Goal: Task Accomplishment & Management: Manage account settings

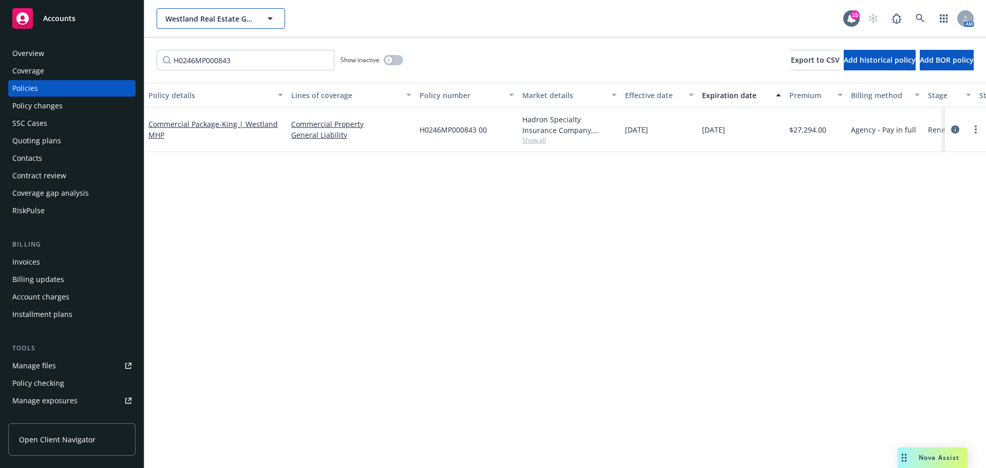
click at [183, 20] on span "Westland Real Estate Group" at bounding box center [209, 18] width 89 height 11
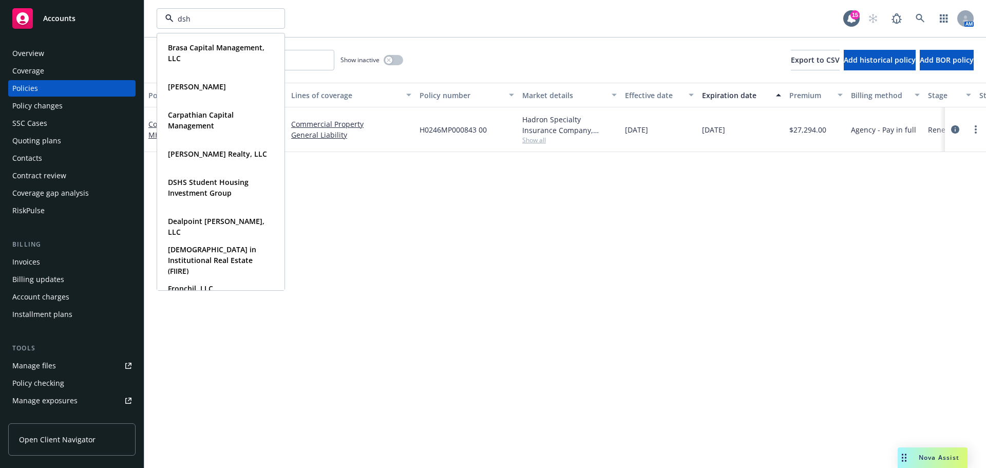
type input "dshs"
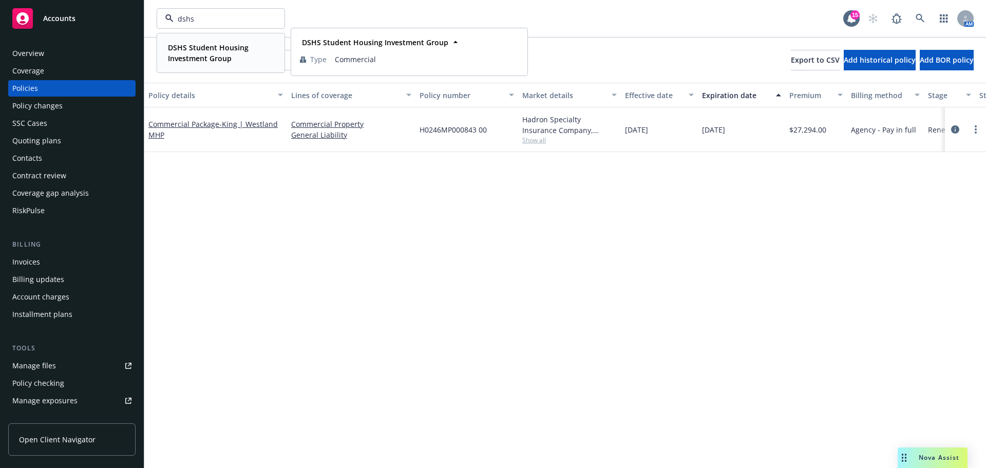
click at [218, 62] on strong "DSHS Student Housing Investment Group" at bounding box center [208, 53] width 81 height 21
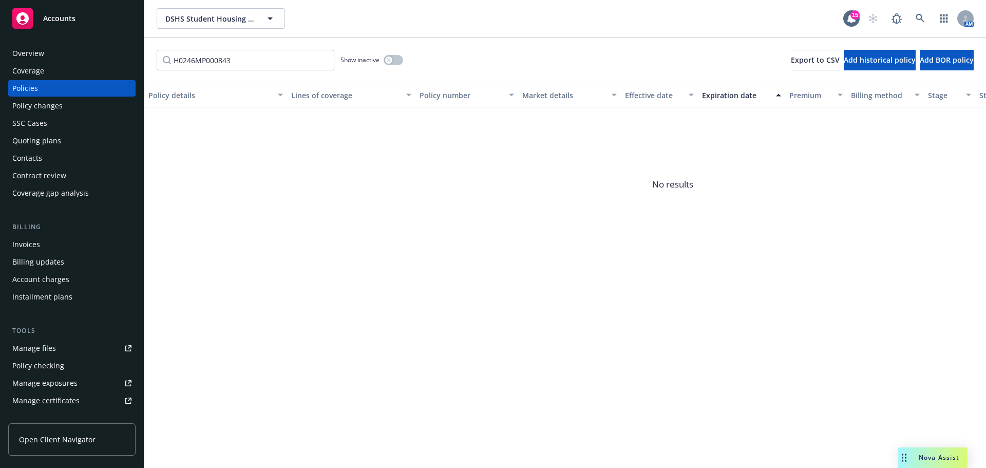
click at [50, 140] on div "Quoting plans" at bounding box center [36, 141] width 49 height 16
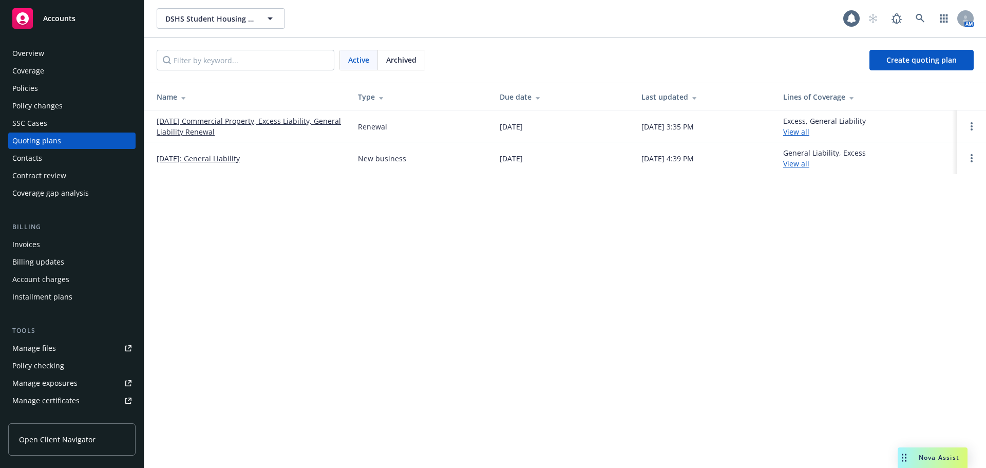
click at [239, 128] on link "[DATE] Commercial Property, Excess Liability, General Liability Renewal" at bounding box center [249, 127] width 185 height 22
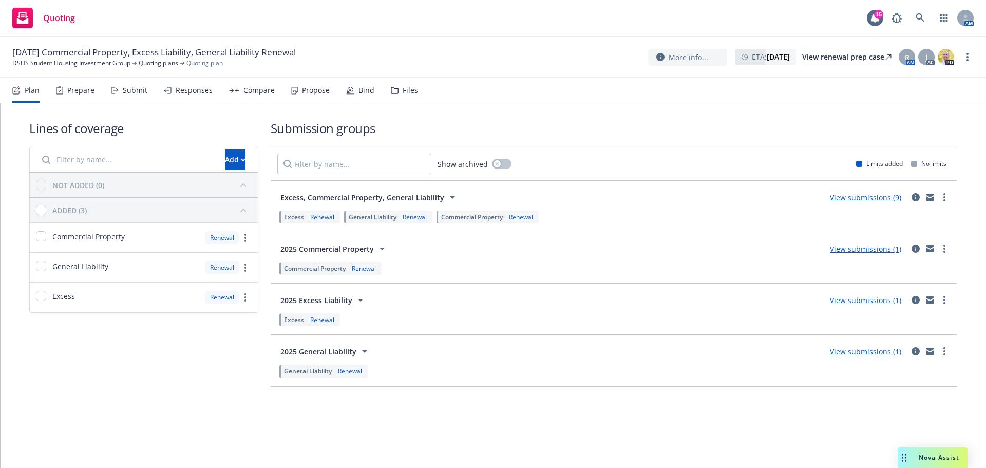
click at [871, 198] on link "View submissions (9)" at bounding box center [865, 198] width 71 height 10
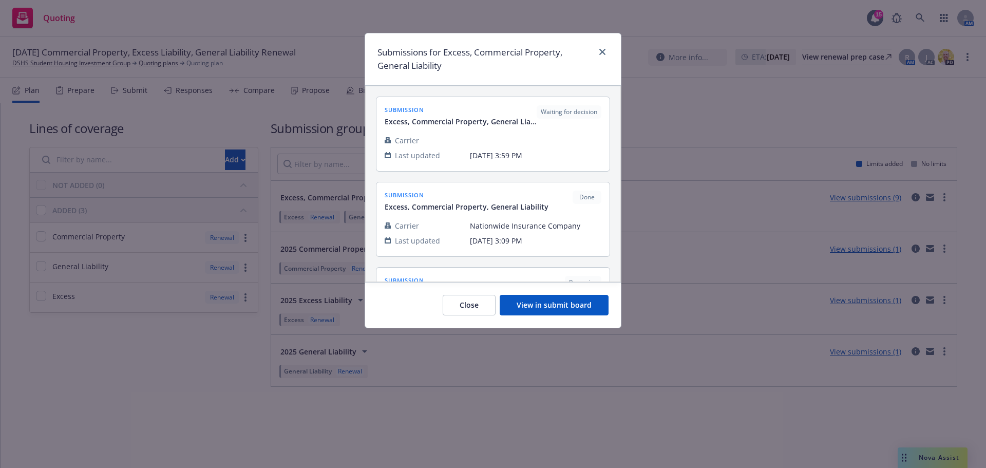
click at [555, 311] on button "View in submit board" at bounding box center [554, 305] width 109 height 21
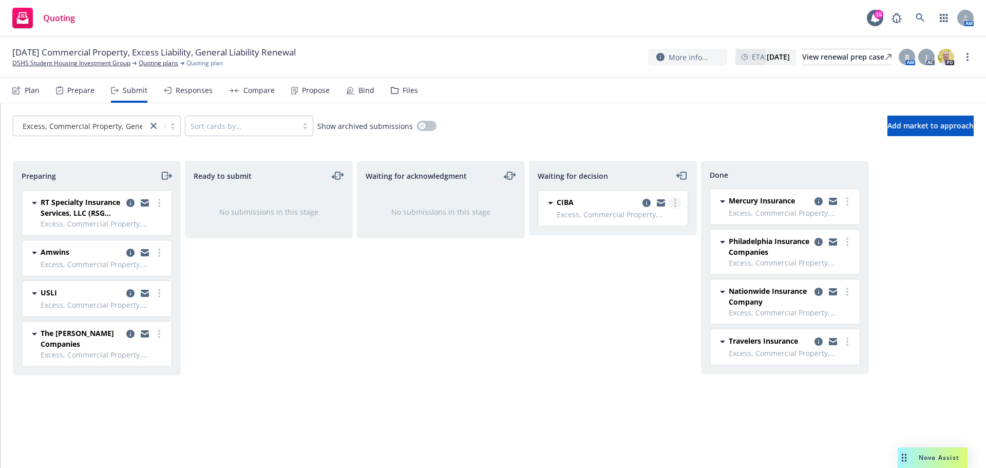
click at [676, 203] on circle "more" at bounding box center [675, 203] width 2 height 2
click at [438, 296] on div "Waiting for acknowledgment No submissions in this stage" at bounding box center [441, 304] width 168 height 286
click at [927, 128] on span "Add market to approach" at bounding box center [931, 126] width 86 height 10
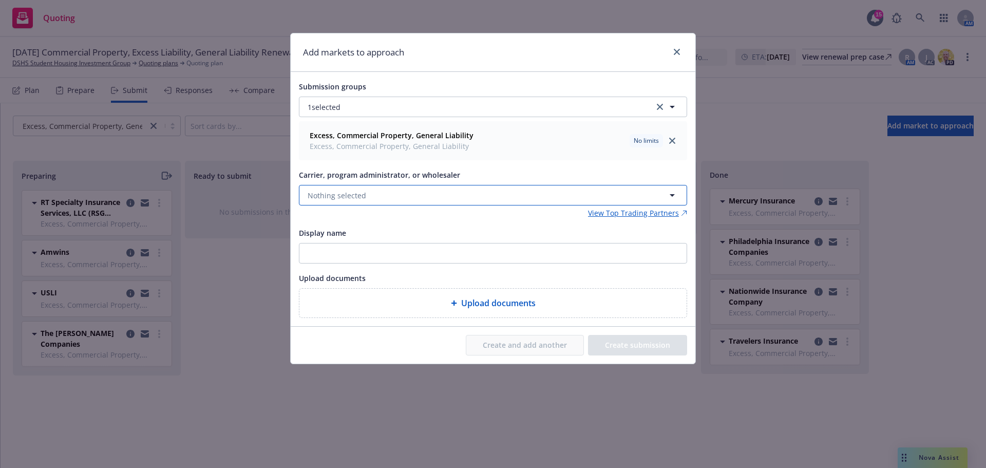
click at [404, 190] on button "Nothing selected" at bounding box center [493, 195] width 388 height 21
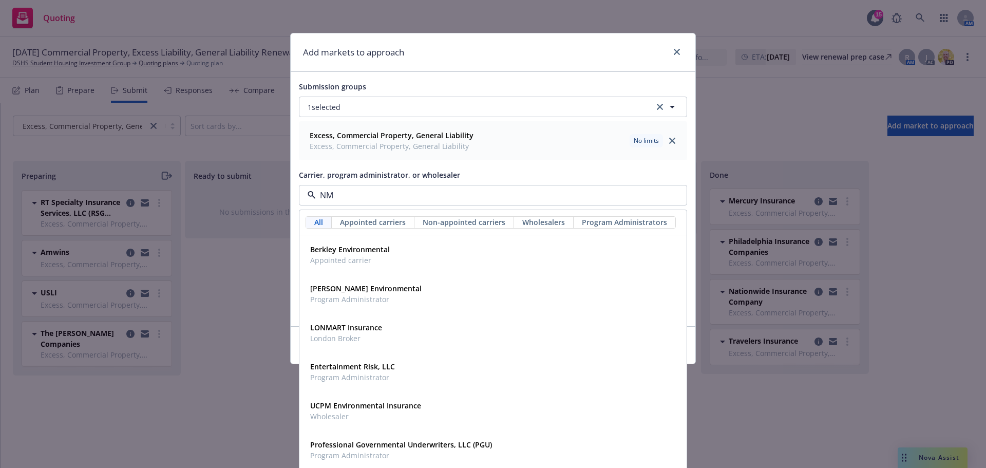
type input "NMS"
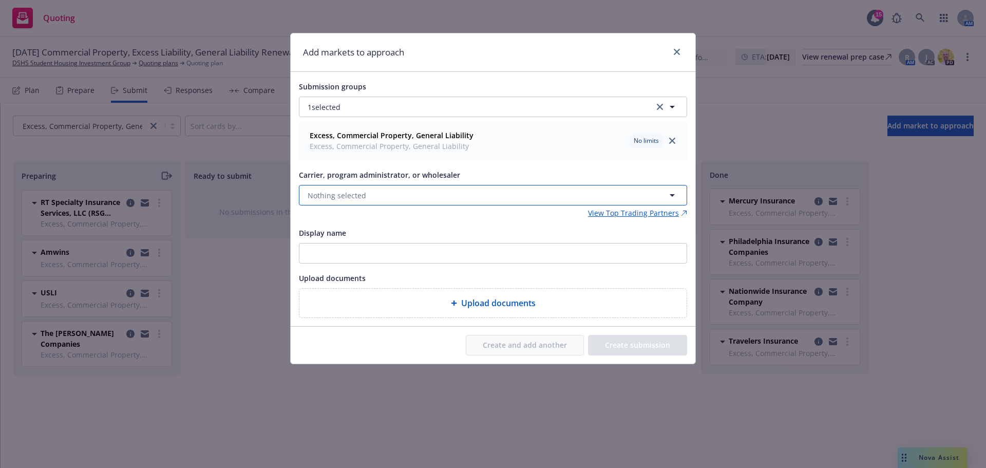
click at [379, 200] on button "Nothing selected" at bounding box center [493, 195] width 388 height 21
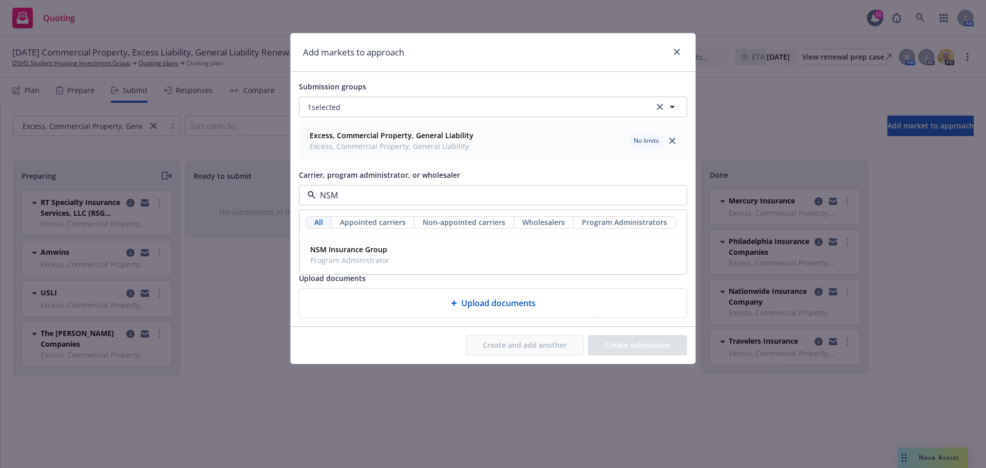
type input "NSM"
click at [371, 278] on div "Upload documents" at bounding box center [493, 278] width 388 height 12
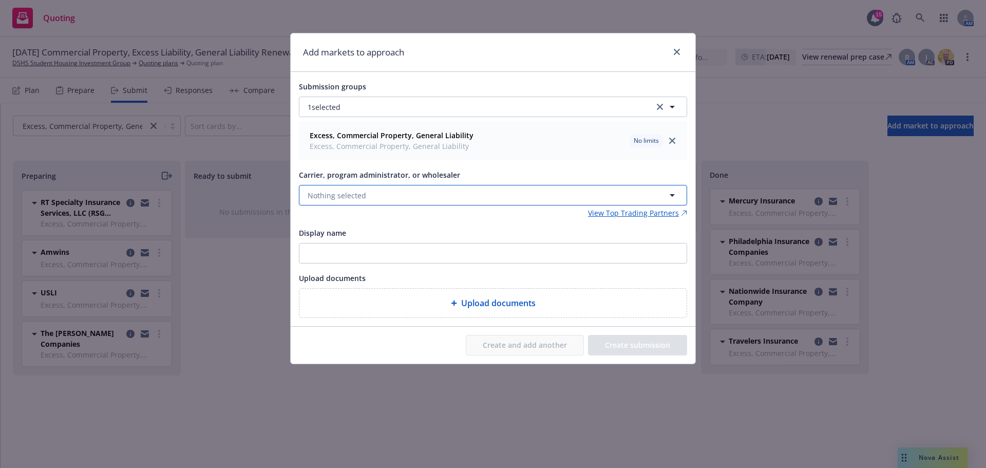
click at [381, 201] on button "Nothing selected" at bounding box center [493, 195] width 388 height 21
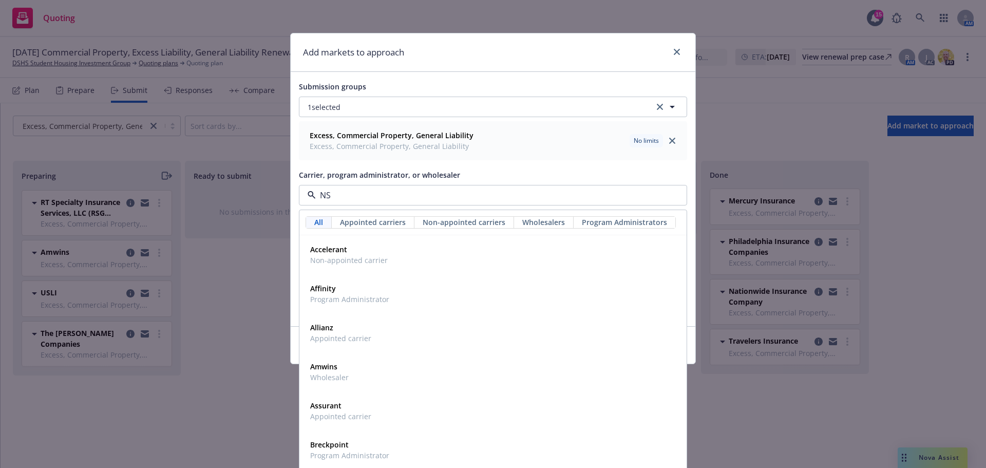
type input "NSM"
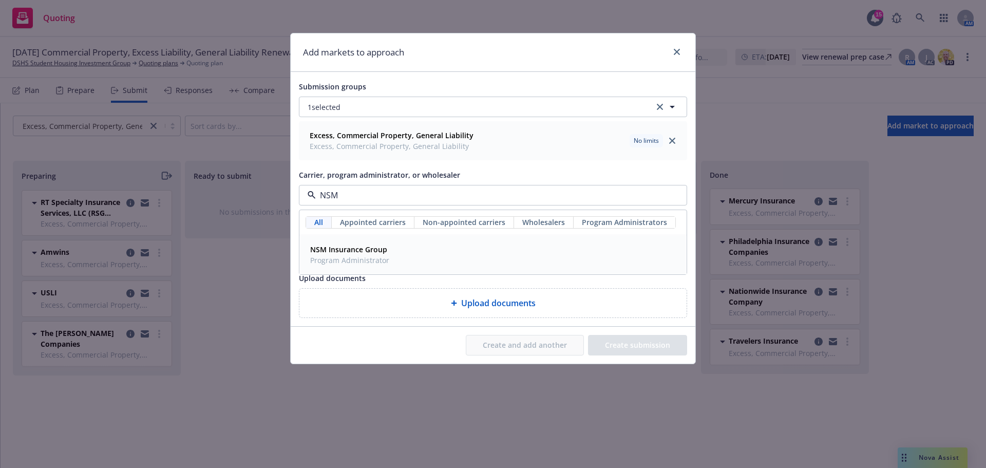
click at [372, 248] on strong "NSM Insurance Group" at bounding box center [348, 250] width 77 height 10
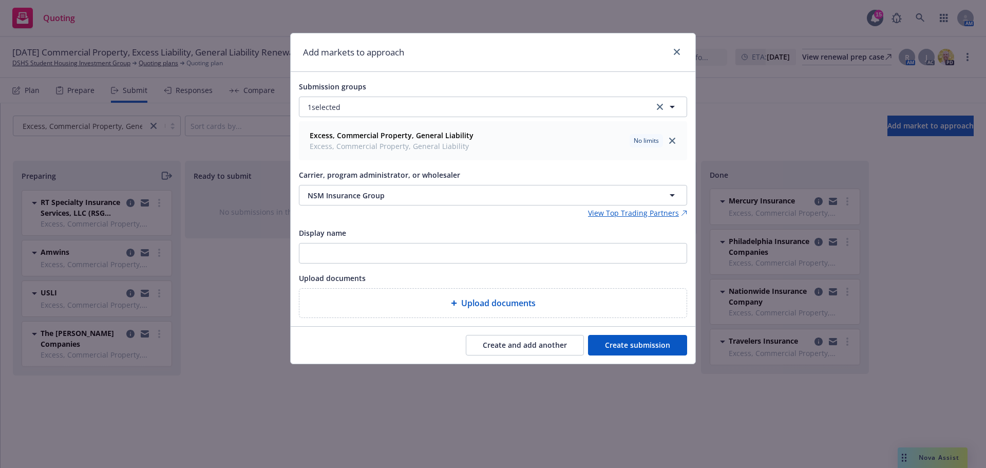
click at [655, 347] on button "Create submission" at bounding box center [637, 345] width 99 height 21
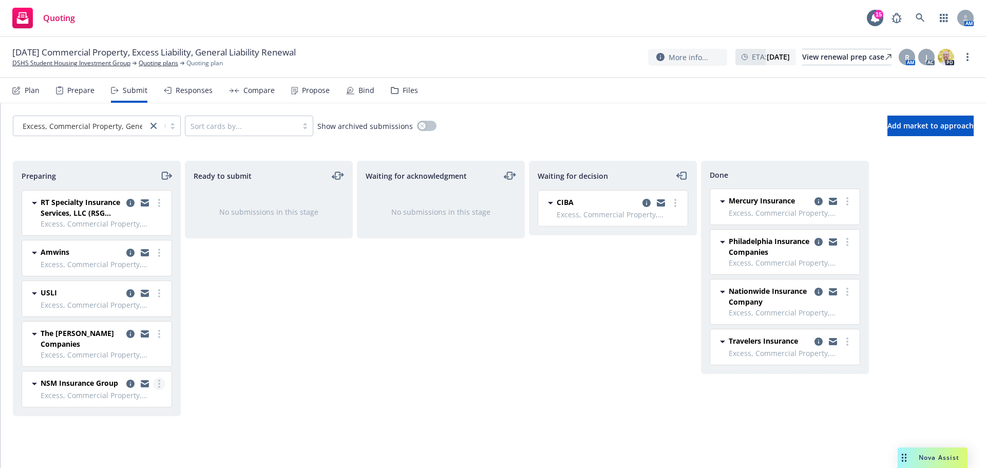
click at [157, 383] on link "more" at bounding box center [159, 384] width 12 height 12
click at [145, 266] on link "Log acknowledgement" at bounding box center [113, 260] width 103 height 21
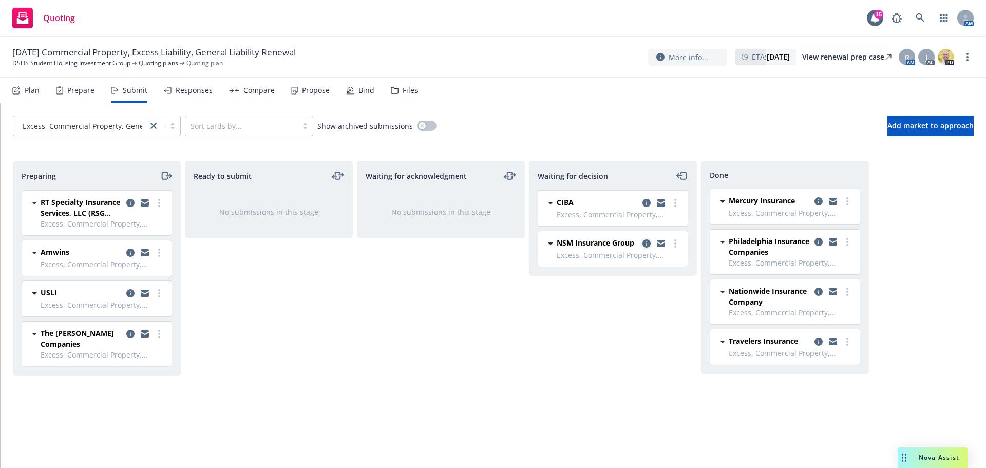
click at [645, 239] on link "copy logging email" at bounding box center [647, 243] width 12 height 12
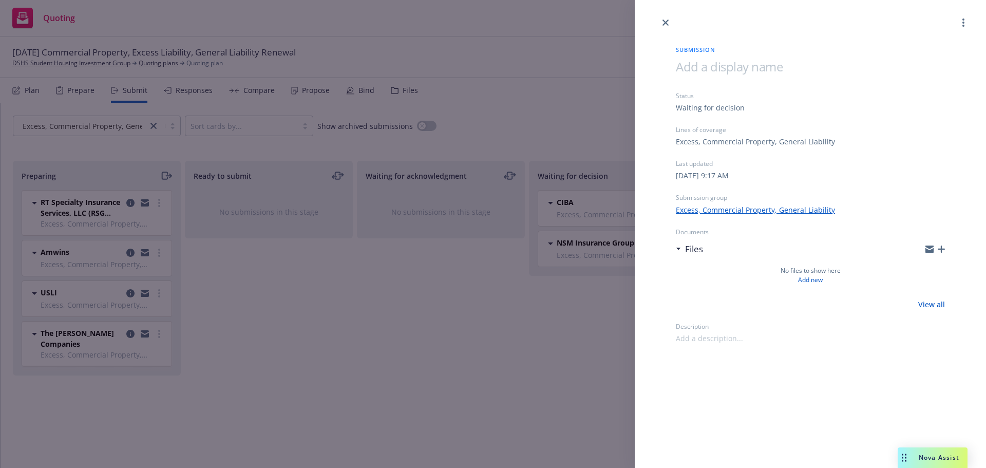
click at [943, 252] on icon "button" at bounding box center [941, 249] width 7 height 7
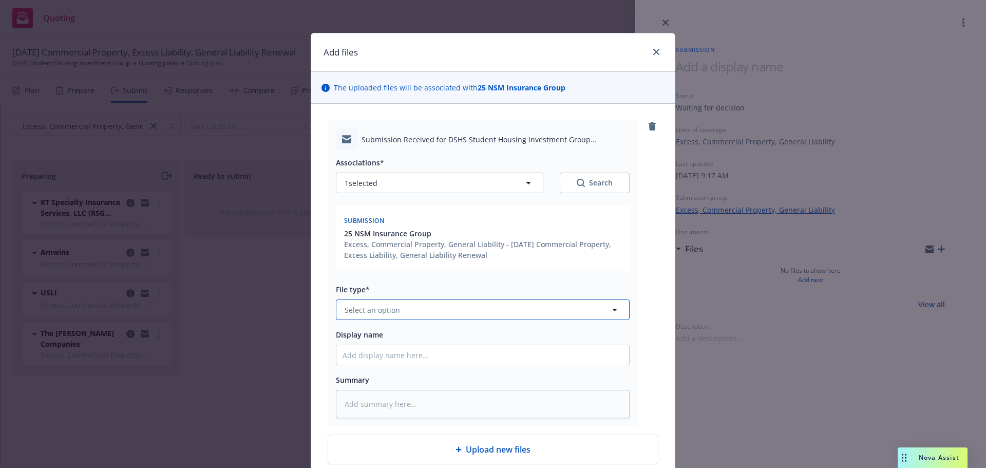
click at [414, 311] on button "Select an option" at bounding box center [483, 309] width 294 height 21
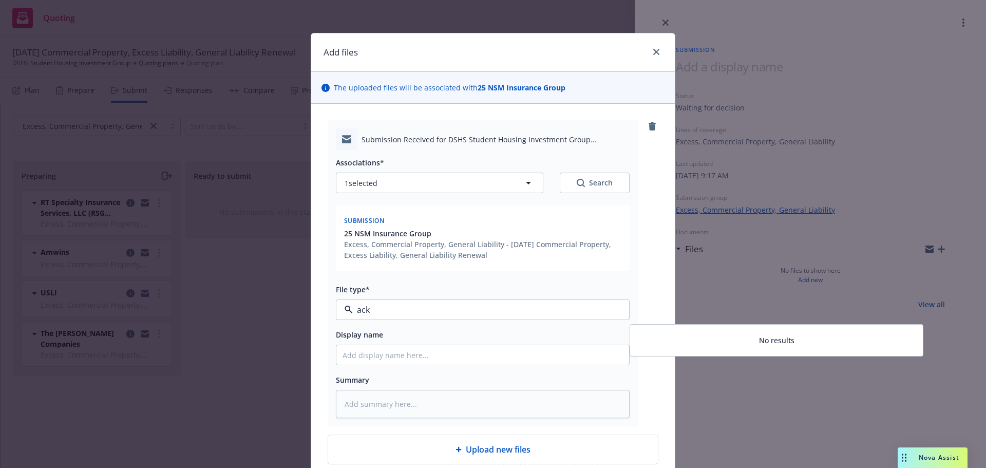
type input "e"
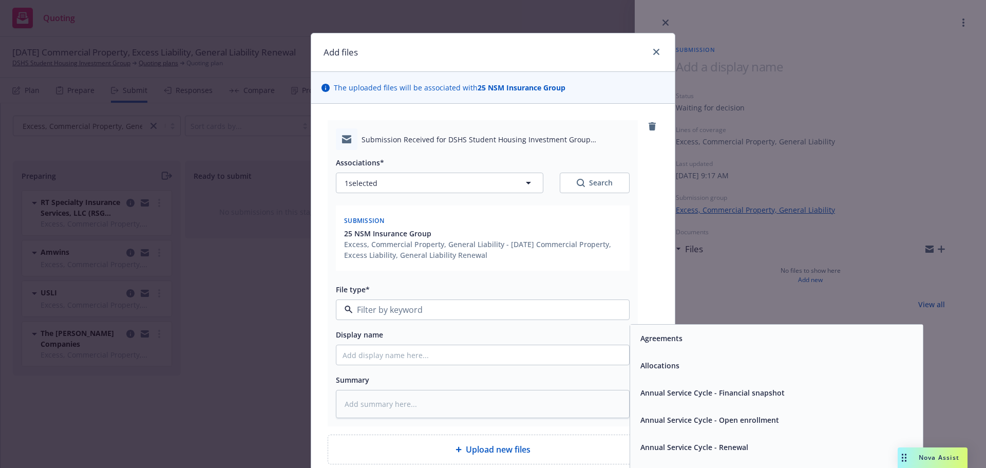
type input "r"
type input "submi"
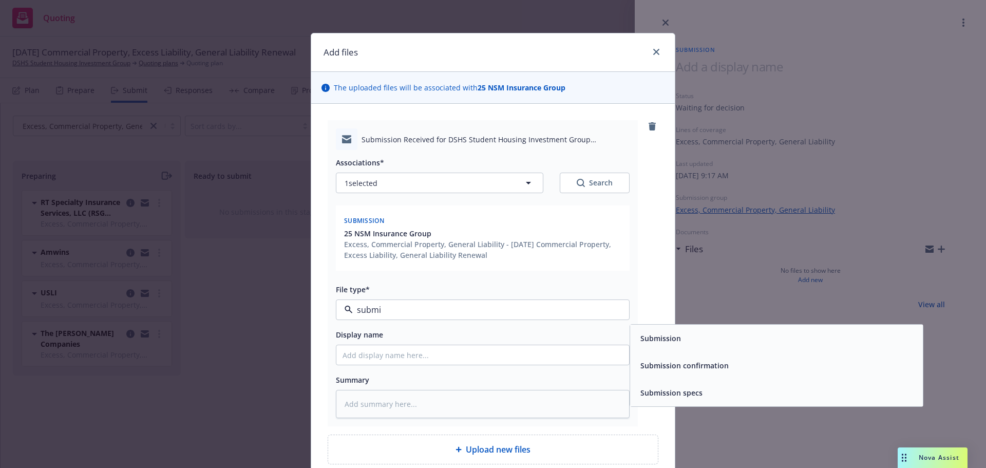
click at [668, 374] on div "Submission confirmation" at bounding box center [776, 365] width 293 height 27
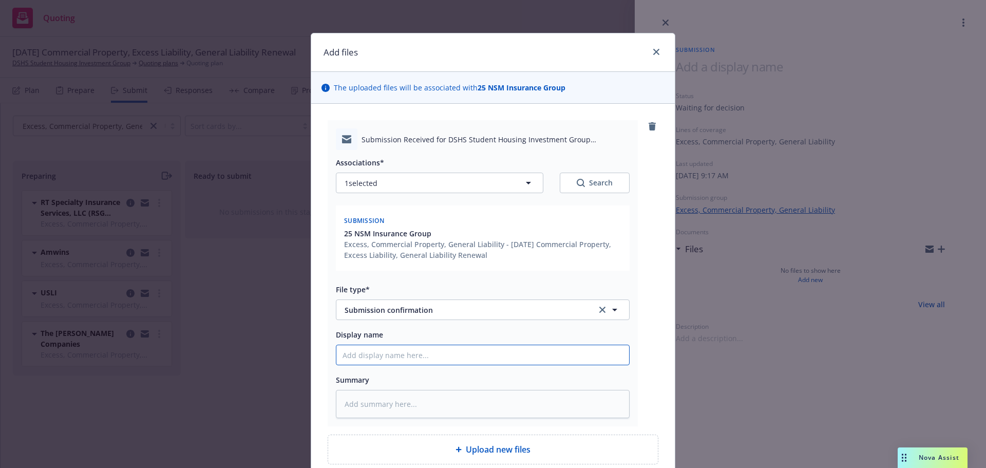
click at [416, 355] on input "Display name" at bounding box center [482, 355] width 293 height 20
type textarea "x"
type input "N"
type textarea "x"
type input "NS"
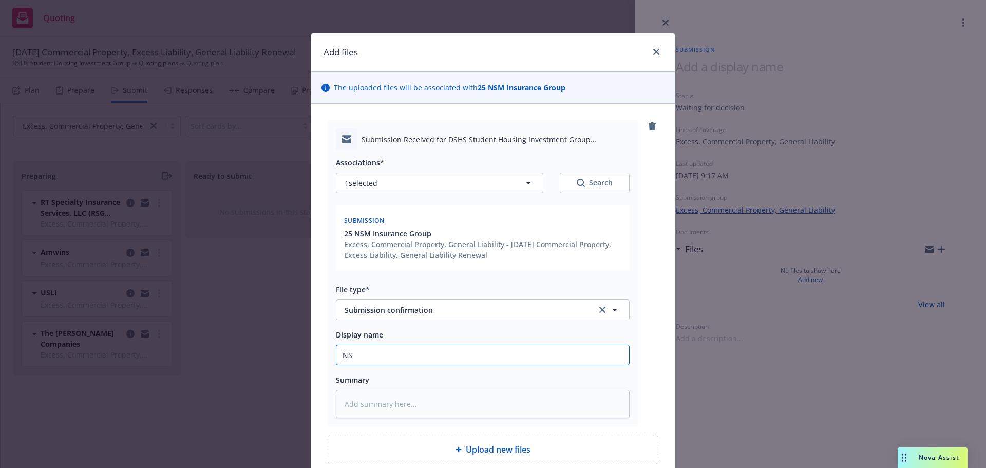
type textarea "x"
type input "NSM"
type textarea "x"
type input "NSM/"
type textarea "x"
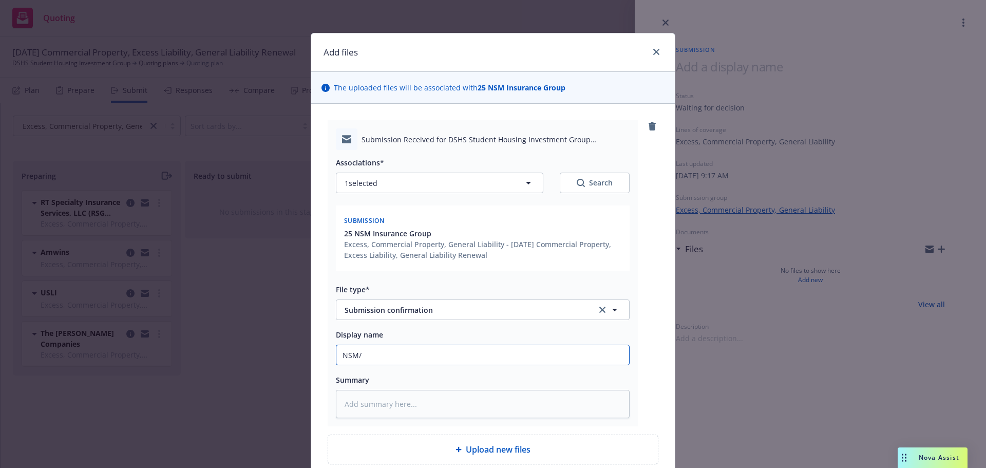
type input "NSM/H"
type textarea "x"
type input "NSM/Ha"
type textarea "x"
type input "NSM/Hab"
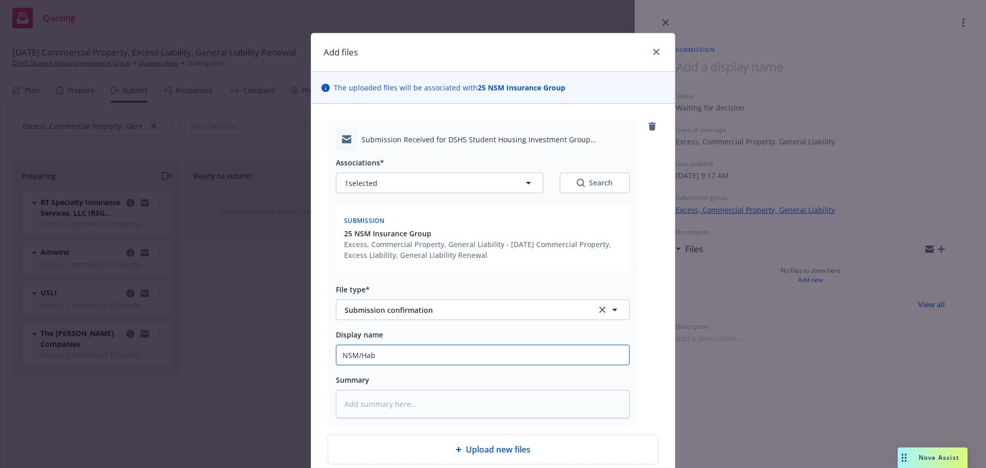
type textarea "x"
type input "NSM/HabP"
type textarea "x"
type input "NSM/HabPr"
type textarea "x"
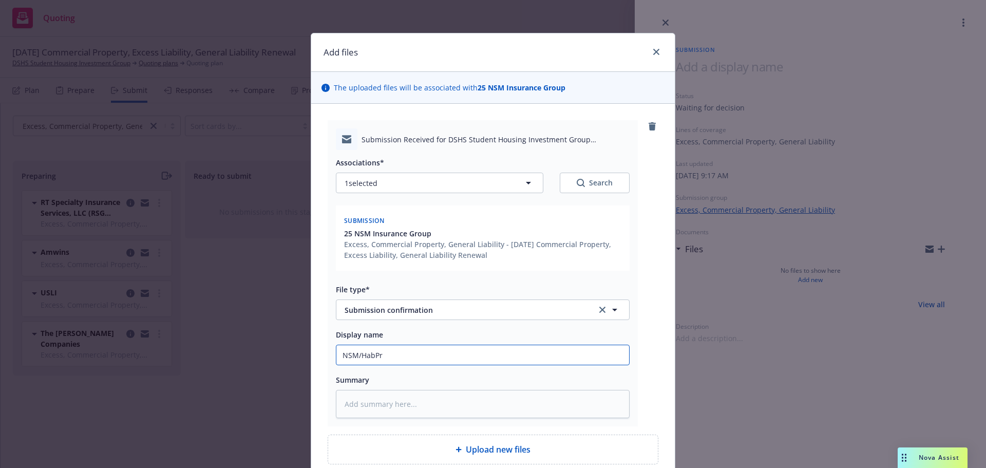
type input "NSM/HabPro"
type textarea "x"
type input "NSM/HabPro"
type textarea "x"
type input "NSM/HabPro C"
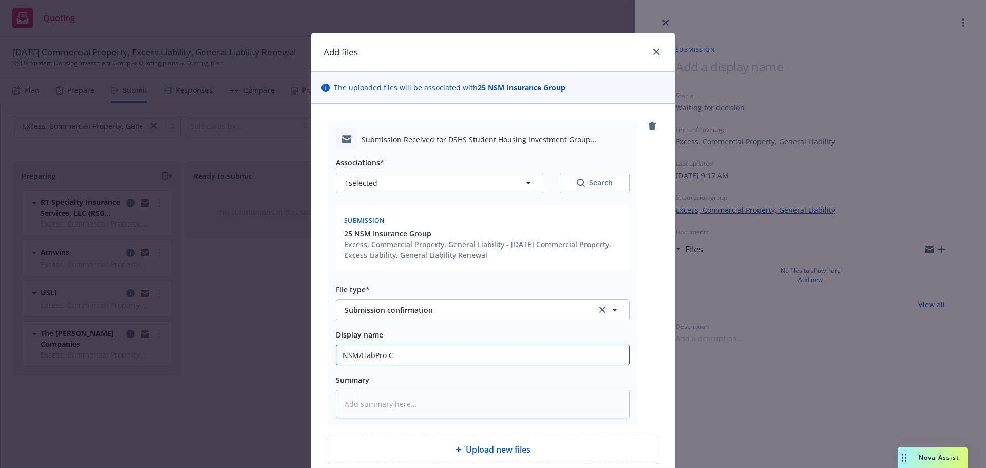
type textarea "x"
type input "NSM/HabPro Co"
type textarea "x"
type input "NSM/HabPro Con"
type textarea "x"
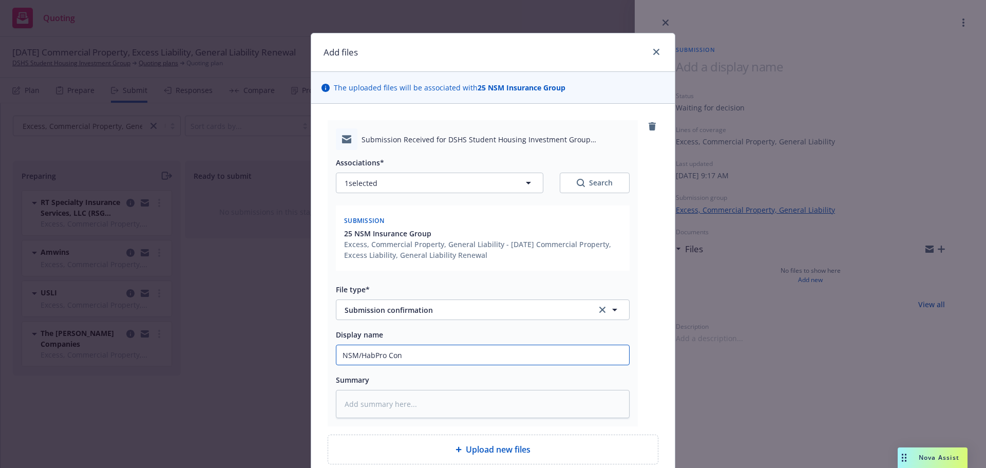
type input "NSM/HabPro Conf"
type textarea "x"
type input "NSM/HabPro Confi"
type textarea "x"
type input "NSM/HabPro Confir"
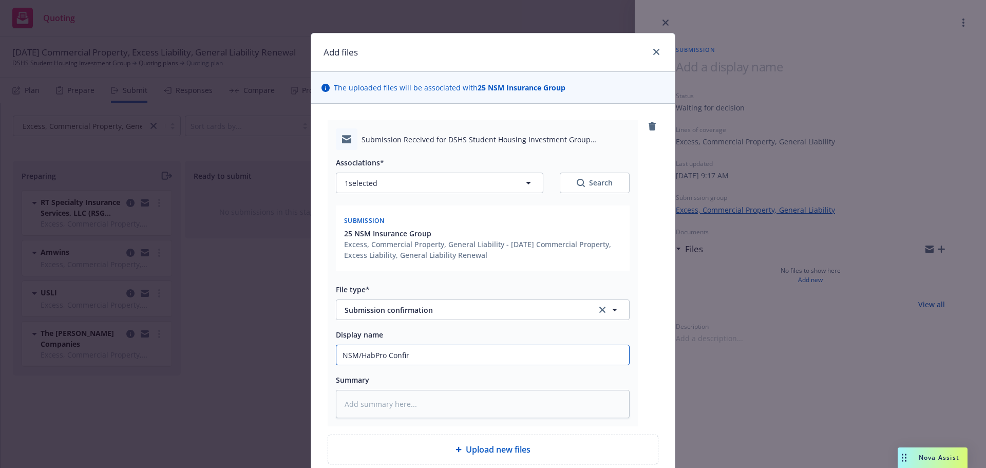
type textarea "x"
type input "NSM/HabPro Confirm"
type textarea "x"
type input "NSM/HabPro Confirma"
type textarea "x"
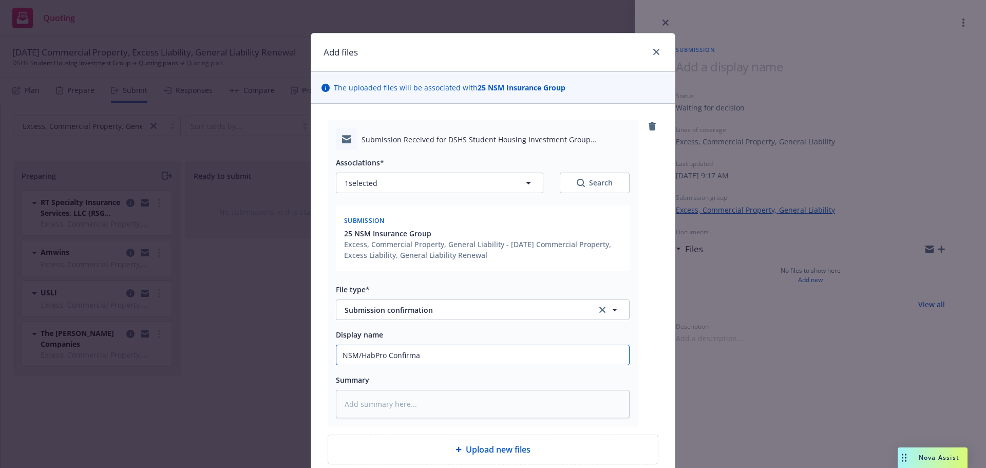
type input "NSM/HabPro Confirmat"
type textarea "x"
type input "NSM/HabPro Confirmati"
type textarea "x"
type input "NSM/HabPro Confirmatio"
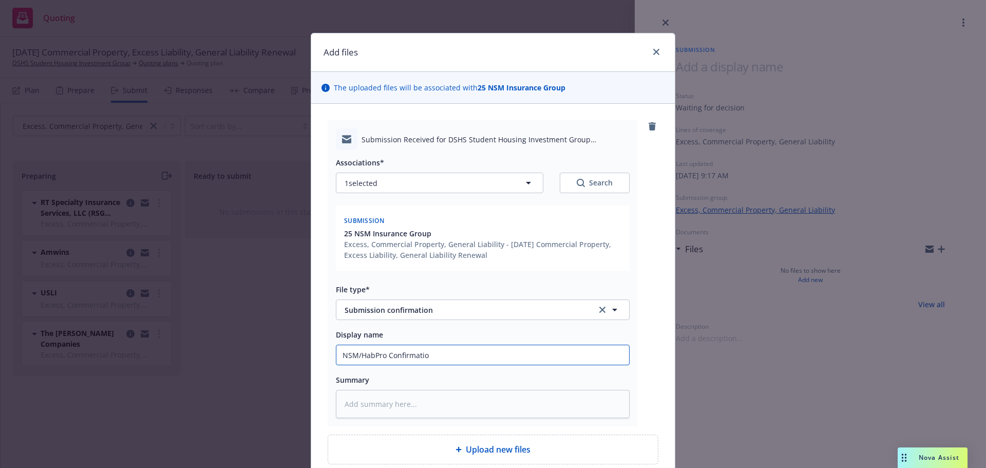
type textarea "x"
type input "NSM/HabPro Confirmation"
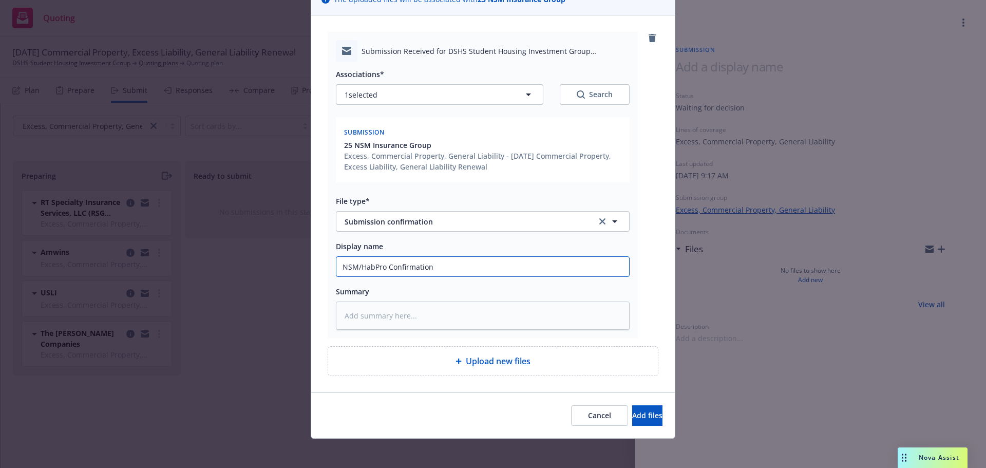
scroll to position [92, 0]
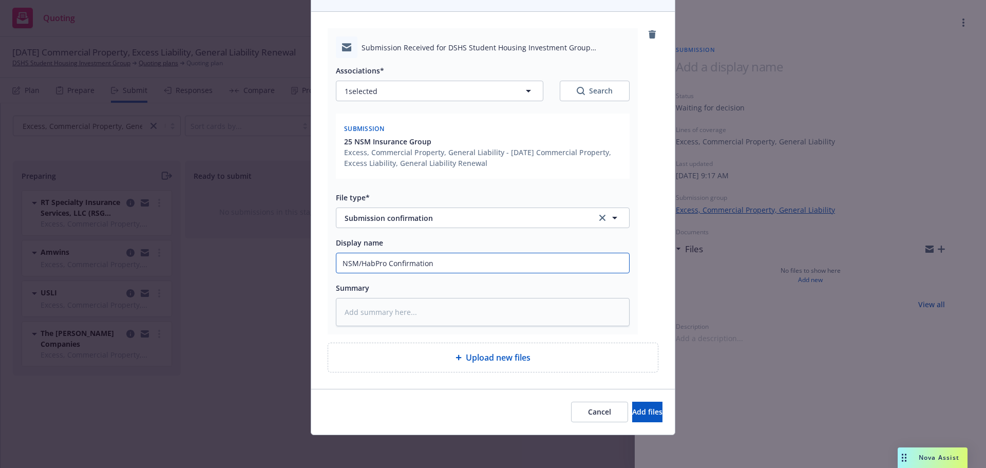
drag, startPoint x: 386, startPoint y: 265, endPoint x: 497, endPoint y: 277, distance: 112.2
click at [496, 277] on div "Associations* 1 selected Search Submission 25 NSM Insurance Group Excess, Comme…" at bounding box center [483, 192] width 294 height 268
type textarea "x"
type input "NSM/HabPro A"
type textarea "x"
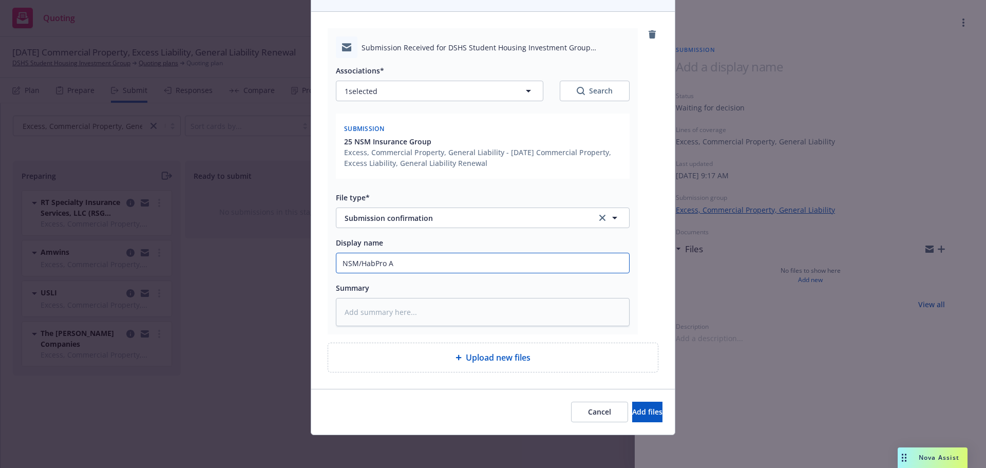
type input "NSM/HabPro Ac"
type textarea "x"
type input "NSM/HabPro Ack"
type textarea "x"
type input "NSM/HabPro Ackn"
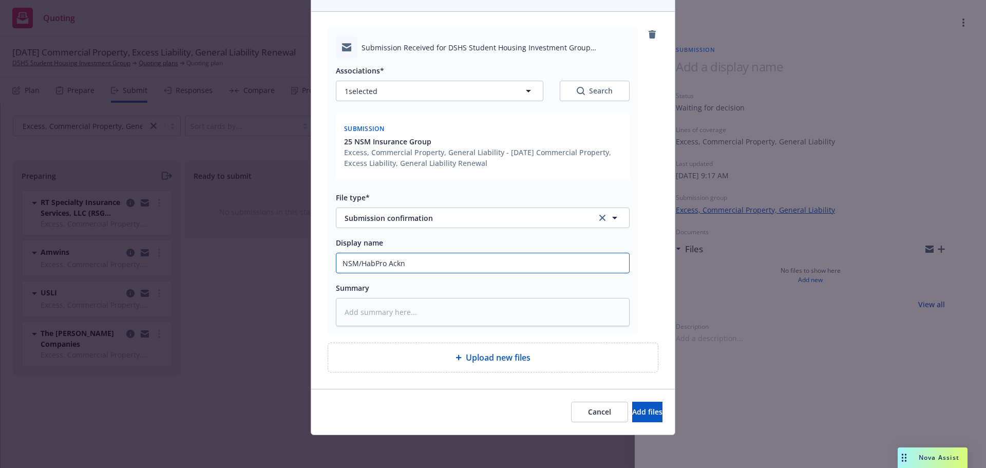
type textarea "x"
type input "NSM/HabPro Ackno"
type textarea "x"
type input "NSM/HabPro Acknow"
type textarea "x"
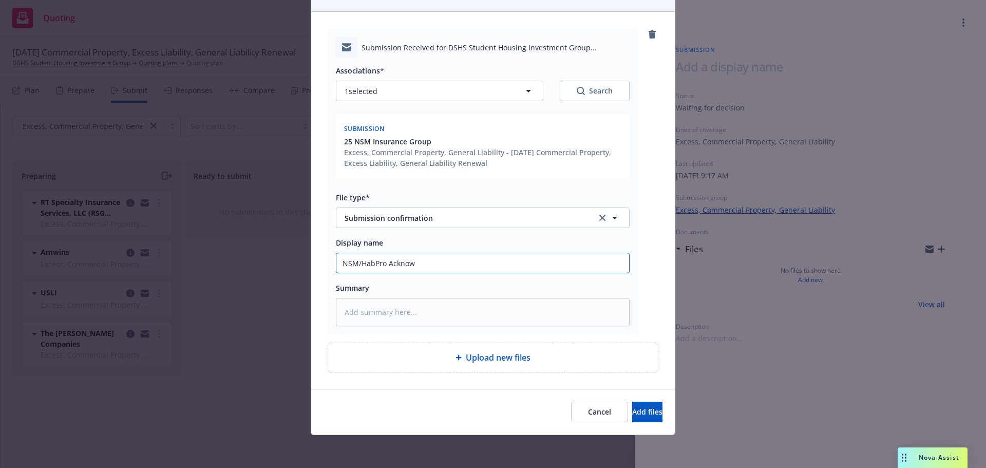
type input "NSM/HabPro Acknowl"
type textarea "x"
type input "NSM/HabPro Acknowle"
type textarea "x"
type input "NSM/HabPro Acknowled"
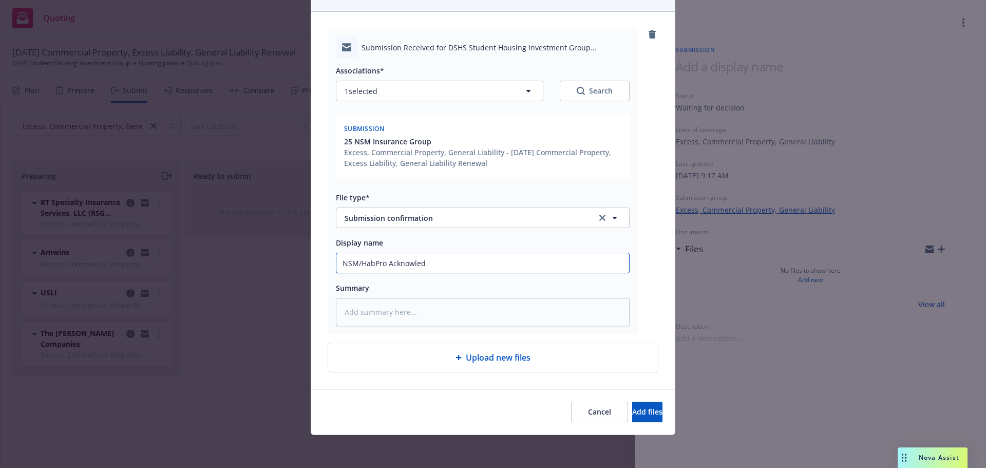
type textarea "x"
type input "NSM/HabPro Acknowledg"
type textarea "x"
type input "NSM/HabPro Acknowledge"
type textarea "x"
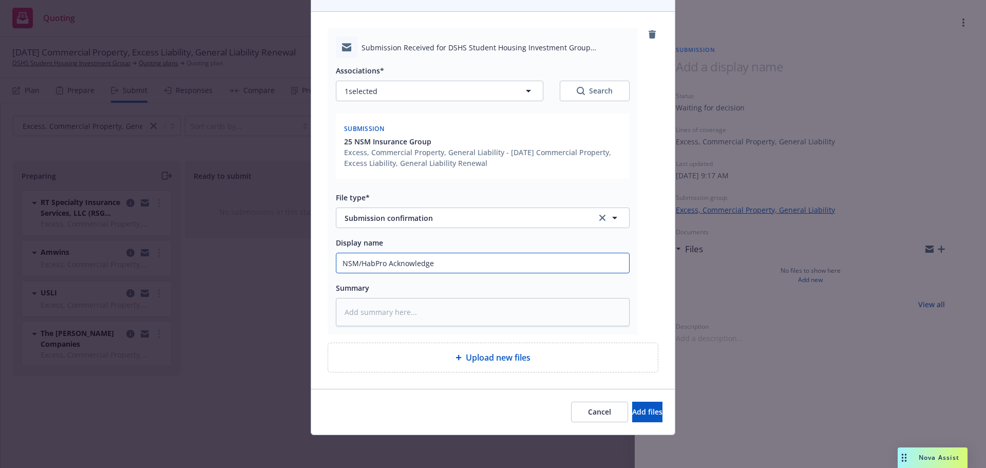
type input "NSM/HabPro Acknowledgem"
type textarea "x"
type input "NSM/HabPro Acknowledgeme"
type textarea "x"
type input "NSM/HabPro Acknowledgemen"
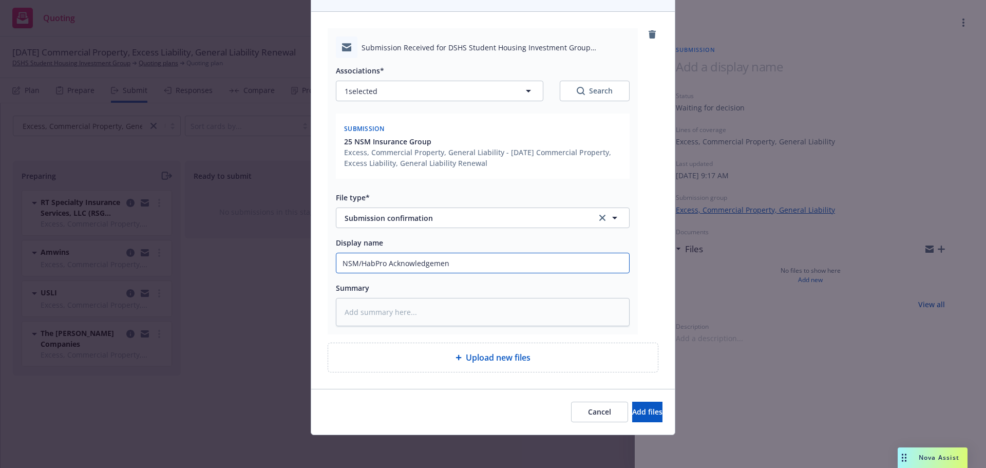
type textarea "x"
type input "NSM/HabPro Acknowledgement"
click at [632, 414] on span "Add files" at bounding box center [647, 412] width 30 height 10
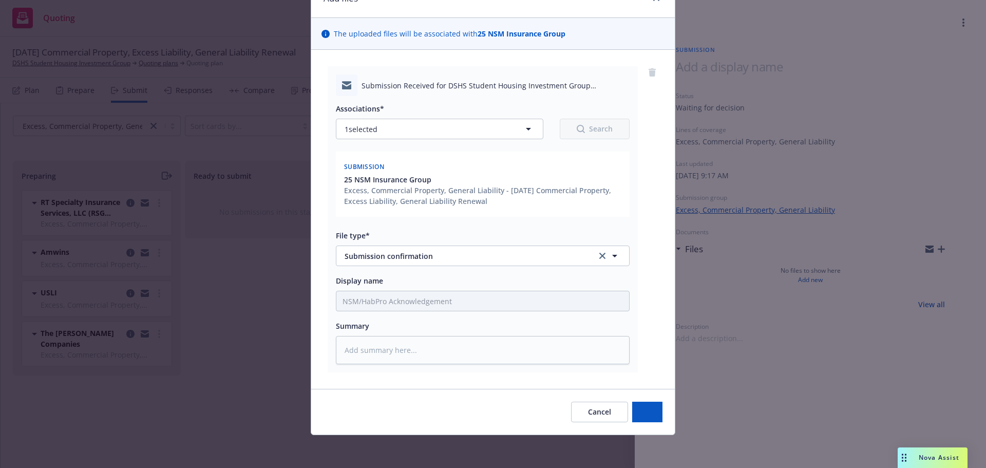
scroll to position [54, 0]
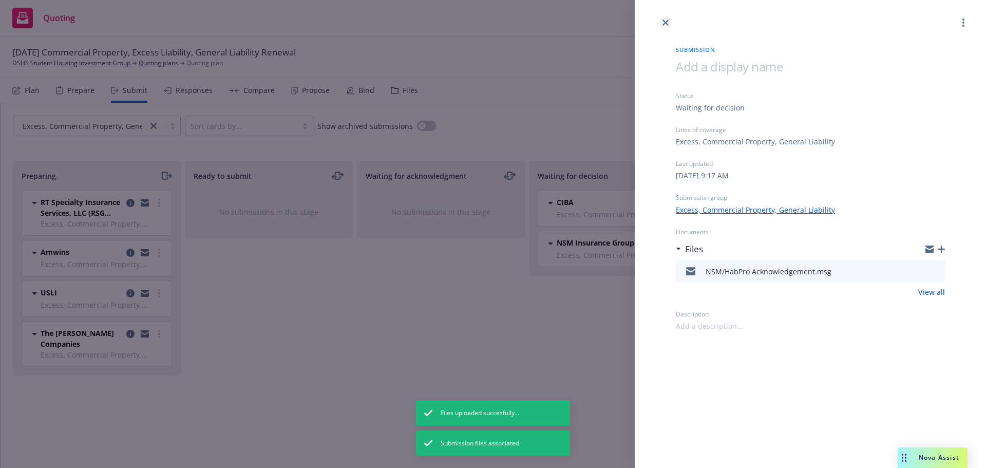
click at [662, 20] on link "close" at bounding box center [666, 22] width 12 height 12
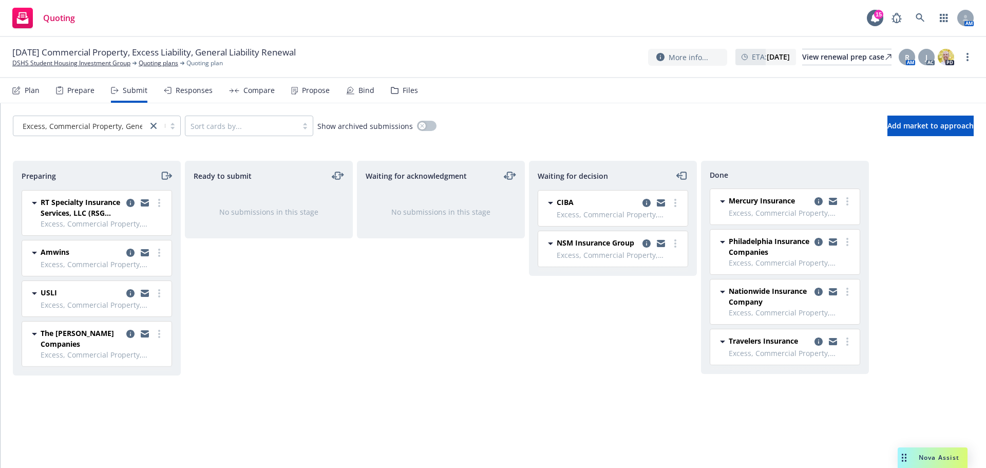
click at [341, 288] on div "Ready to submit No submissions in this stage" at bounding box center [269, 304] width 168 height 286
click at [161, 332] on link "more" at bounding box center [159, 334] width 12 height 12
click at [131, 208] on span "Log acknowledgement" at bounding box center [112, 210] width 101 height 10
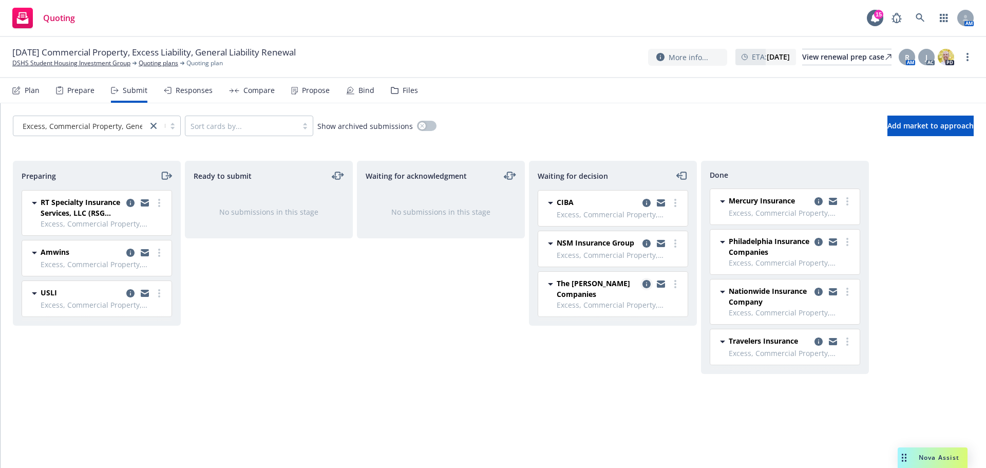
click at [649, 285] on icon "copy logging email" at bounding box center [647, 284] width 8 height 8
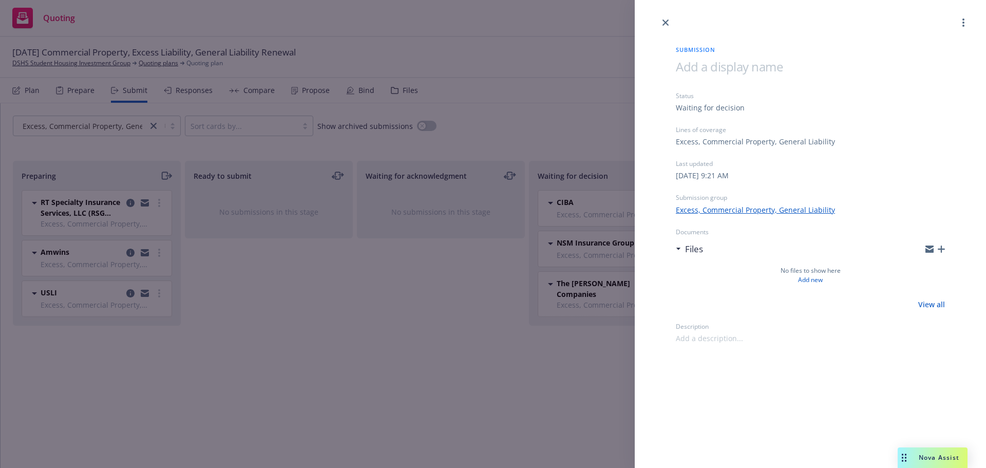
click at [945, 248] on div "Submission Status Waiting for decision Lines of coverage Excess, Commercial Pro…" at bounding box center [811, 186] width 302 height 315
click at [939, 247] on icon "button" at bounding box center [941, 249] width 7 height 7
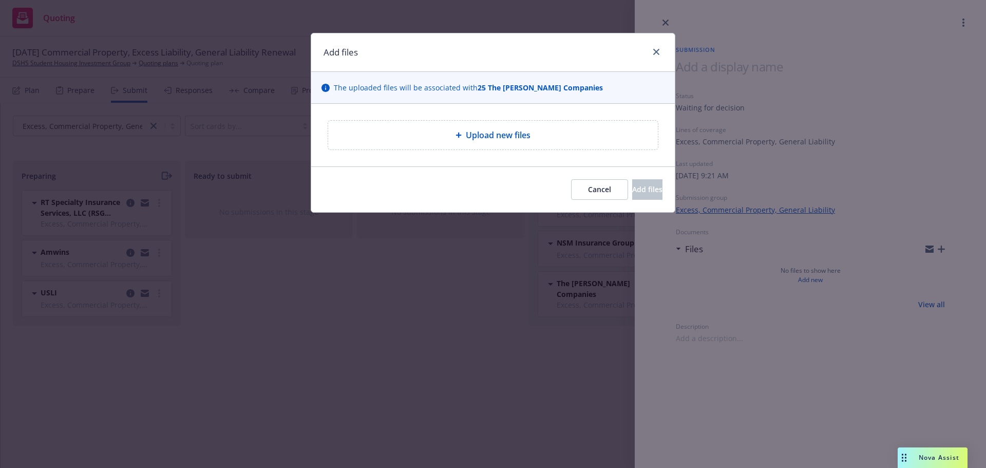
type textarea "x"
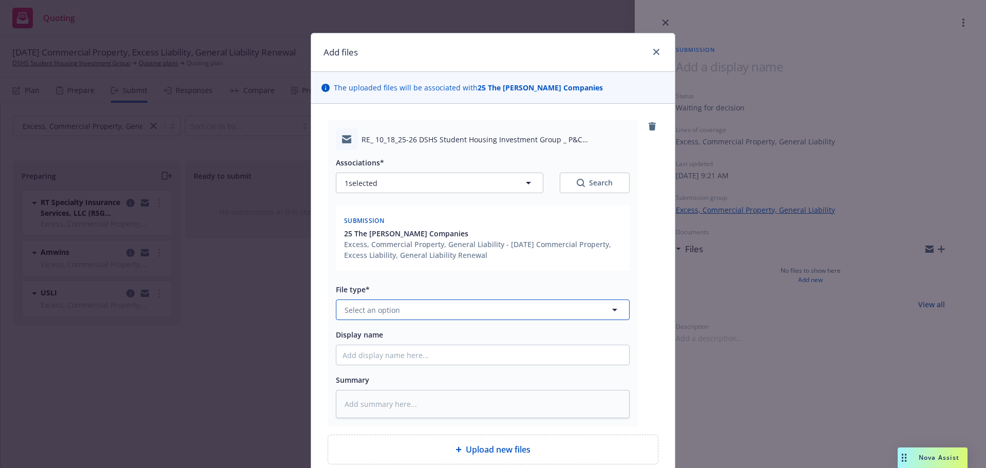
click at [424, 305] on button "Select an option" at bounding box center [483, 309] width 294 height 21
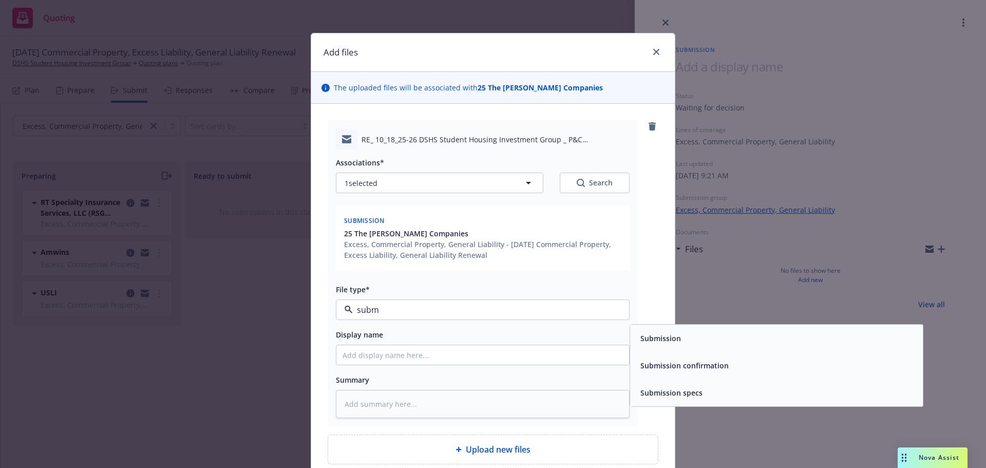
type input "submi"
click at [710, 363] on span "Submission confirmation" at bounding box center [685, 365] width 88 height 11
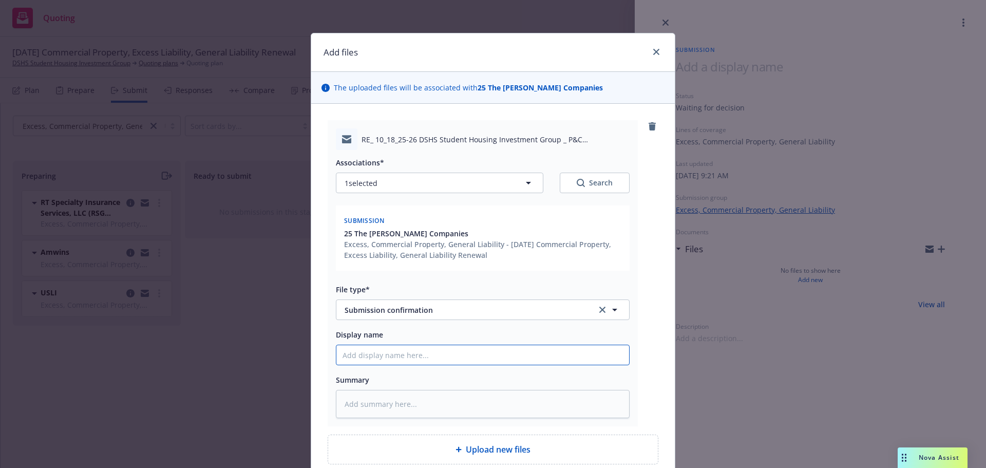
click at [344, 353] on input "Display name" at bounding box center [482, 355] width 293 height 20
type textarea "x"
type input "M"
type textarea "x"
type input "Mc"
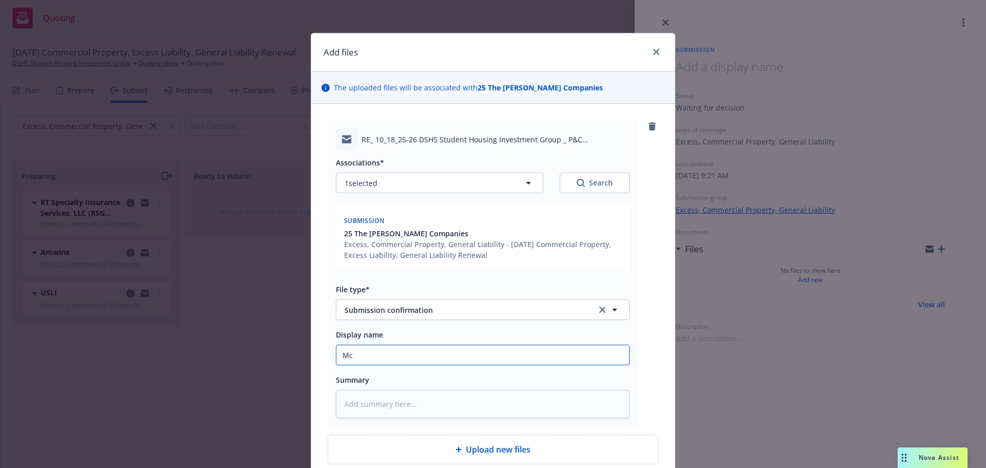
type textarea "x"
type input "McG"
type textarea "x"
type input "McGo"
type textarea "x"
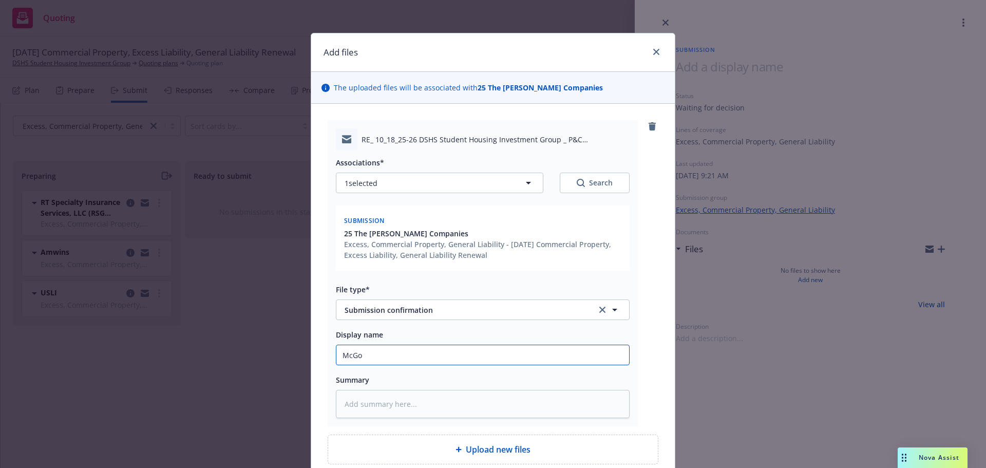
type input "McGow"
type textarea "x"
type input "McGowa"
type textarea "x"
type input "McGowan"
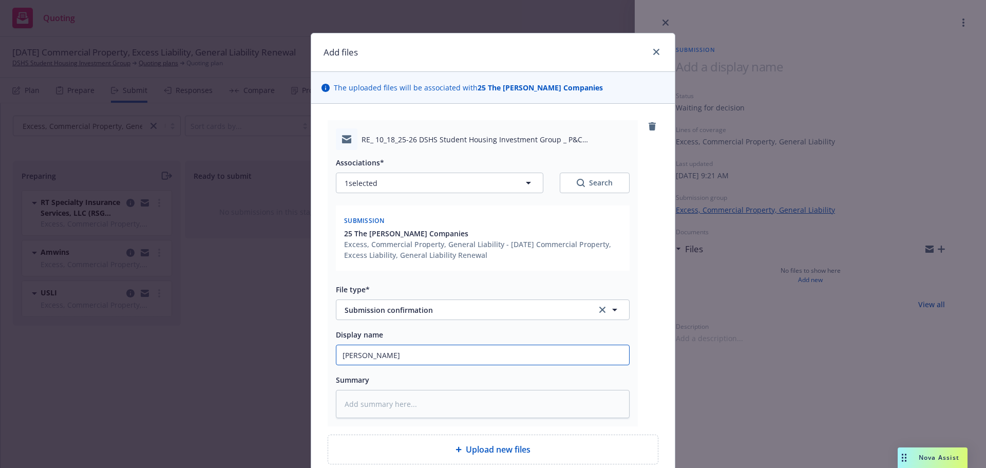
type textarea "x"
type input "McGowan"
type textarea "x"
type input "McGowan A"
type textarea "x"
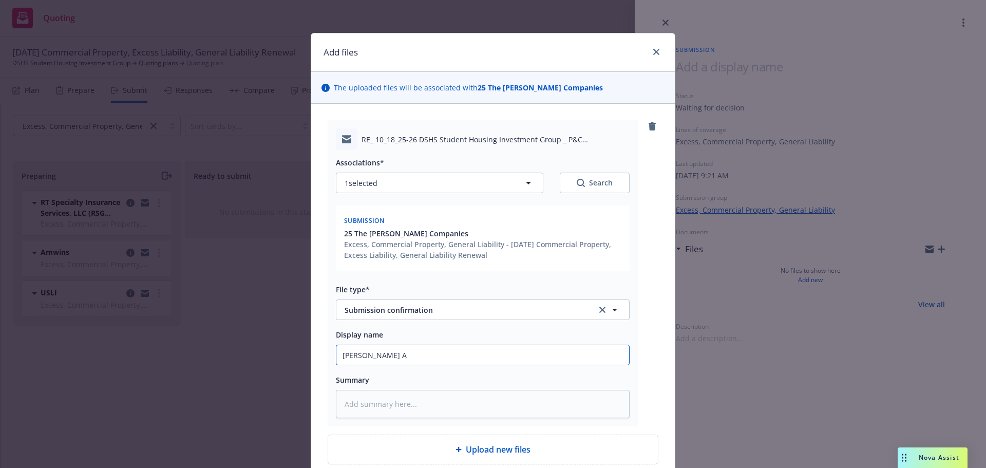
type input "McGowan Ac"
type textarea "x"
type input "McGowan Ack"
type textarea "x"
type input "McGowan Ackn"
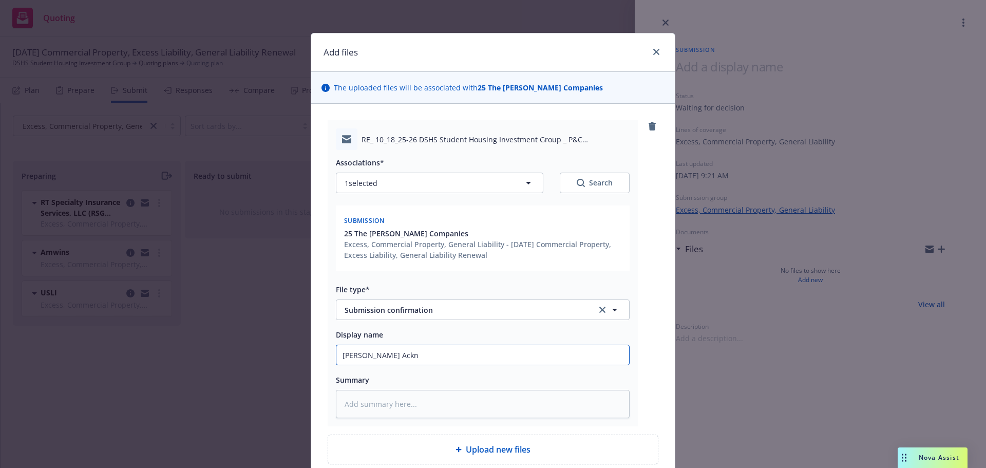
type textarea "x"
type input "McGowan Ackno"
type textarea "x"
type input "McGowan Acknow"
type textarea "x"
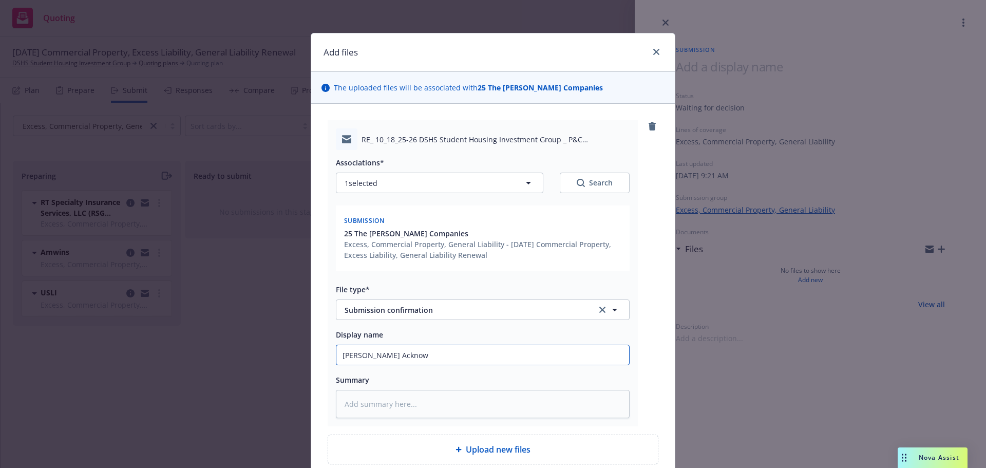
type input "McGowan Acknowl"
type textarea "x"
type input "McGowan Acknowle"
type textarea "x"
type input "McGowan Acknowled"
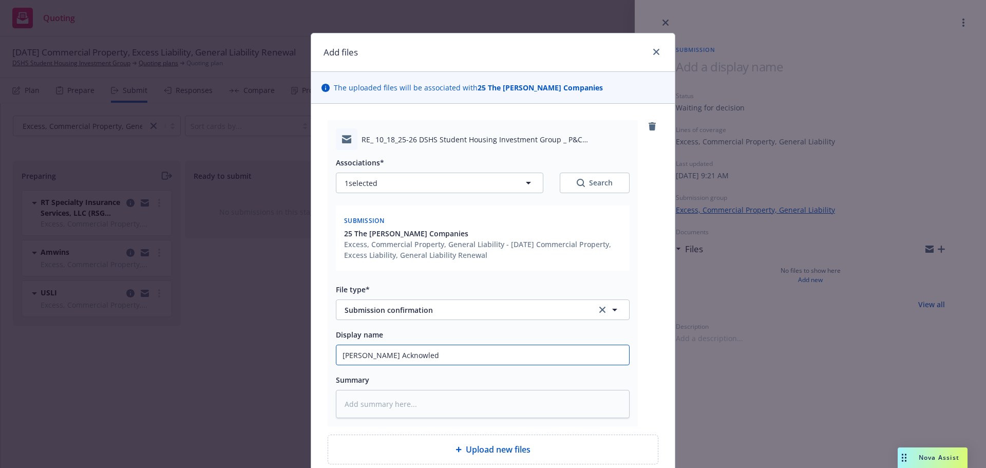
type textarea "x"
type input "McGowan Acknowledg"
type textarea "x"
type input "McGowan Acknowledge"
type textarea "x"
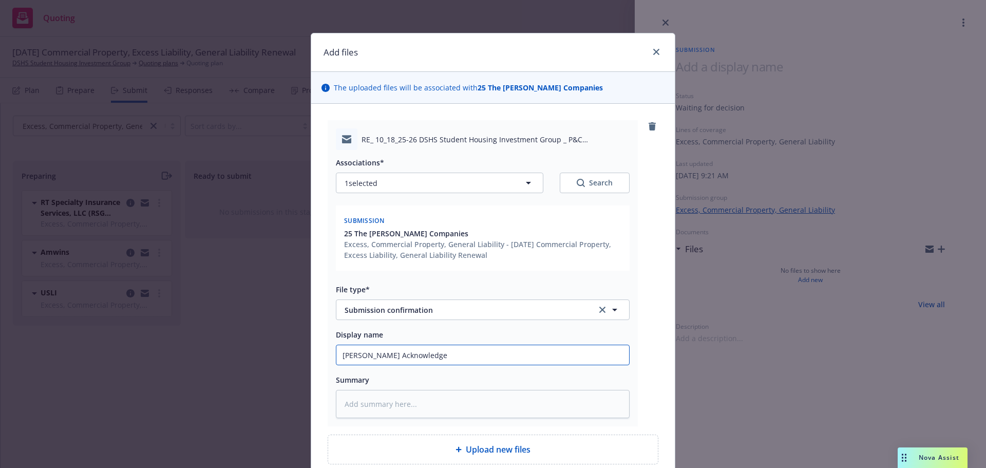
type input "McGowan Acknowledgem"
type textarea "x"
type input "McGowan Acknowledgemen"
type textarea "x"
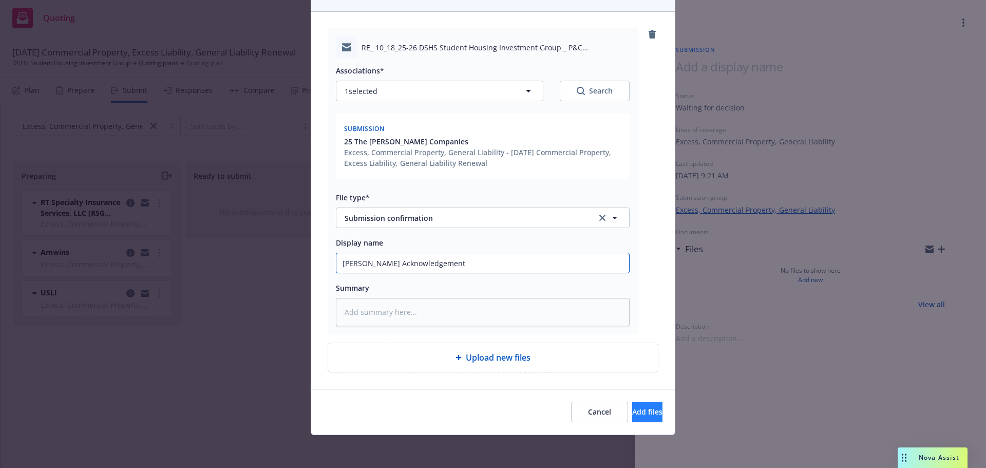
type input "McGowan Acknowledgement"
click at [634, 414] on span "Add files" at bounding box center [647, 412] width 30 height 10
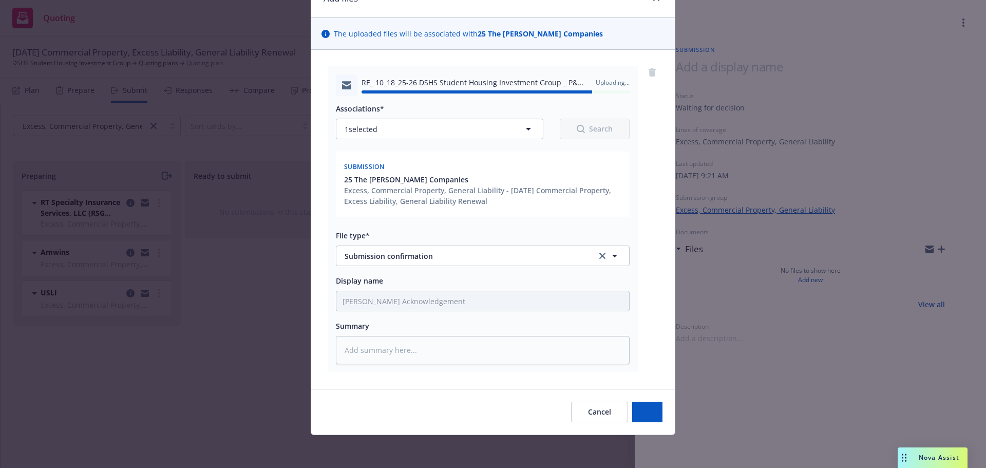
type textarea "x"
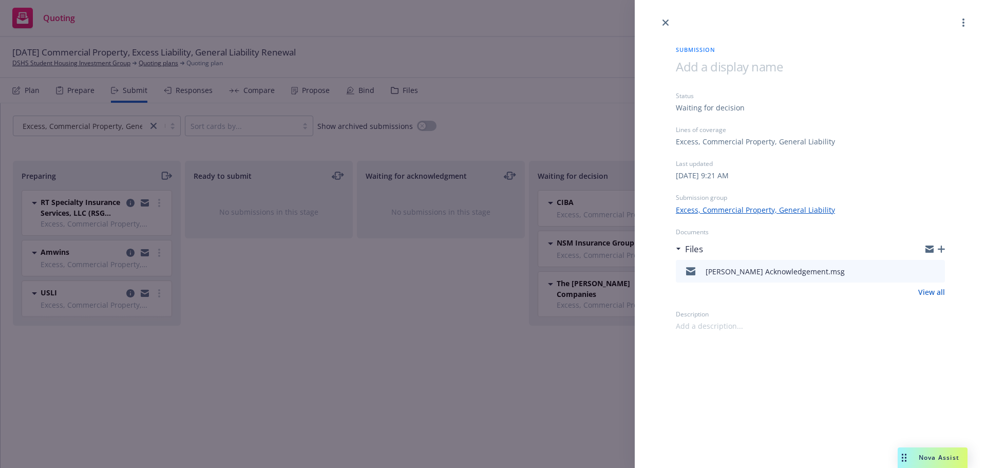
click at [298, 45] on div "Submission Status Waiting for decision Lines of coverage Excess, Commercial Pro…" at bounding box center [493, 234] width 986 height 468
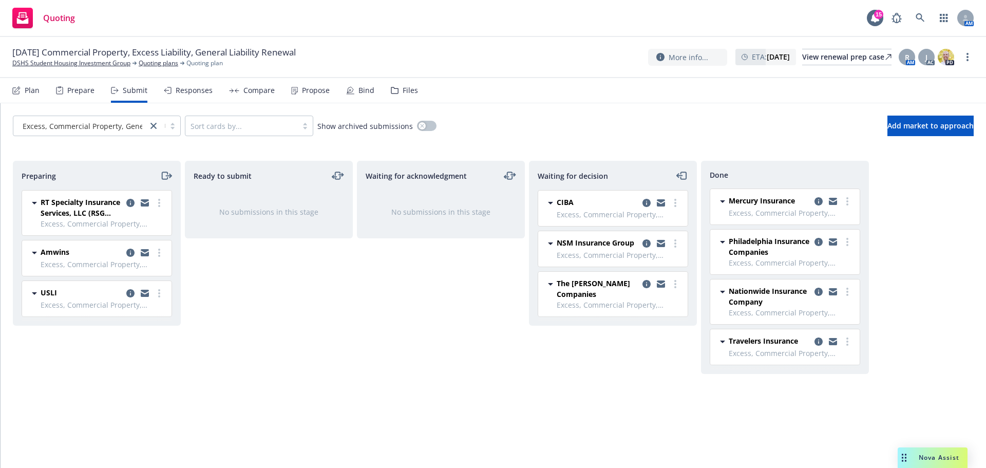
click at [654, 23] on div "Quoting 15 AM" at bounding box center [493, 18] width 986 height 37
click at [54, 66] on link "DSHS Student Housing Investment Group" at bounding box center [71, 63] width 118 height 9
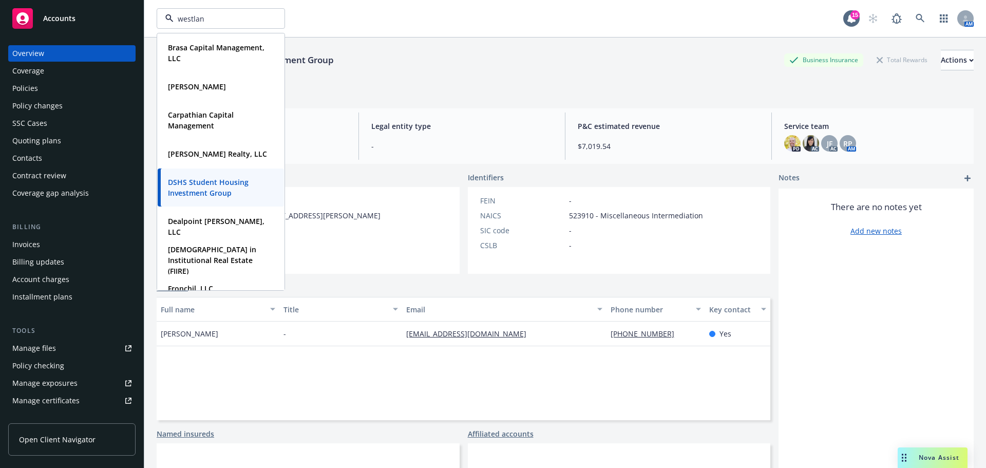
type input "westland"
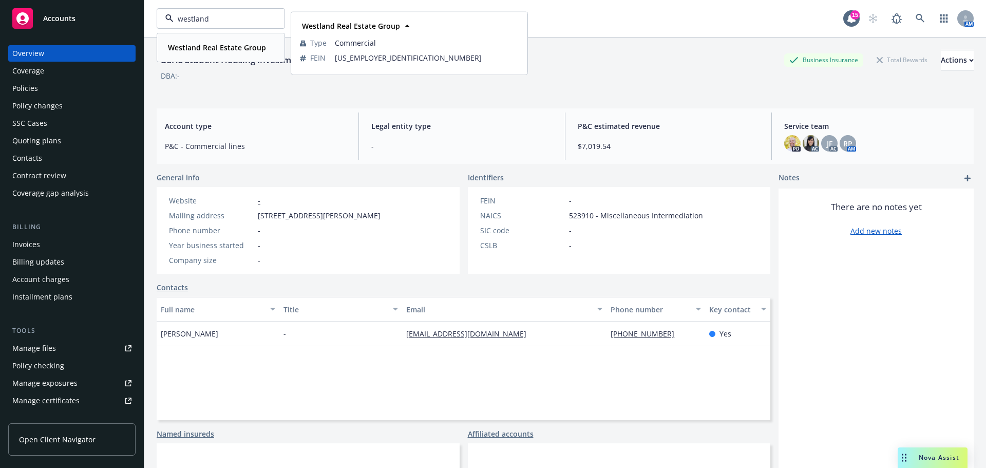
click at [215, 55] on div "Westland Real Estate Group Type Commercial FEIN 94-2432371" at bounding box center [221, 47] width 126 height 27
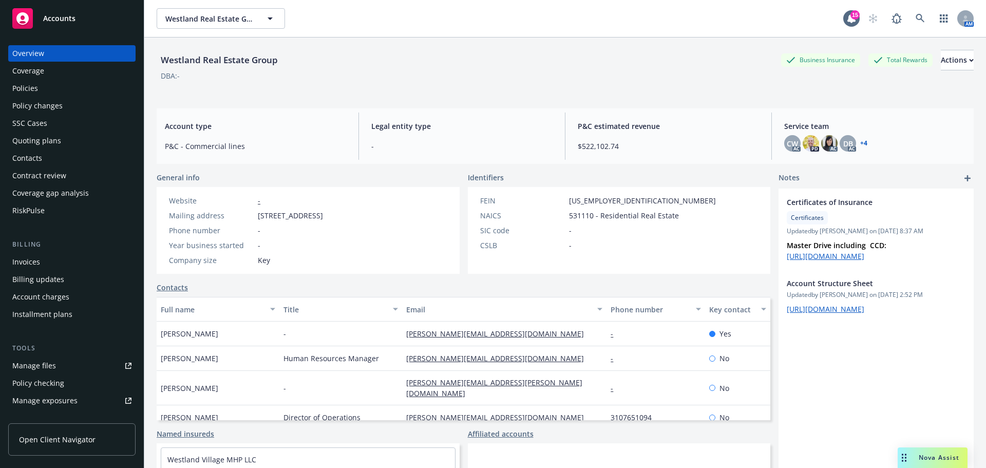
click at [34, 91] on div "Policies" at bounding box center [25, 88] width 26 height 16
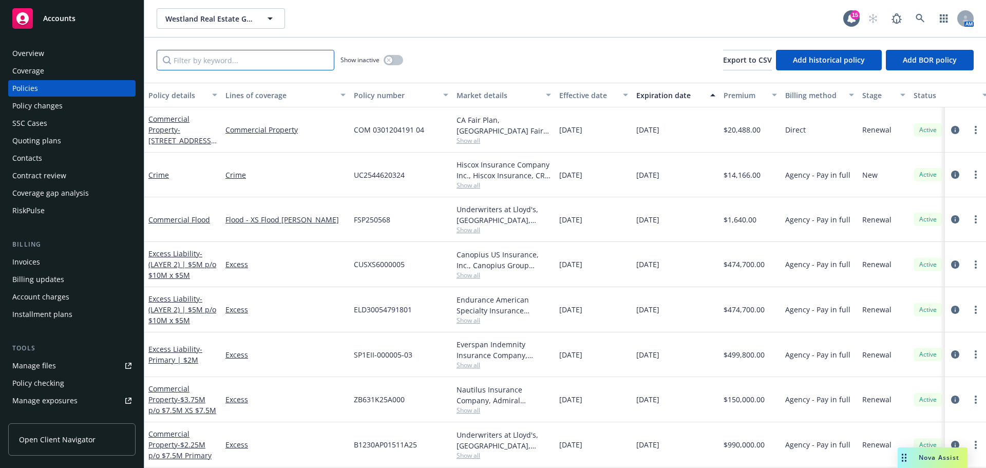
click at [227, 57] on input "Filter by keyword..." at bounding box center [246, 60] width 178 height 21
click at [274, 62] on input "Filter by keyword..." at bounding box center [246, 60] width 178 height 21
paste input "ELD30054791801"
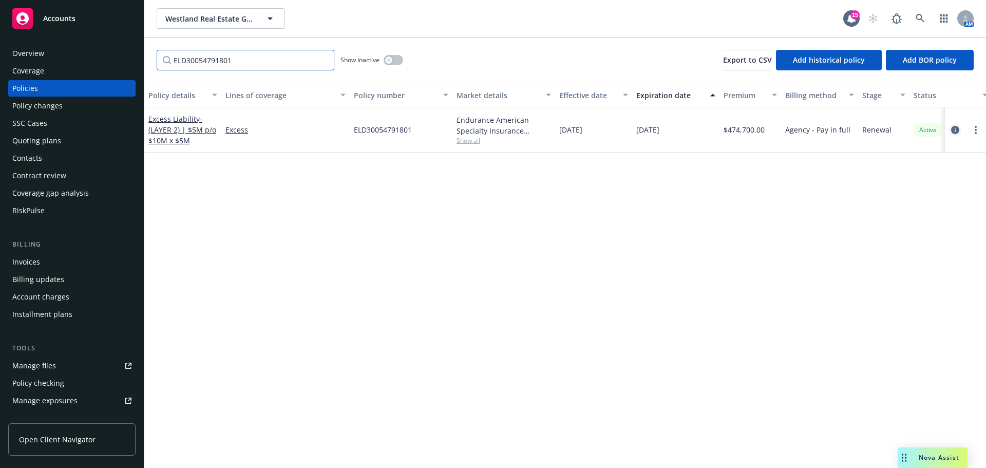
type input "ELD30054791801"
click at [953, 129] on icon "circleInformation" at bounding box center [955, 130] width 8 height 8
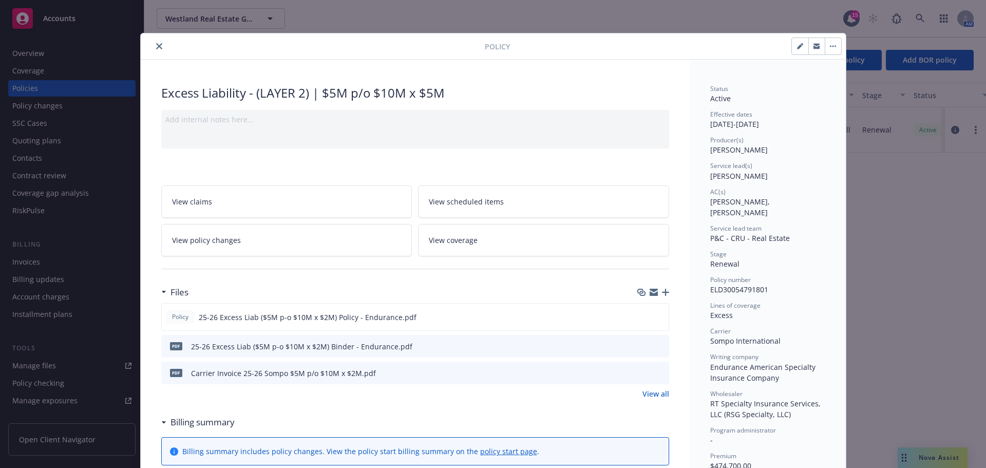
click at [156, 45] on icon "close" at bounding box center [159, 46] width 6 height 6
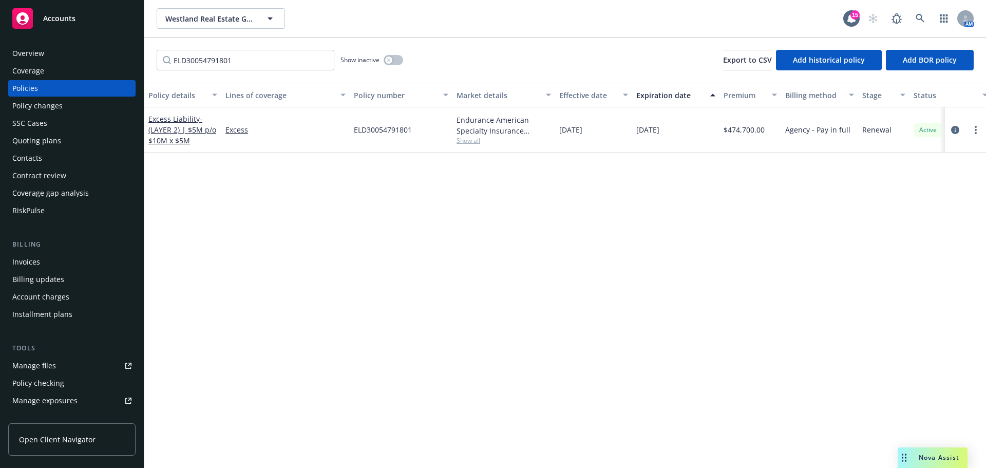
click at [51, 103] on div "Policy changes" at bounding box center [37, 106] width 50 height 16
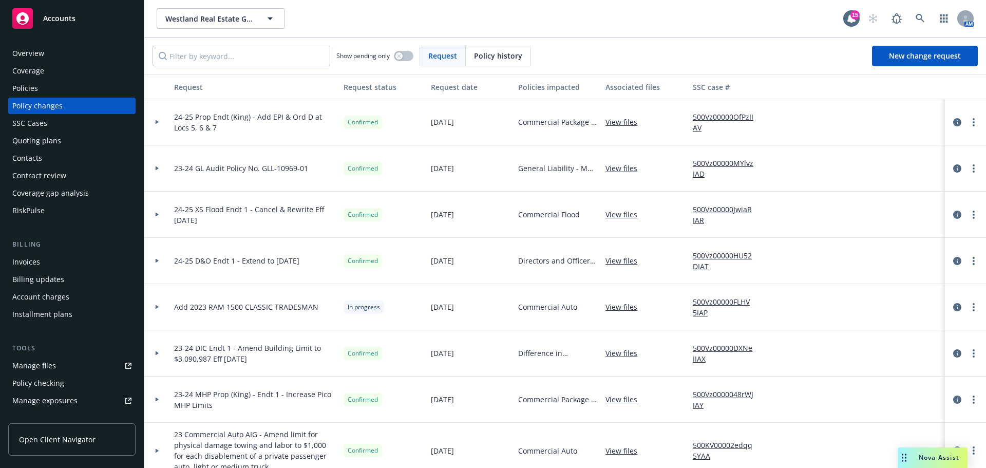
click at [41, 299] on div "Account charges" at bounding box center [40, 297] width 57 height 16
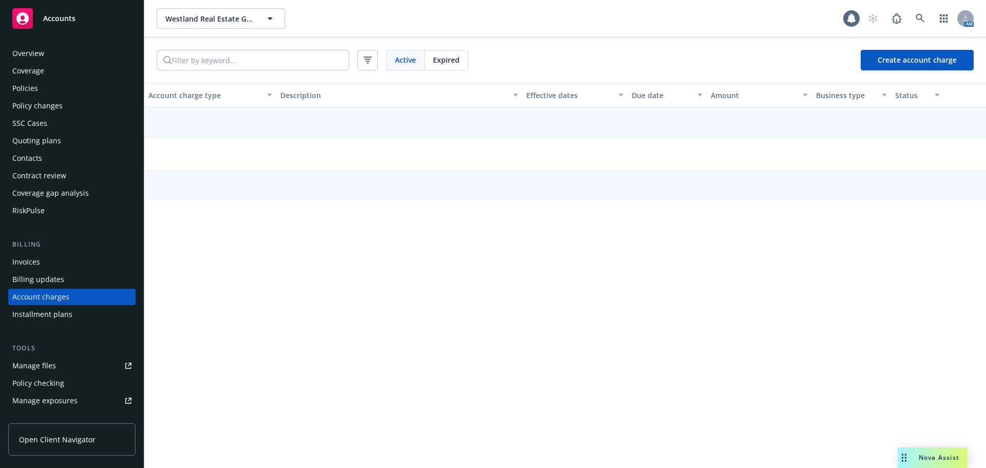
scroll to position [47, 0]
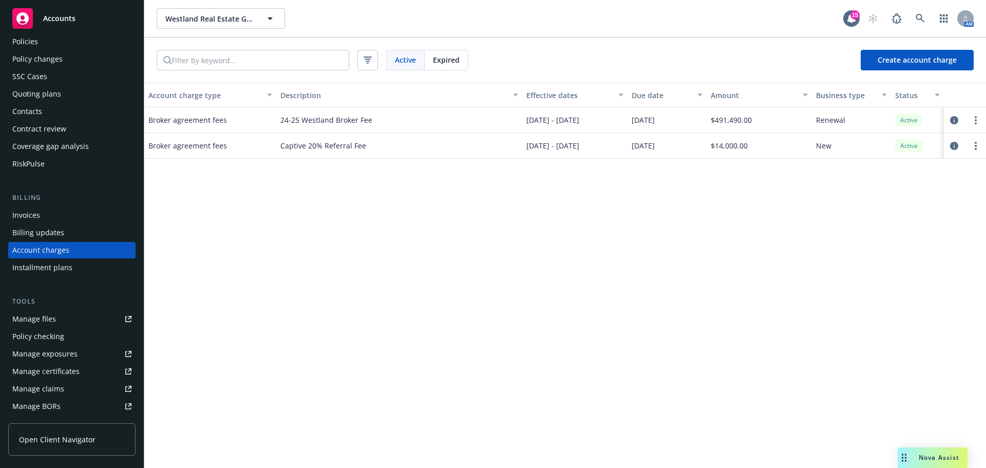
click at [272, 307] on div "Account charge type Description Effective dates Due date Amount Business type S…" at bounding box center [565, 275] width 842 height 385
click at [210, 17] on span "Westland Real Estate Group" at bounding box center [209, 18] width 89 height 11
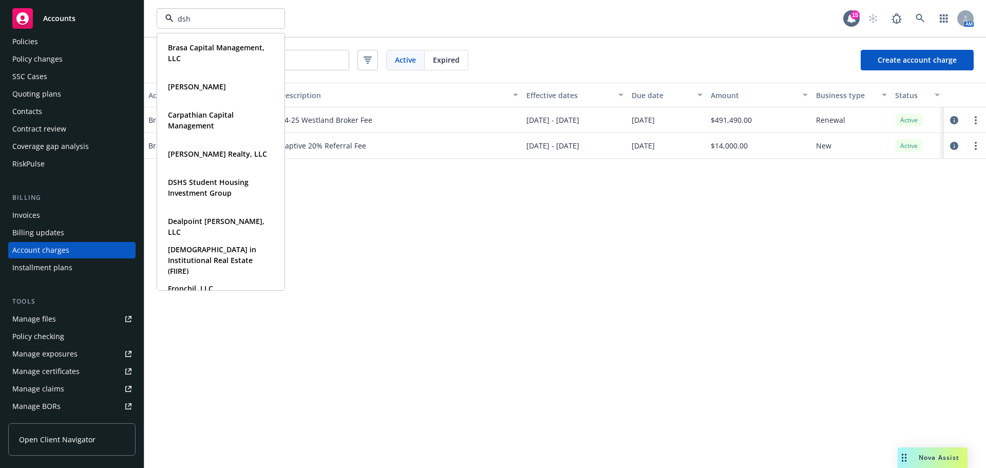
type input "dshs"
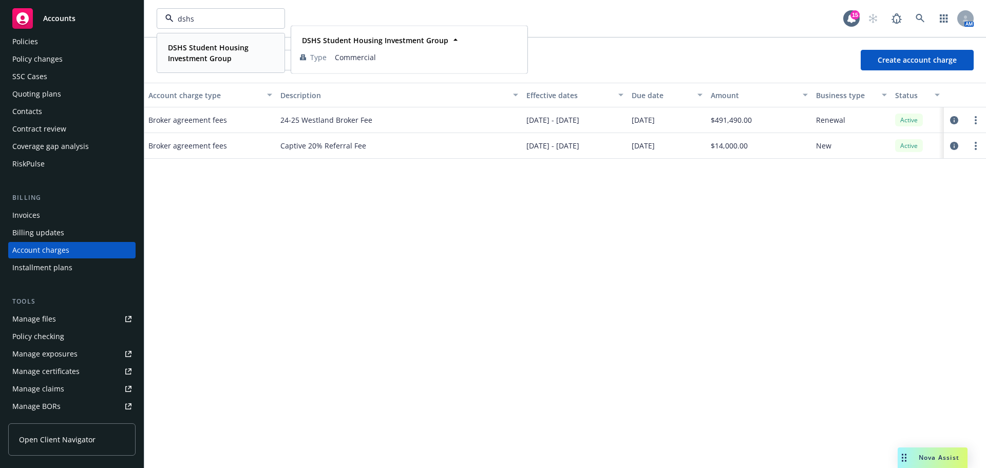
click at [205, 45] on strong "DSHS Student Housing Investment Group" at bounding box center [208, 53] width 81 height 21
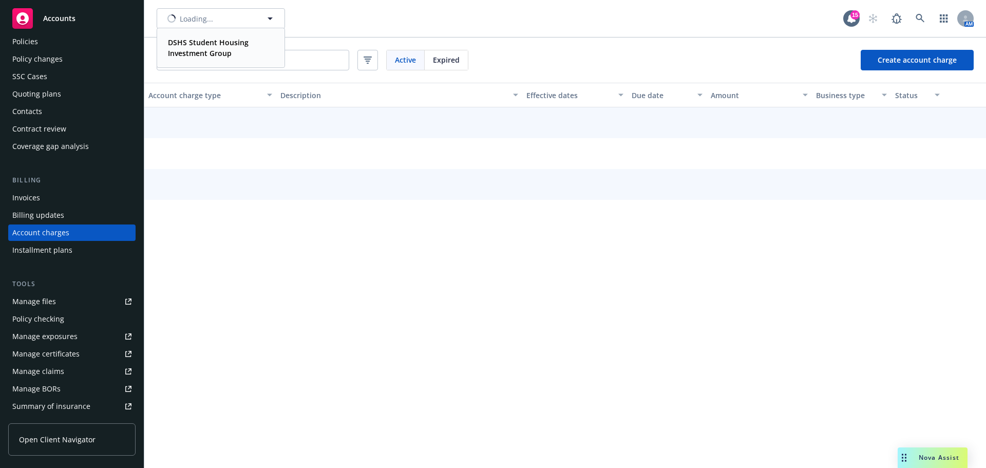
scroll to position [29, 0]
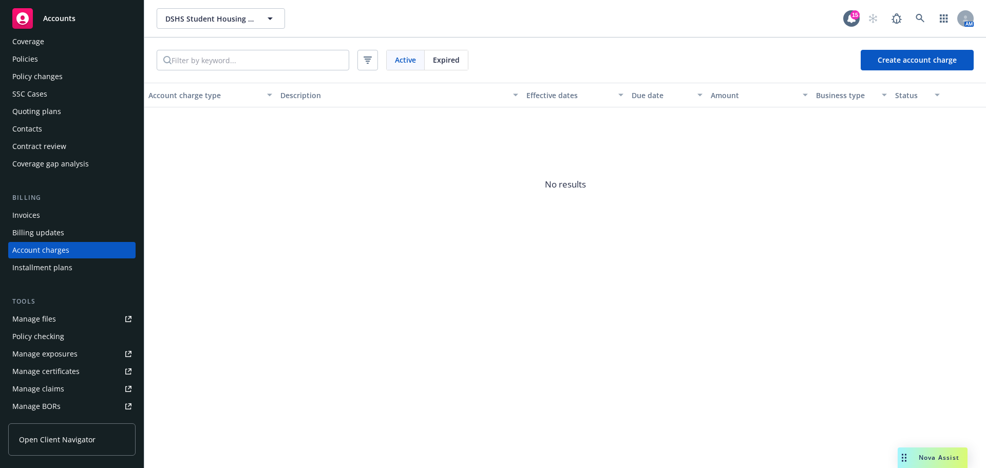
click at [39, 111] on div "Quoting plans" at bounding box center [36, 111] width 49 height 16
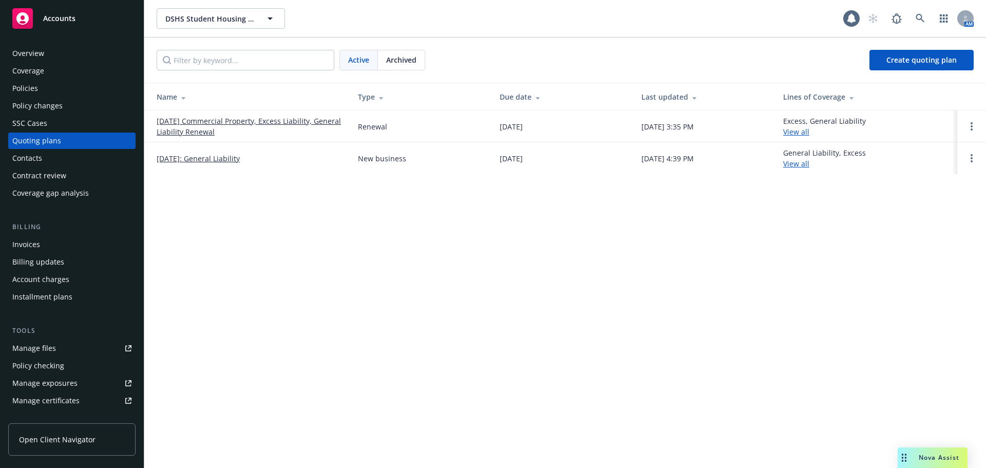
click at [284, 115] on td "10/18/25 Commercial Property, Excess Liability, General Liability Renewal" at bounding box center [246, 126] width 205 height 32
click at [279, 119] on link "10/18/25 Commercial Property, Excess Liability, General Liability Renewal" at bounding box center [249, 127] width 185 height 22
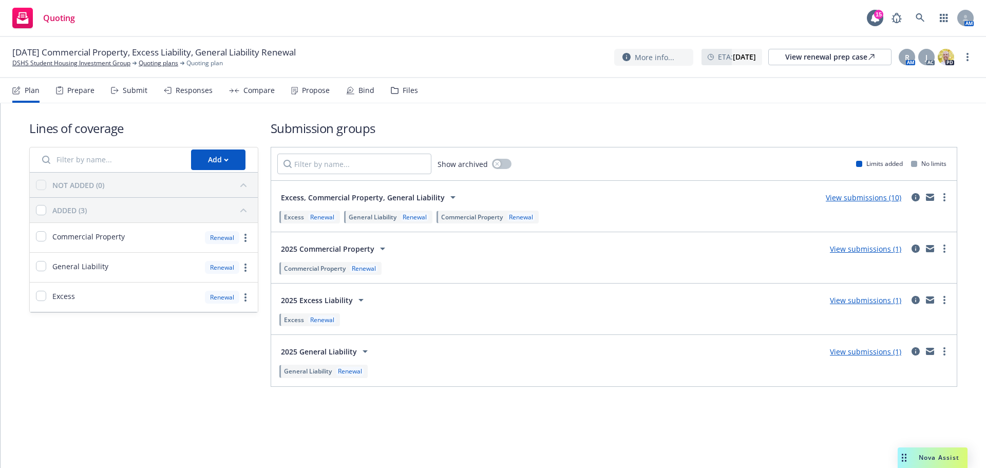
click at [864, 200] on link "View submissions (10)" at bounding box center [864, 198] width 76 height 10
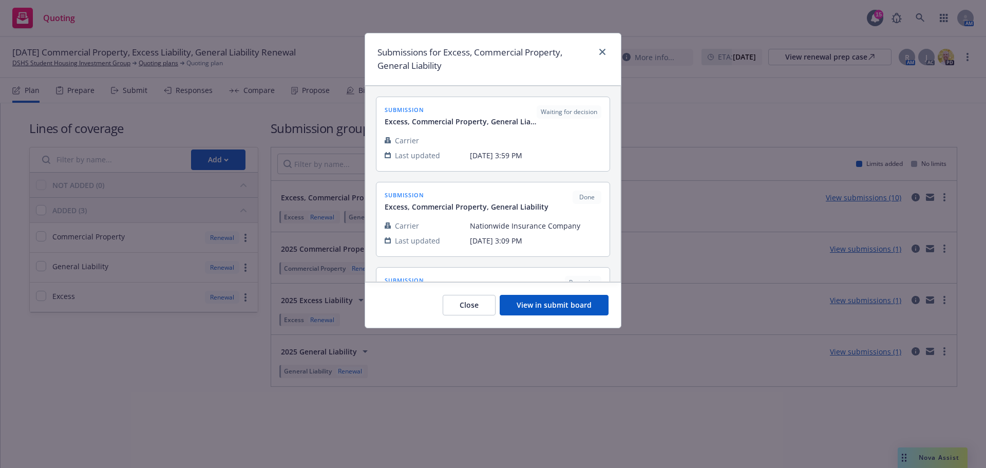
click at [587, 294] on div "Close View in submit board" at bounding box center [493, 305] width 256 height 46
click at [584, 310] on button "View in submit board" at bounding box center [554, 305] width 109 height 21
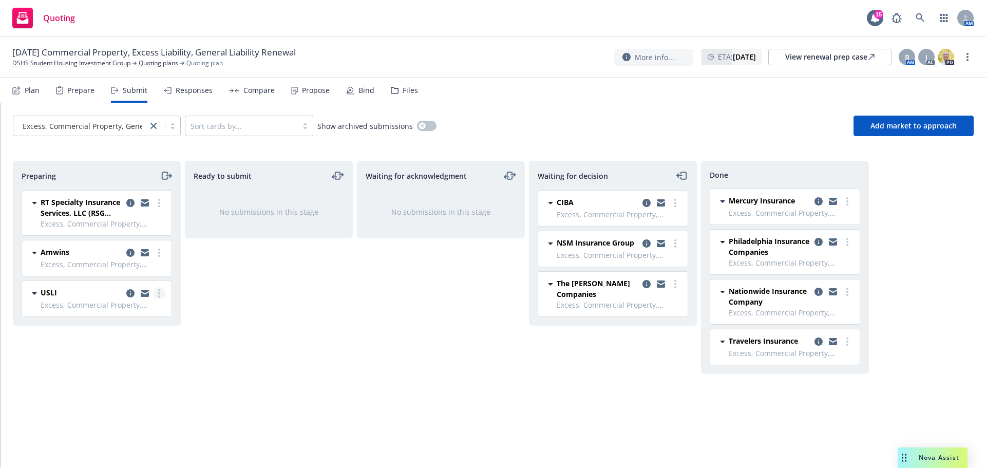
click at [158, 290] on link "more" at bounding box center [159, 293] width 12 height 12
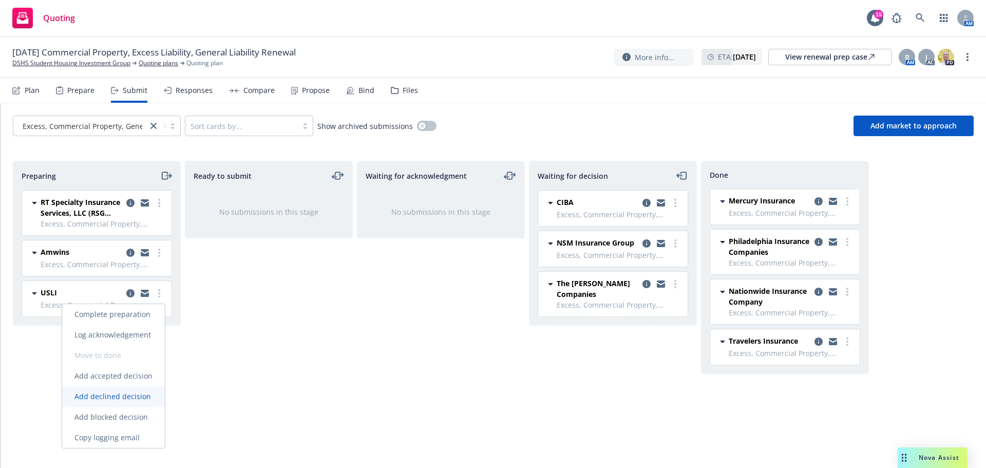
click at [135, 396] on span "Add declined decision" at bounding box center [112, 396] width 101 height 10
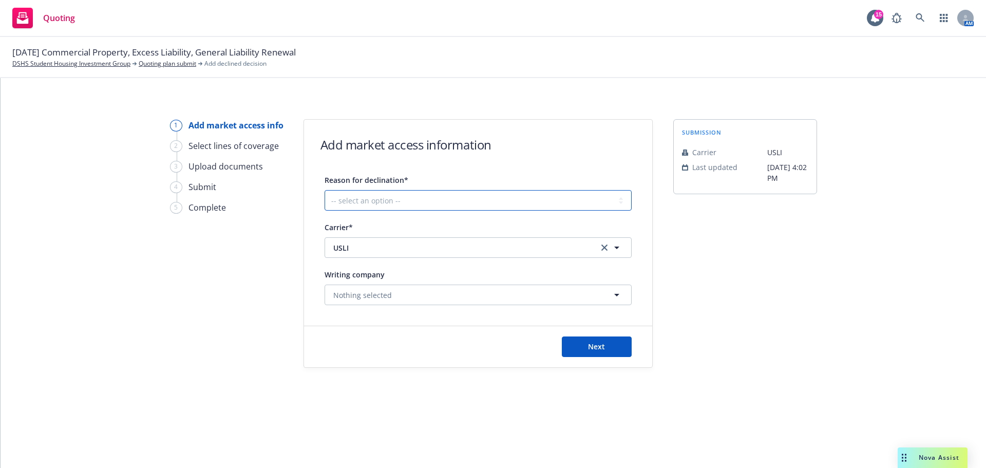
click at [429, 206] on select "-- select an option -- Cannot compete with other markets Carrier non-renewed Ca…" at bounding box center [478, 200] width 307 height 21
select select "DOES_NOT_FIT_UNDERWRITER_APPETITE"
click at [325, 190] on select "-- select an option -- Cannot compete with other markets Carrier non-renewed Ca…" at bounding box center [478, 200] width 307 height 21
click at [576, 346] on button "Next" at bounding box center [597, 346] width 70 height 21
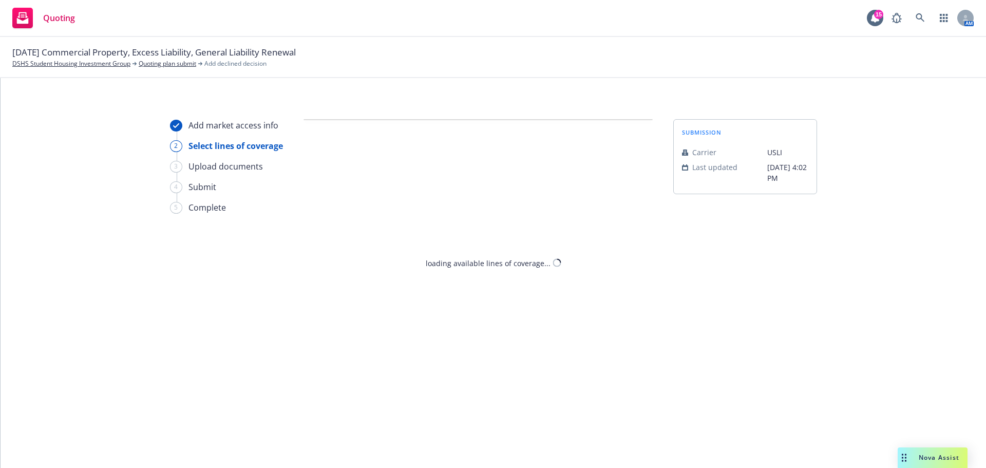
select select "DOES_NOT_FIT_UNDERWRITER_APPETITE"
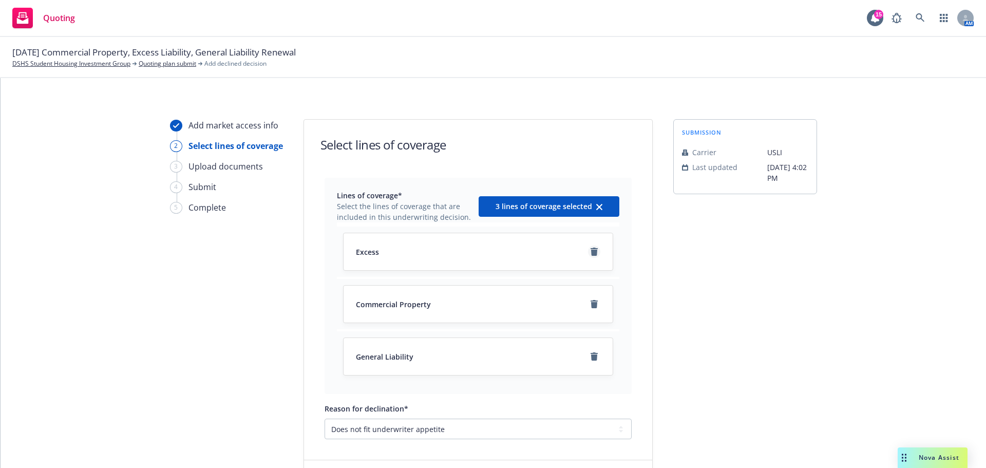
click at [592, 248] on icon "remove" at bounding box center [594, 252] width 7 height 8
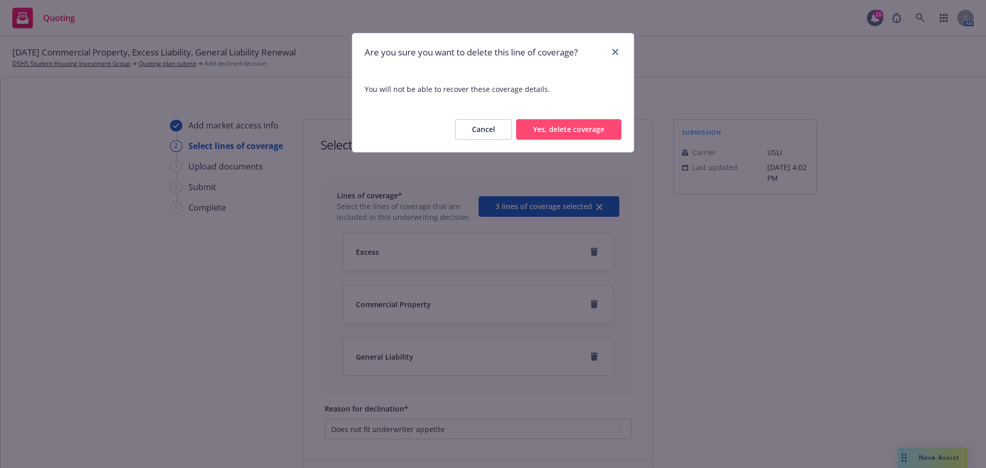
click at [592, 140] on button "Yes, delete coverage" at bounding box center [568, 129] width 105 height 21
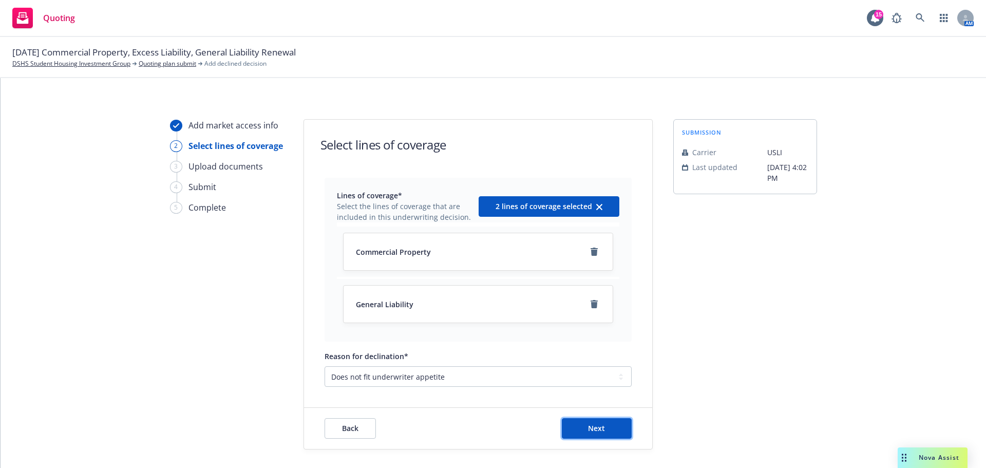
click at [589, 428] on span "Next" at bounding box center [596, 428] width 17 height 10
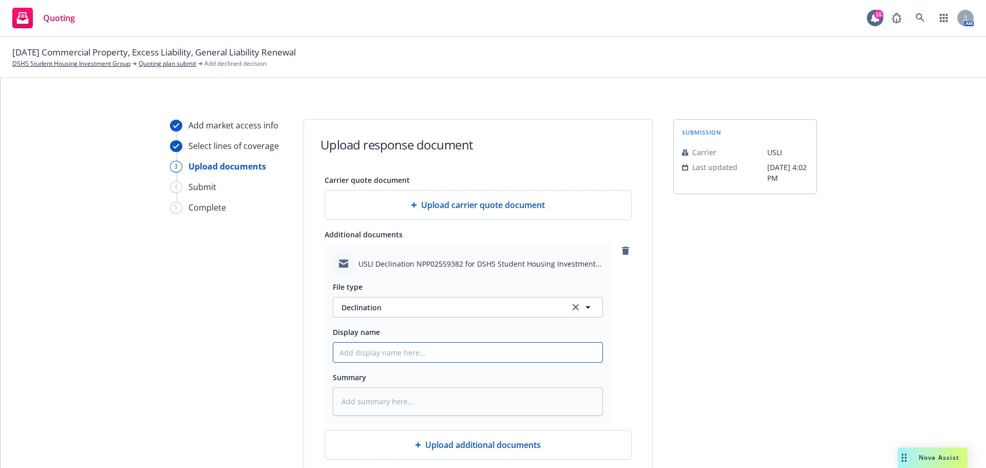
click at [395, 356] on input "Display name" at bounding box center [467, 353] width 269 height 20
type textarea "x"
type input "U"
type textarea "x"
type input "US"
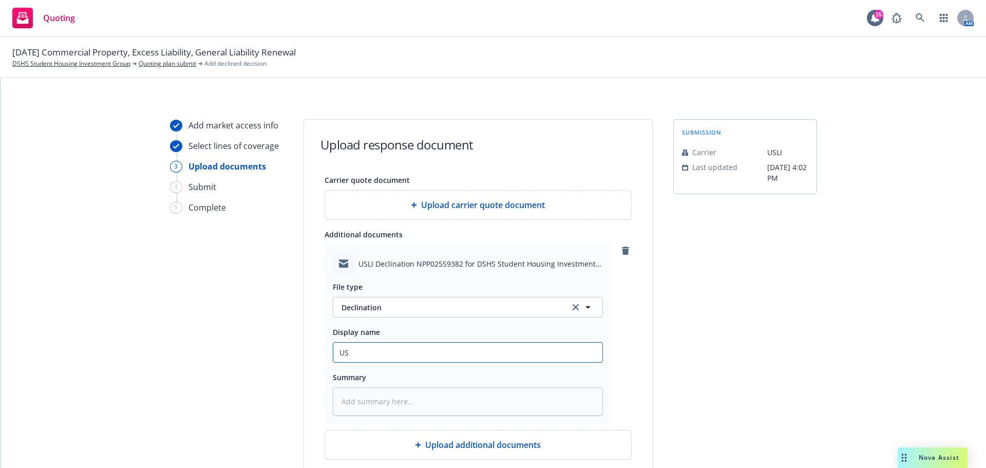
type textarea "x"
type input "USL"
type textarea "x"
type input "USLI"
type textarea "x"
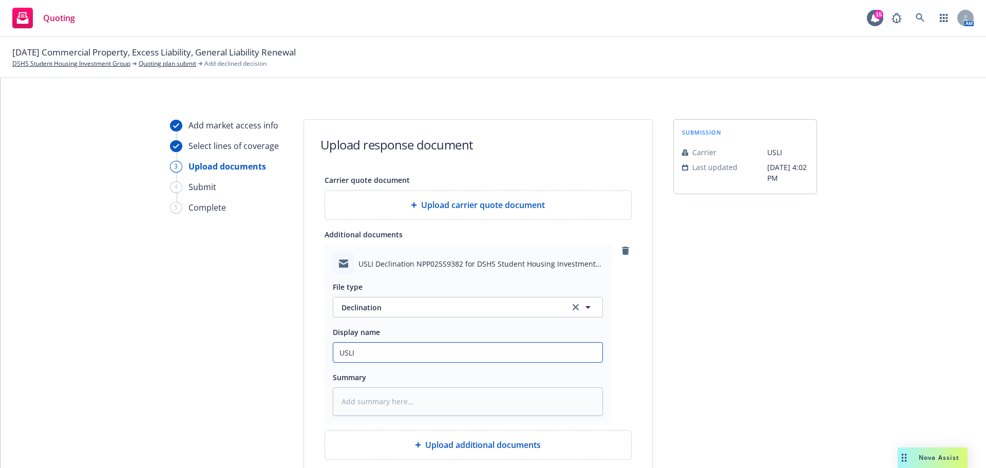
type input "USLI"
type textarea "x"
type input "USLI D"
type textarea "x"
type input "USLI De"
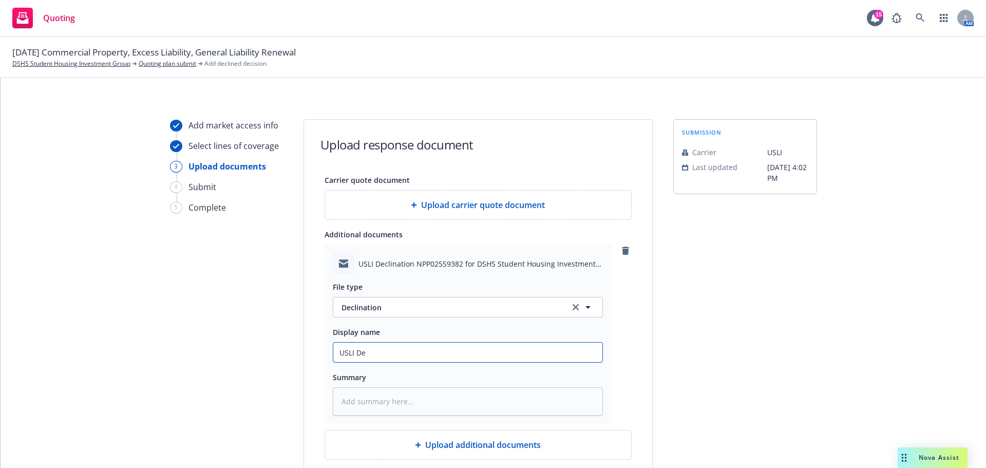
type textarea "x"
type input "USLI Dec"
type textarea "x"
type input "USLI Decl"
type textarea "x"
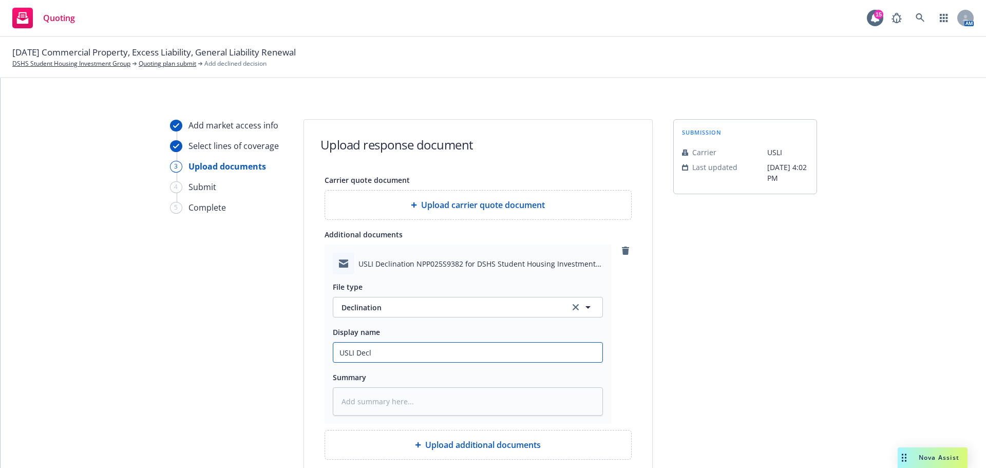
type input "USLI Decli"
type textarea "x"
type input "USLI Declin"
type textarea "x"
type input "USLI Declina"
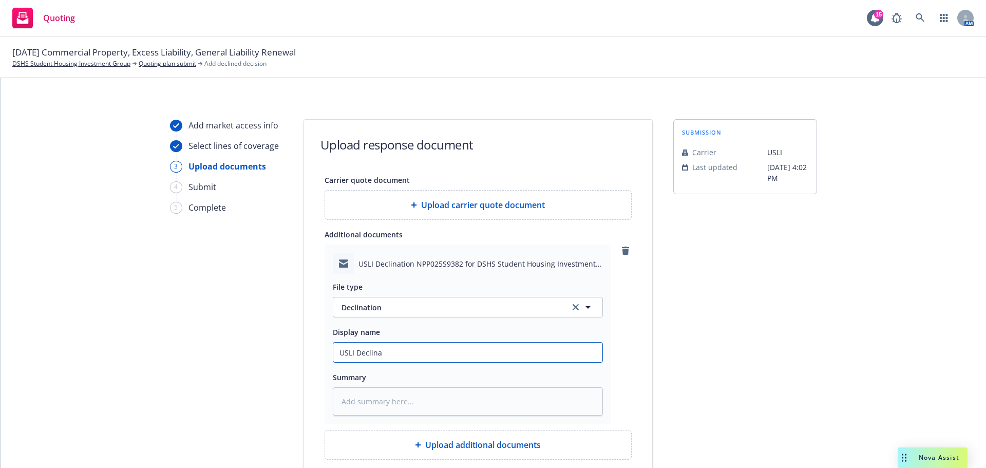
type textarea "x"
type input "USLI Declinat"
type textarea "x"
type input "USLI Declinati"
type textarea "x"
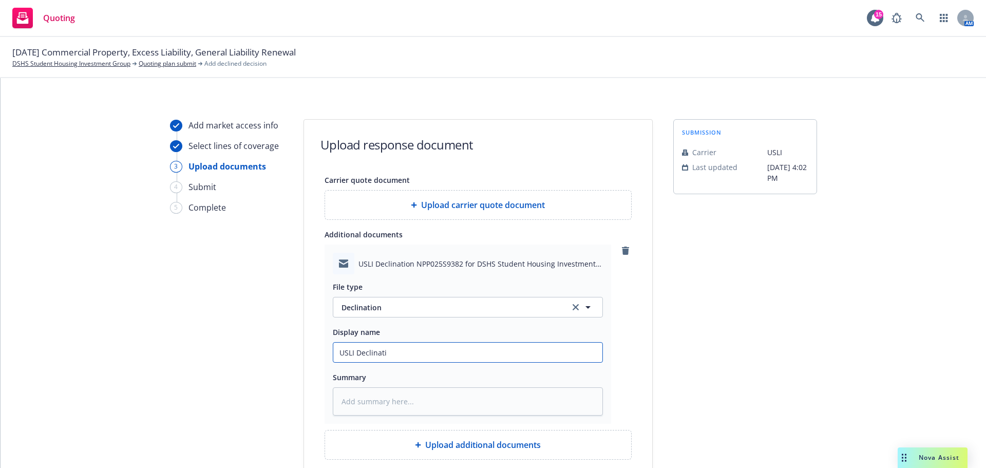
type input "USLI Declinatio"
type textarea "x"
type input "USLI Declination"
click at [398, 397] on textarea at bounding box center [468, 401] width 270 height 28
paste textarea "not a market for student housing."
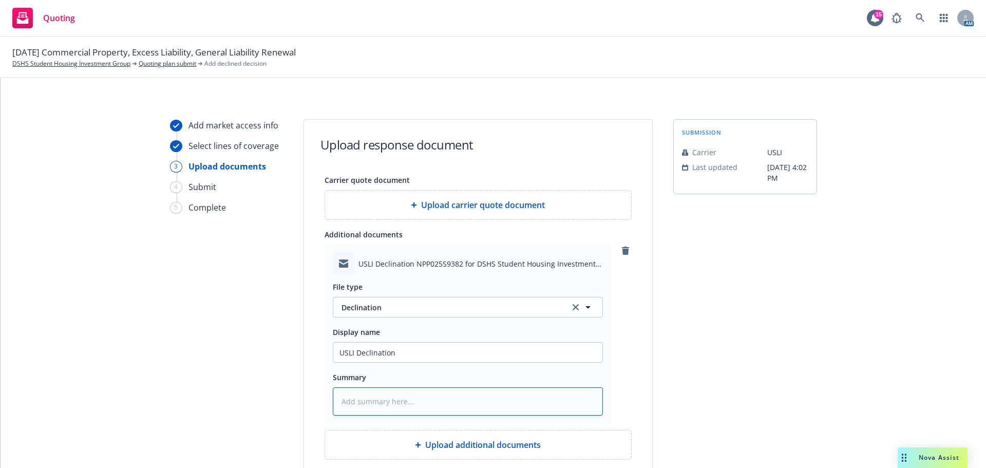
type textarea "x"
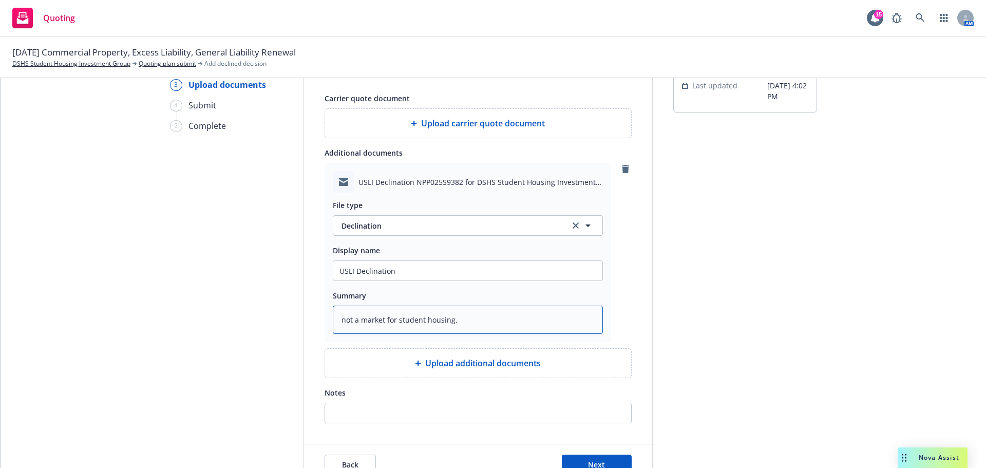
scroll to position [141, 0]
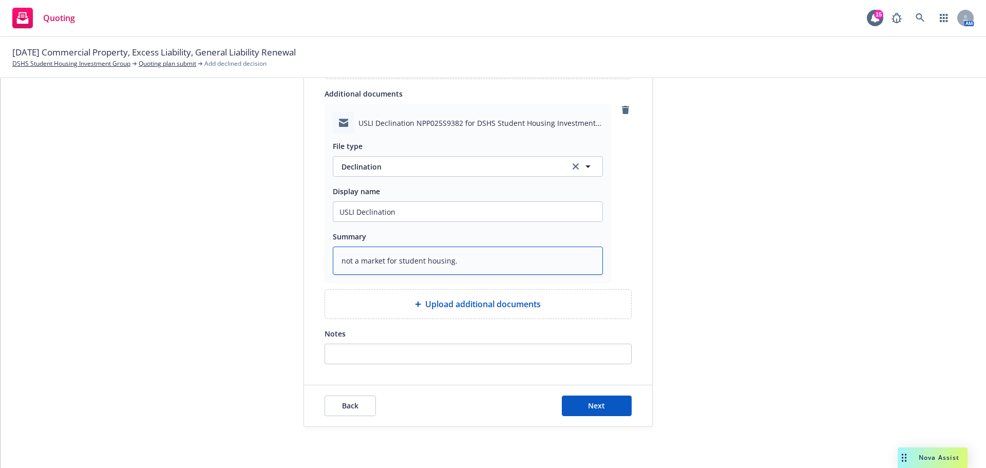
type textarea "not a market for student housing."
click at [434, 356] on input "Notes" at bounding box center [478, 354] width 306 height 20
paste input "not a market for student housing."
type input "not a market for student housing."
type textarea "x"
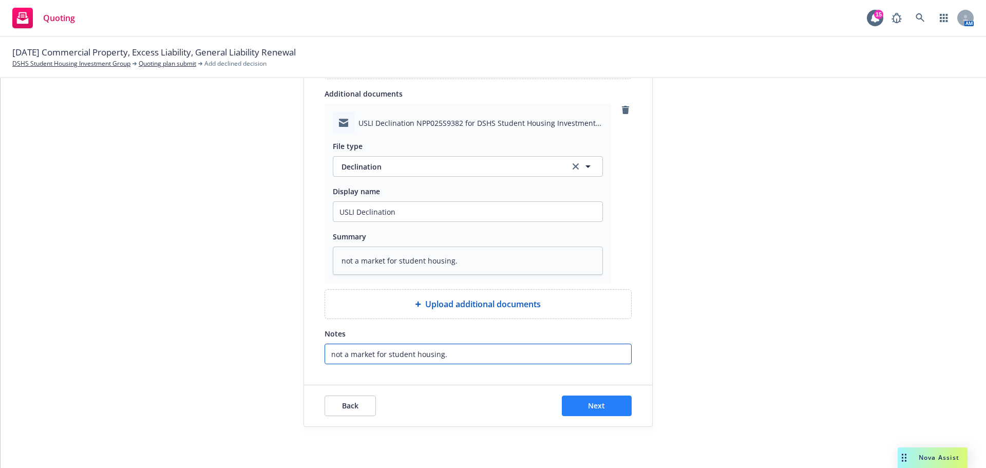
type input "not a market for student housing."
click at [596, 402] on span "Next" at bounding box center [596, 406] width 17 height 10
type textarea "x"
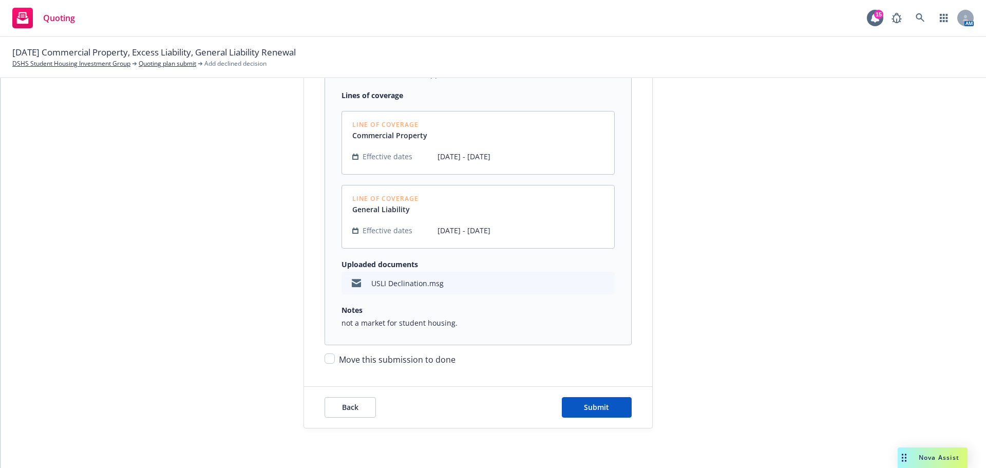
scroll to position [215, 0]
click at [330, 353] on input "Move this submission to done" at bounding box center [330, 357] width 10 height 10
checkbox input "true"
click at [544, 401] on div "Back Submit" at bounding box center [478, 406] width 307 height 21
click at [574, 405] on button "Submit" at bounding box center [597, 406] width 70 height 21
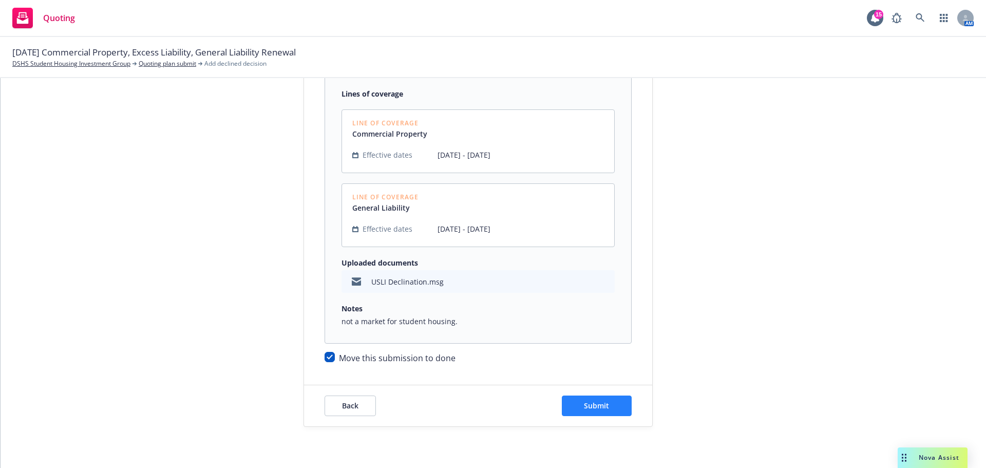
scroll to position [0, 0]
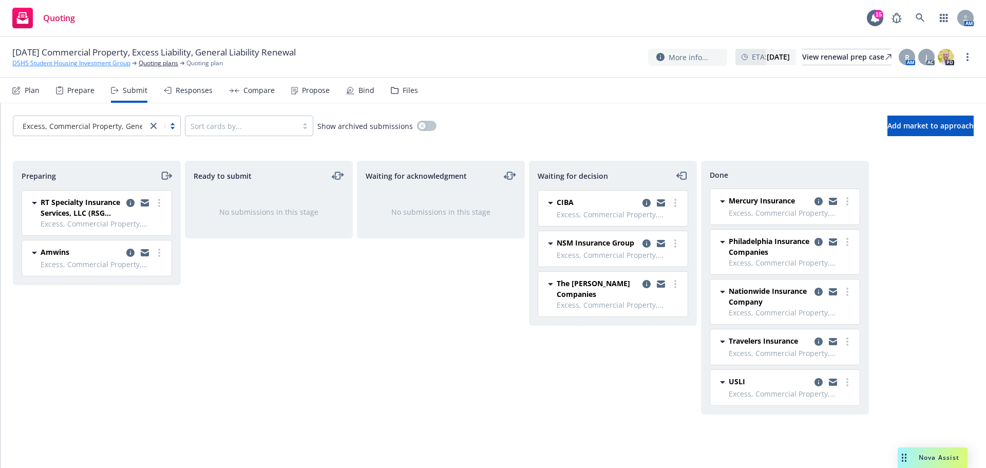
click at [83, 62] on link "DSHS Student Housing Investment Group" at bounding box center [71, 63] width 118 height 9
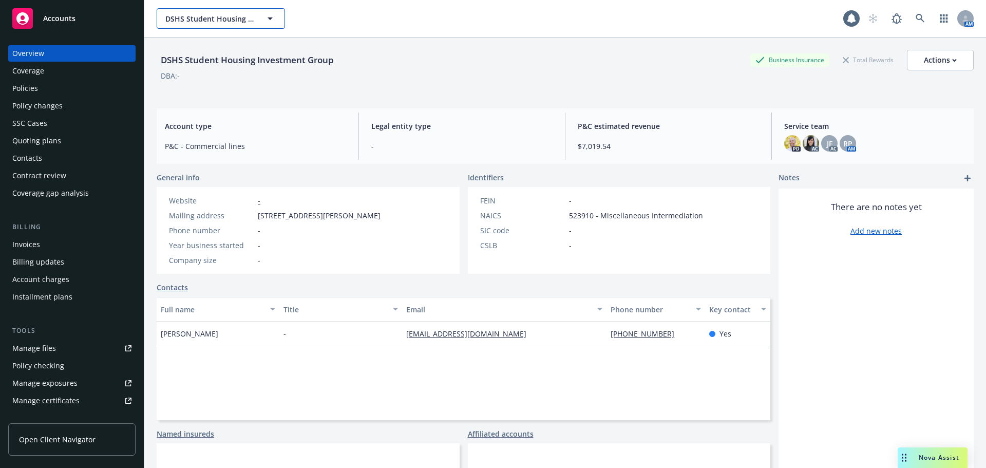
click at [246, 20] on span "DSHS Student Housing Investment Group" at bounding box center [209, 18] width 89 height 11
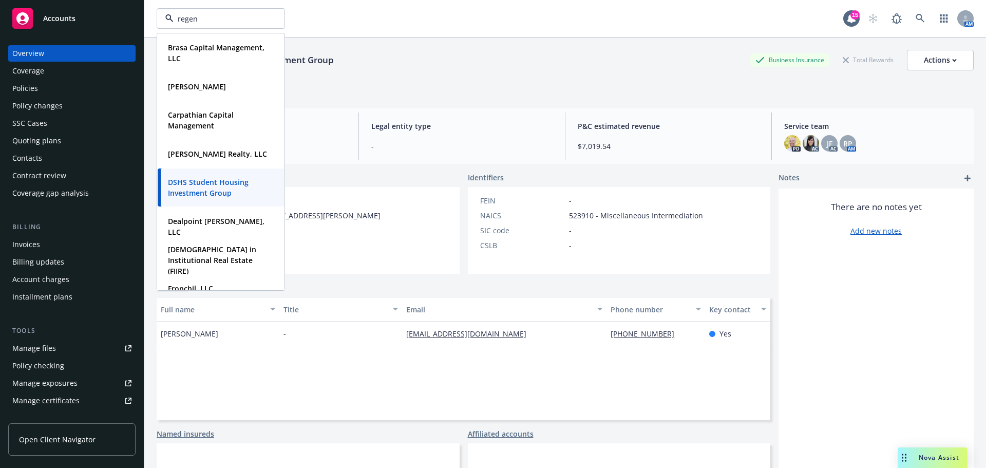
type input "regent"
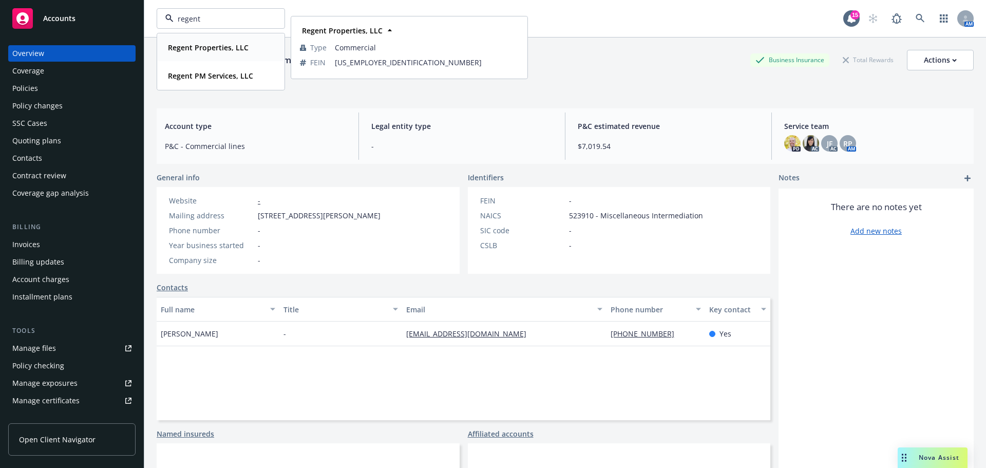
click at [227, 51] on strong "Regent Properties, LLC" at bounding box center [208, 48] width 81 height 10
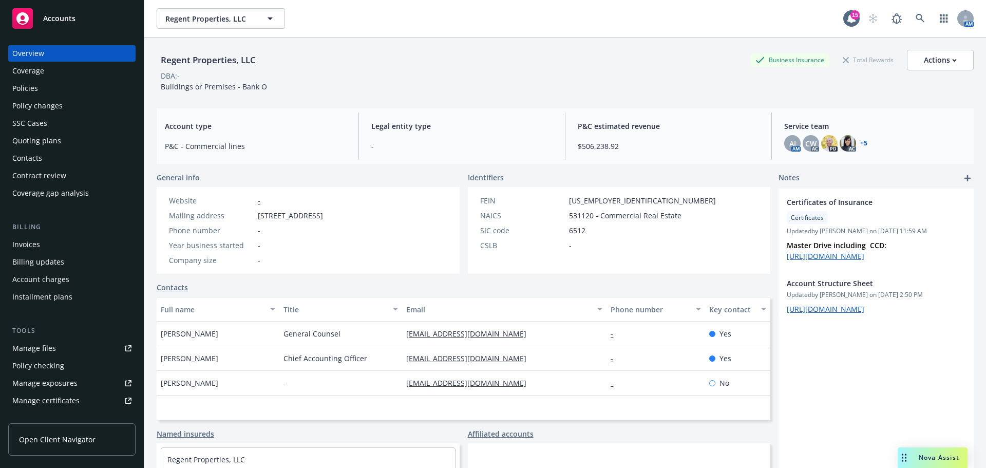
click at [37, 136] on div "Quoting plans" at bounding box center [36, 141] width 49 height 16
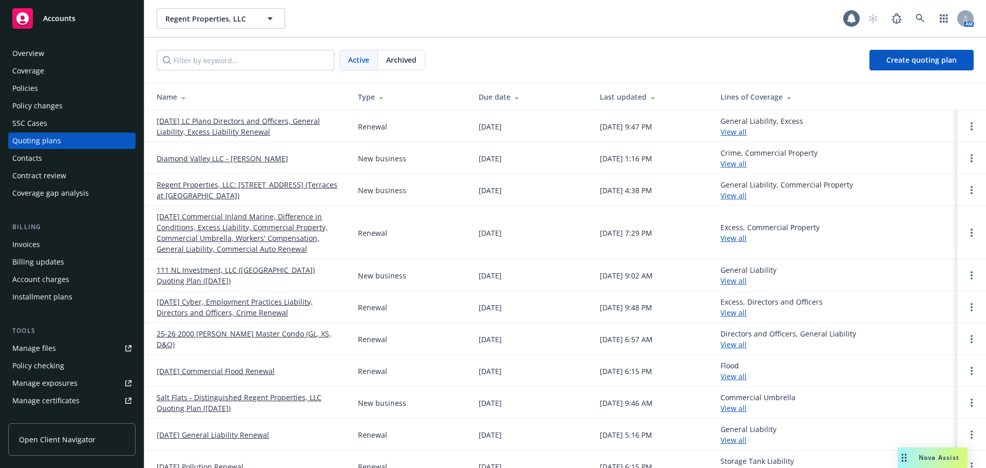
click at [249, 184] on link "Regent Properties, LLC: [STREET_ADDRESS] (Terraces at [GEOGRAPHIC_DATA])" at bounding box center [249, 190] width 185 height 22
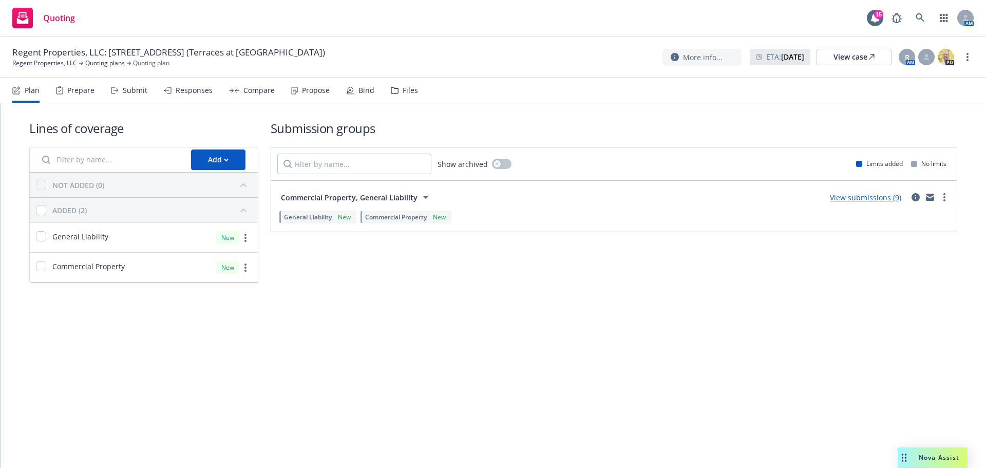
click at [854, 200] on link "View submissions (9)" at bounding box center [865, 198] width 71 height 10
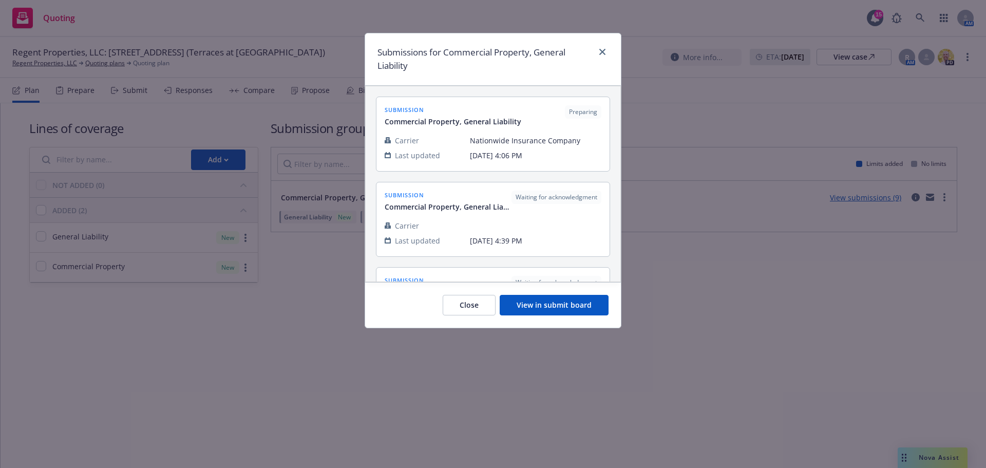
click at [583, 305] on button "View in submit board" at bounding box center [554, 305] width 109 height 21
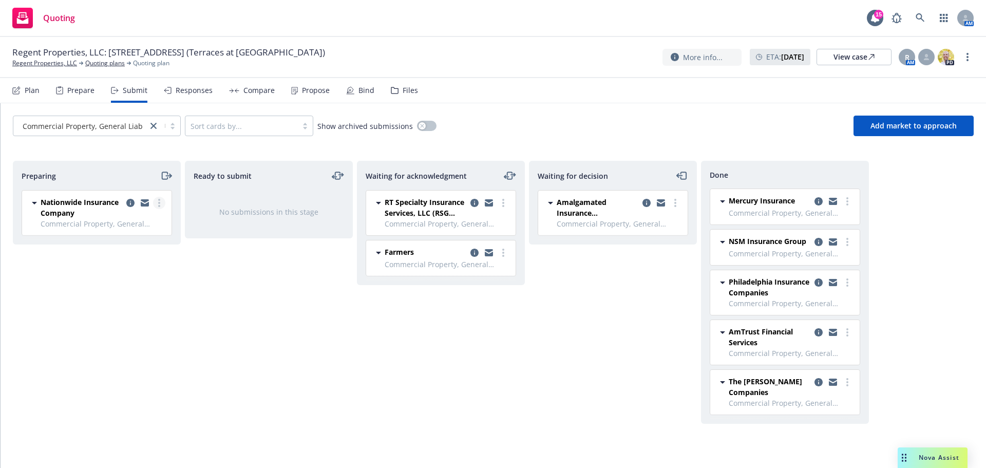
click at [160, 199] on link "more" at bounding box center [159, 203] width 12 height 12
click at [119, 307] on span "Add declined decision" at bounding box center [112, 306] width 101 height 10
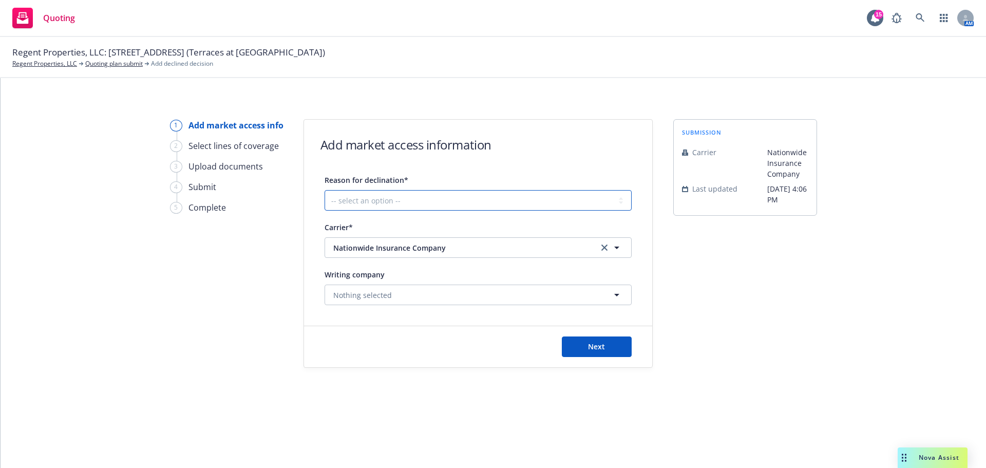
click at [421, 204] on select "-- select an option -- Cannot compete with other markets Carrier non-renewed Ca…" at bounding box center [478, 200] width 307 height 21
select select "DOES_NOT_FIT_UNDERWRITER_APPETITE"
click at [325, 190] on select "-- select an option -- Cannot compete with other markets Carrier non-renewed Ca…" at bounding box center [478, 200] width 307 height 21
click at [285, 324] on div "1 Add market access info 2 Select lines of coverage 3 Upload documents 4 Submit…" at bounding box center [493, 243] width 961 height 249
click at [598, 351] on span "Next" at bounding box center [596, 347] width 17 height 10
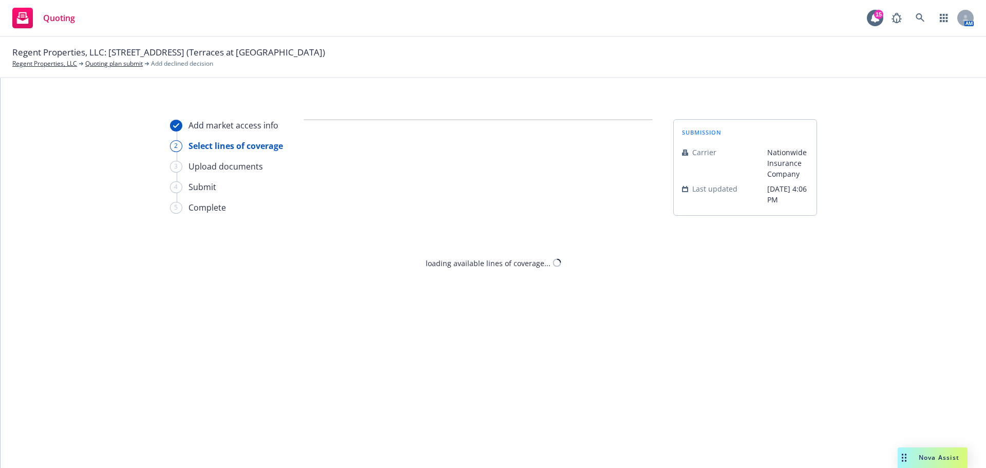
select select "DOES_NOT_FIT_UNDERWRITER_APPETITE"
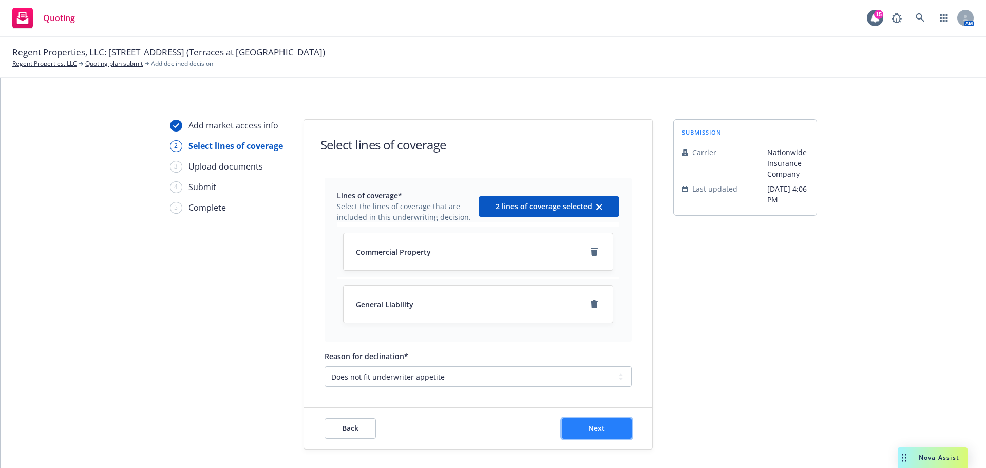
click at [588, 431] on span "Next" at bounding box center [596, 428] width 17 height 10
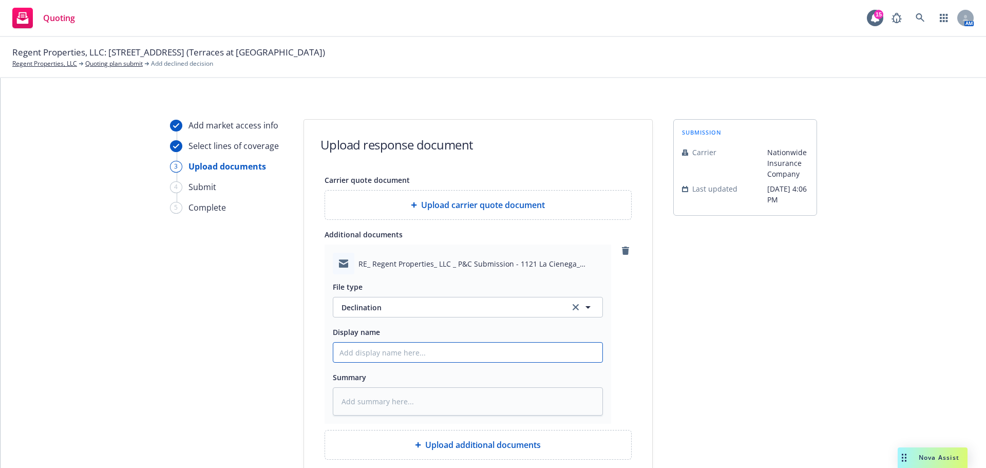
click at [372, 348] on input "Display name" at bounding box center [467, 353] width 269 height 20
type textarea "x"
type input "N"
type textarea "x"
type input "Na"
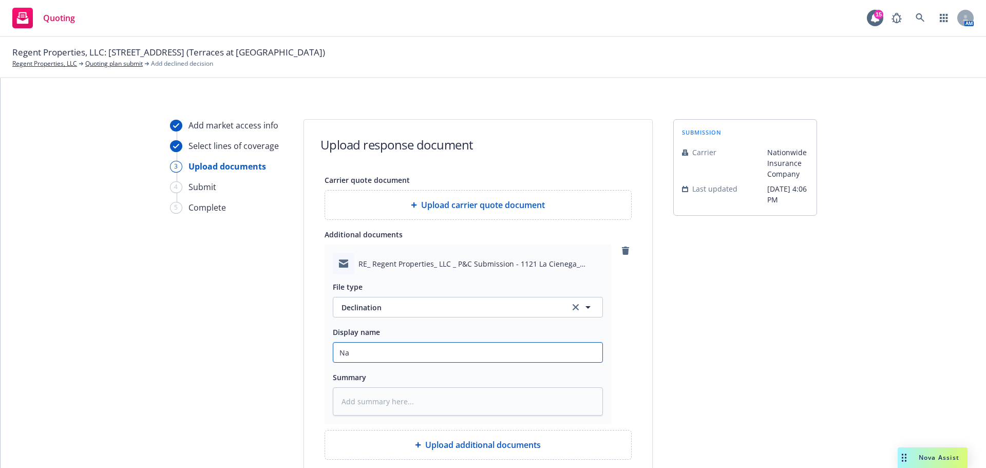
type textarea "x"
type input "Nat"
type textarea "x"
type input "Nati"
type textarea "x"
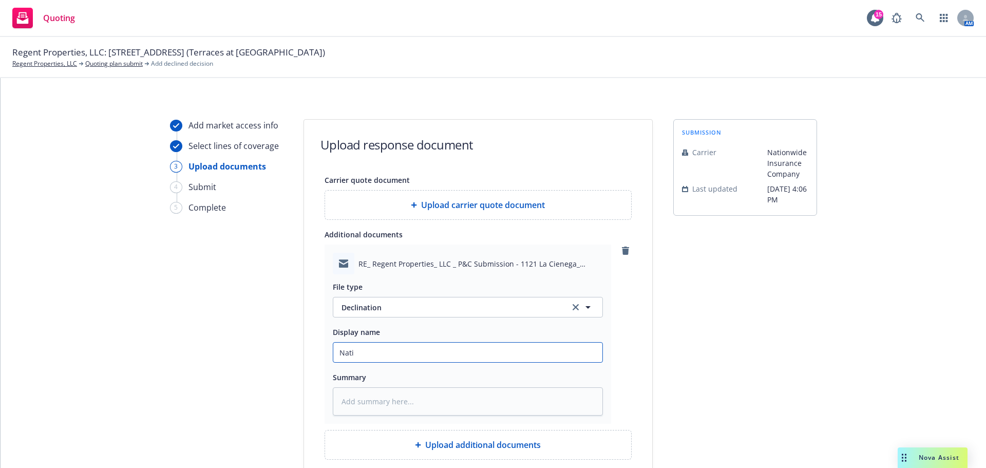
type input "Natio"
type textarea "x"
type input "Nation"
type textarea "x"
type input "Nationw"
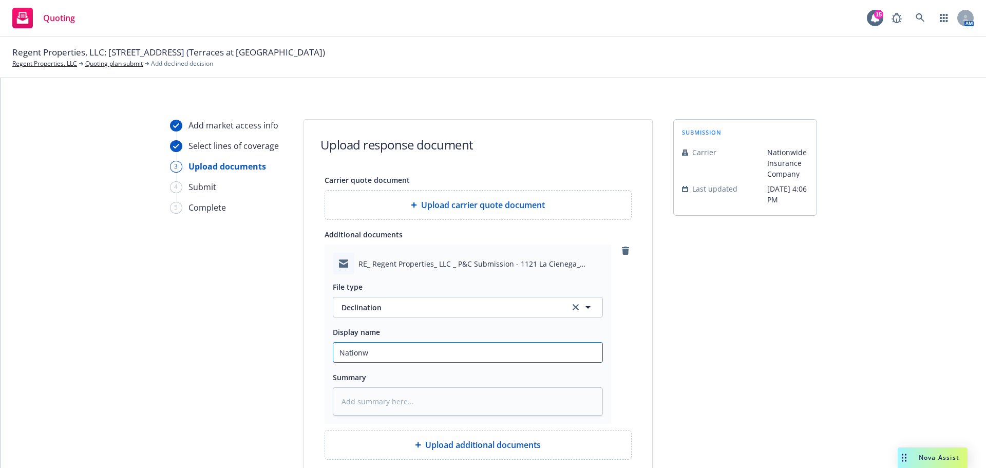
type textarea "x"
type input "Nationwi"
type textarea "x"
type input "Nationwid"
type textarea "x"
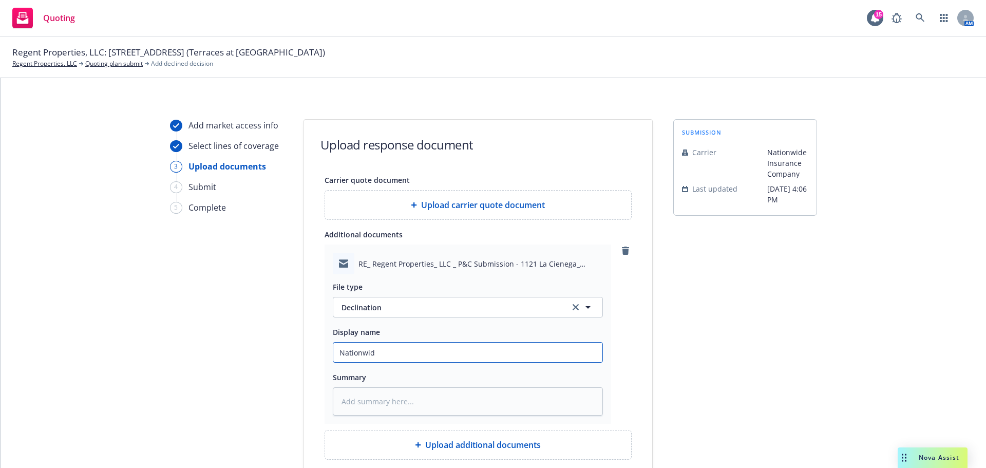
type input "Nationwide"
type textarea "x"
type input "Nationwide"
type textarea "x"
type input "Nationwide D"
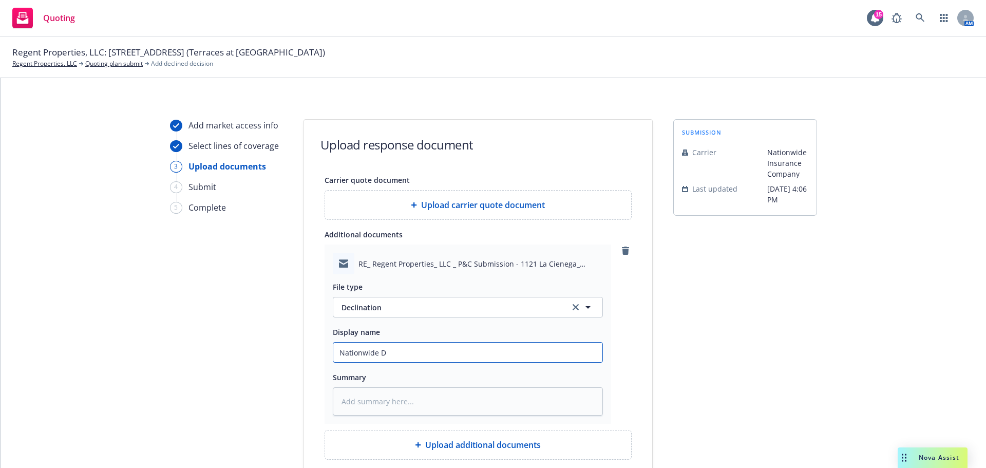
type textarea "x"
type input "Nationwide De"
type textarea "x"
type input "Nationwide Dec"
type textarea "x"
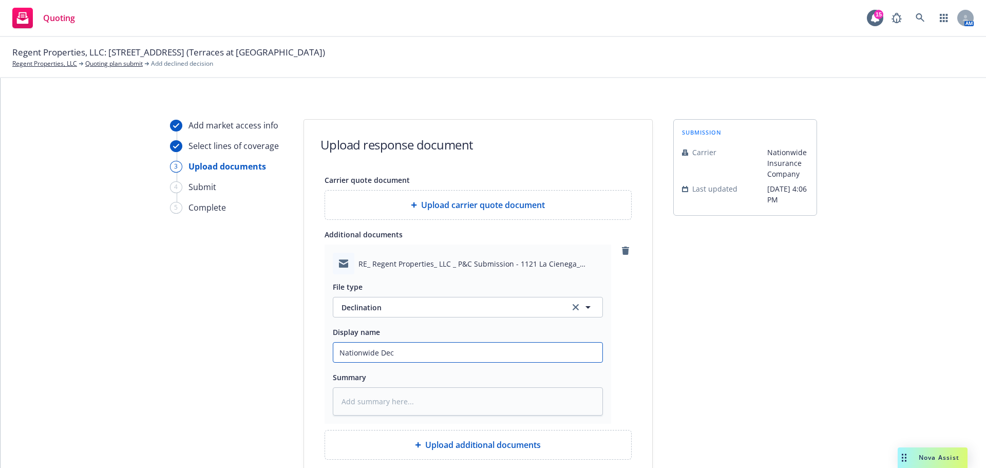
type input "Nationwide Decl"
type textarea "x"
type input "Nationwide Decli"
type textarea "x"
type input "Nationwide Declin"
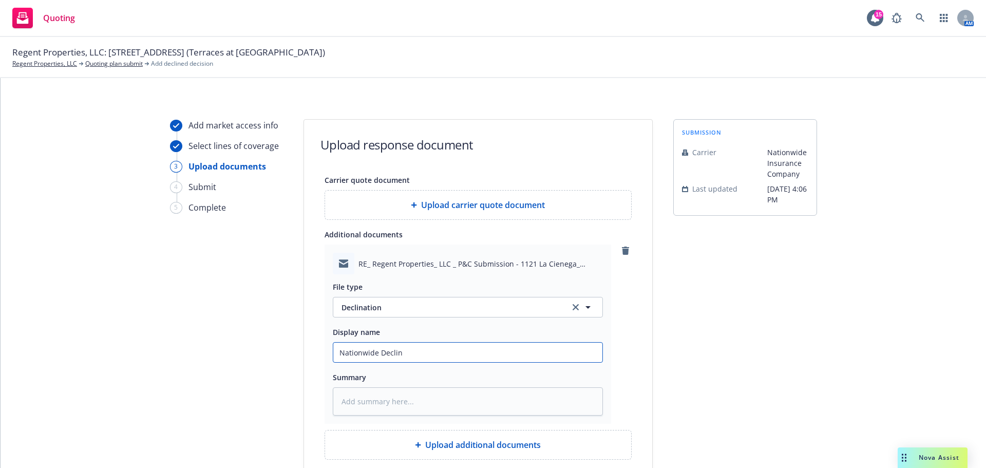
type textarea "x"
type input "Nationwide Declina"
type textarea "x"
type input "Nationwide Declinati"
type textarea "x"
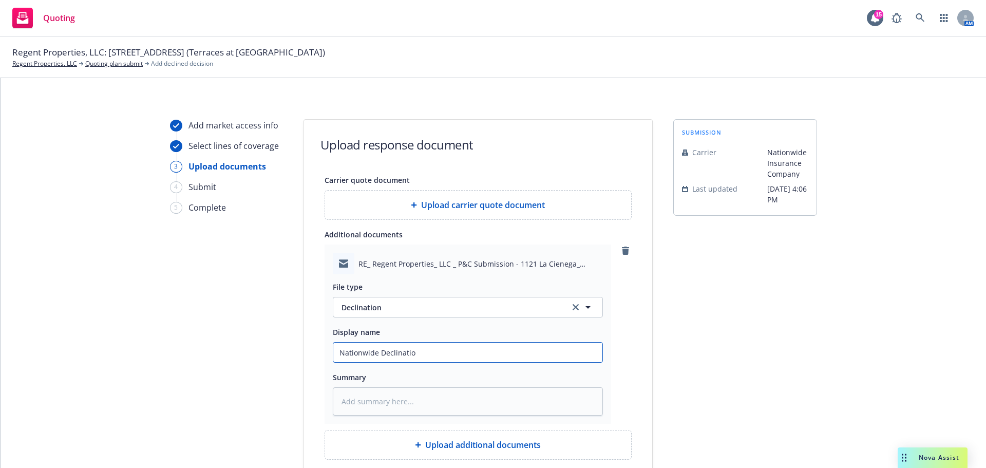
type input "Nationwide Declination"
type textarea "x"
type input "Nationwide Declination"
click at [382, 409] on textarea at bounding box center [468, 401] width 270 height 28
click at [415, 400] on textarea at bounding box center [468, 401] width 270 height 28
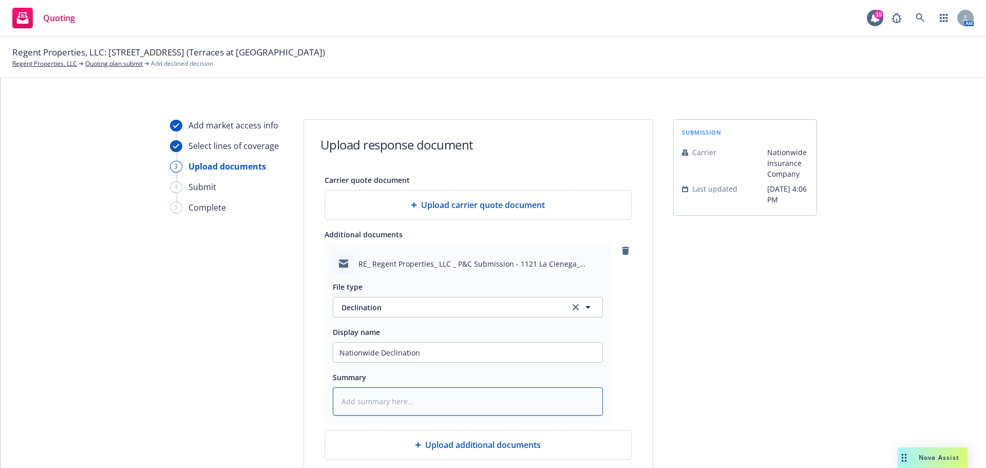
paste textarea "- does not meet our wildfire clearance criteria"
type textarea "x"
type textarea "- does not meet our wildfire clearance criteria"
click at [346, 404] on textarea "- does not meet our wildfire clearance criteria" at bounding box center [468, 401] width 270 height 28
type textarea "x"
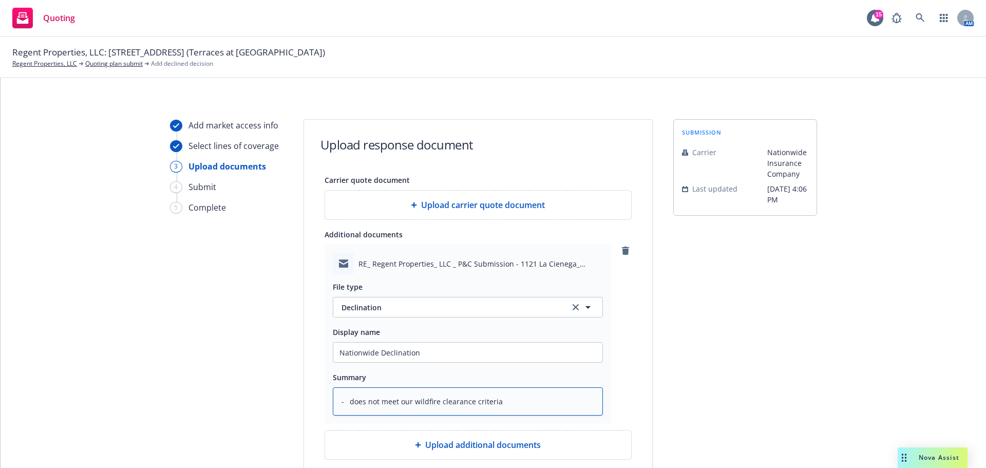
type textarea "-does not meet our wildfire clearance criteria"
type textarea "x"
type textarea "does not meet our wildfire clearance criteria"
click at [568, 406] on textarea "does not meet our wildfire clearance criteria" at bounding box center [468, 401] width 270 height 28
type textarea "x"
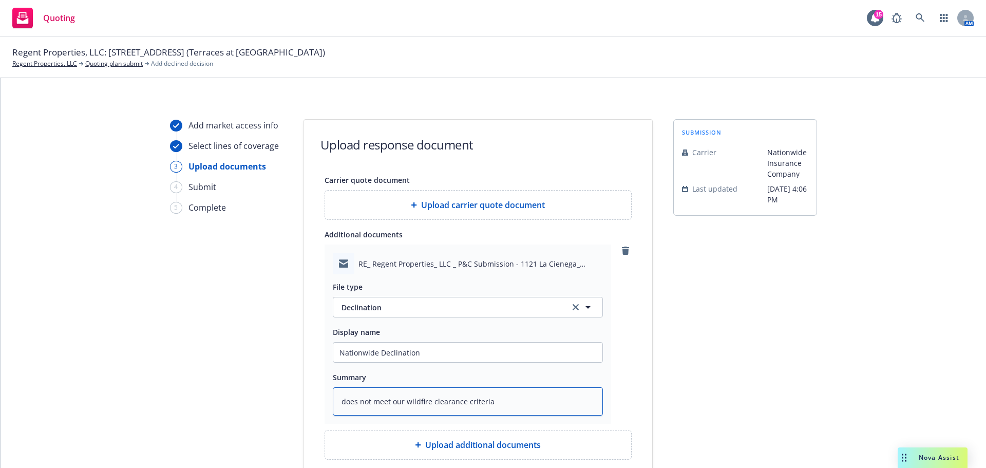
type textarea "does not meet our wildfire clearance criteria;"
type textarea "x"
type textarea "does not meet our wildfire clearance criteria;"
click at [554, 396] on textarea "does not meet our wildfire clearance criteria;" at bounding box center [468, 401] width 270 height 28
paste textarea "- the Total Insured Value (or amount subject) is above our HAB apartment thresh…"
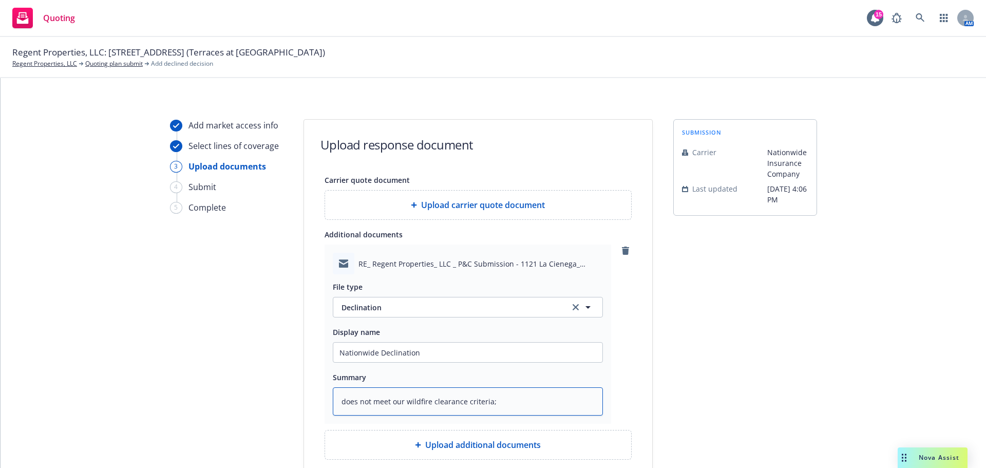
type textarea "x"
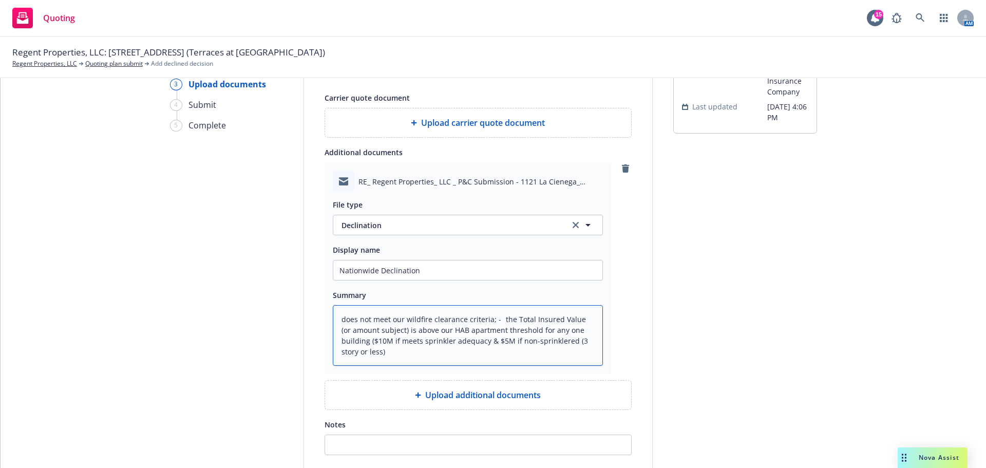
scroll to position [173, 0]
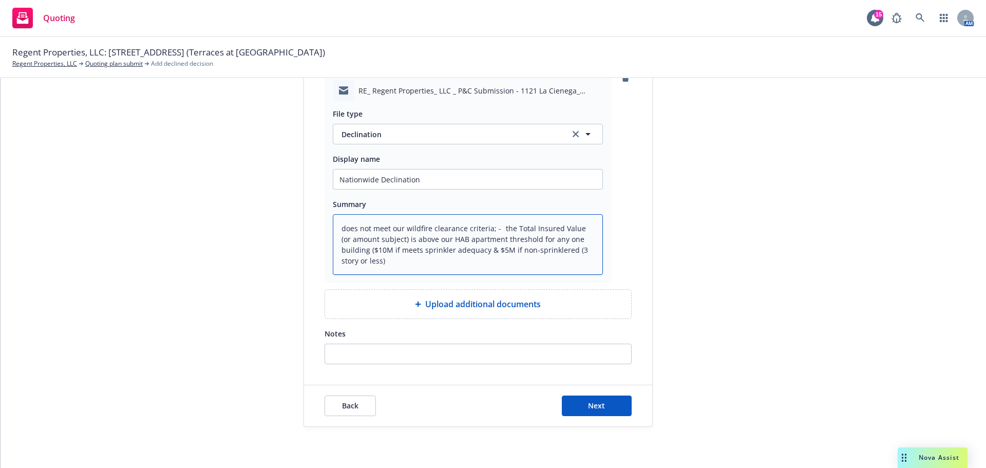
type textarea "does not meet our wildfire clearance criteria; - the Total Insured Value (or am…"
click at [419, 347] on input "Notes" at bounding box center [478, 354] width 306 height 20
paste input "does not meet our wildfire clearance criteria; - the Total Insured Value (or am…"
type input "does not meet our wildfire clearance criteria; - the Total Insured Value (or am…"
type textarea "x"
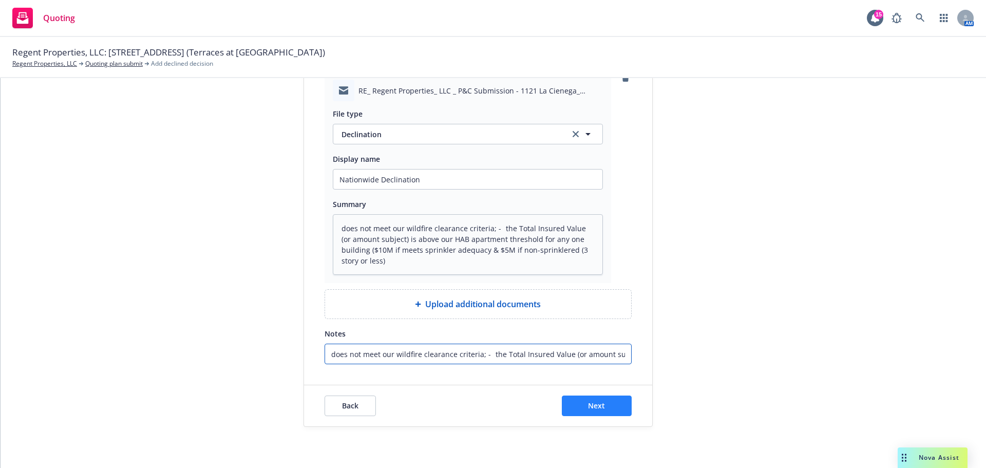
scroll to position [0, 462]
type input "does not meet our wildfire clearance criteria; - the Total Insured Value (or am…"
click at [588, 404] on span "Next" at bounding box center [596, 406] width 17 height 10
type textarea "x"
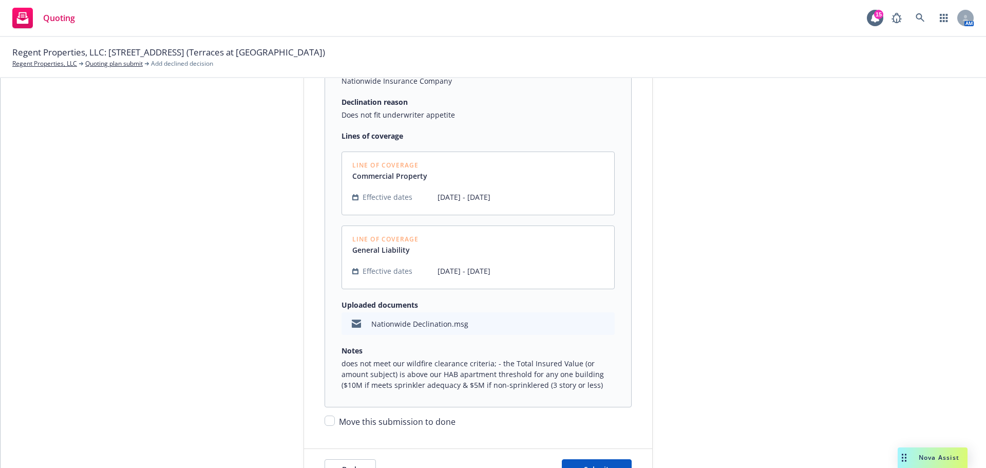
click at [344, 417] on span "Move this submission to done" at bounding box center [397, 421] width 117 height 11
click at [335, 417] on input "Move this submission to done" at bounding box center [330, 421] width 10 height 10
checkbox input "true"
click at [601, 465] on span "Submit" at bounding box center [596, 469] width 25 height 10
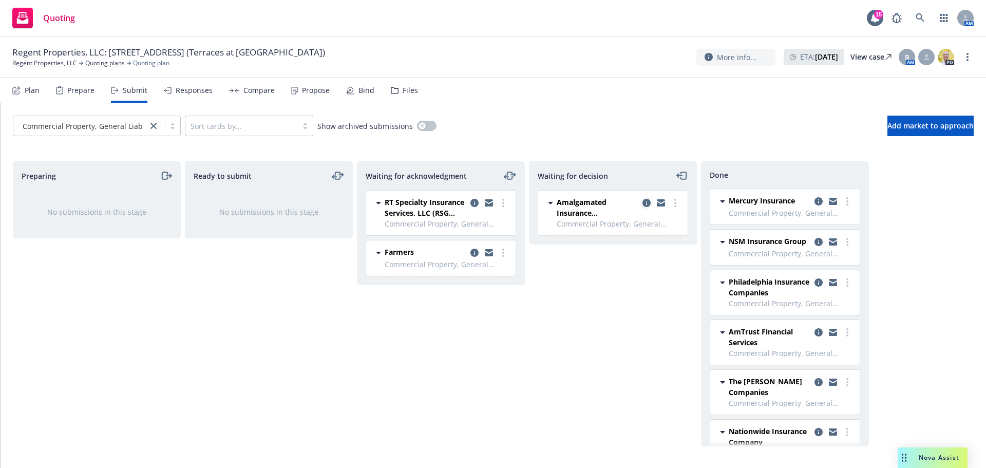
click at [645, 201] on icon "copy logging email" at bounding box center [647, 203] width 8 height 8
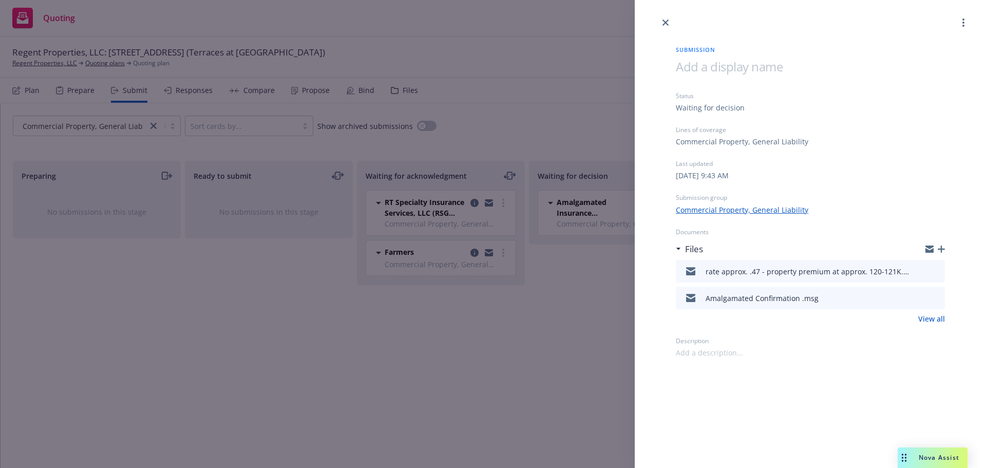
click at [935, 295] on icon "preview file" at bounding box center [935, 297] width 9 height 7
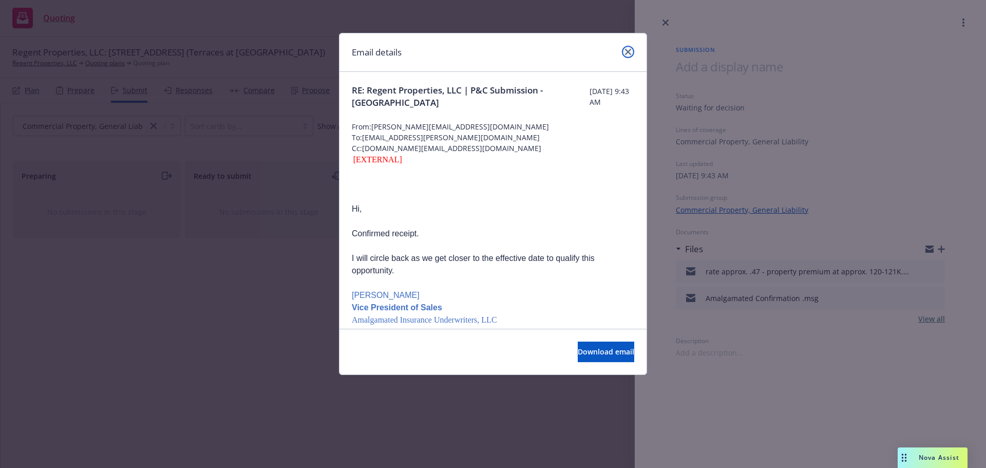
click at [626, 53] on icon "close" at bounding box center [628, 52] width 6 height 6
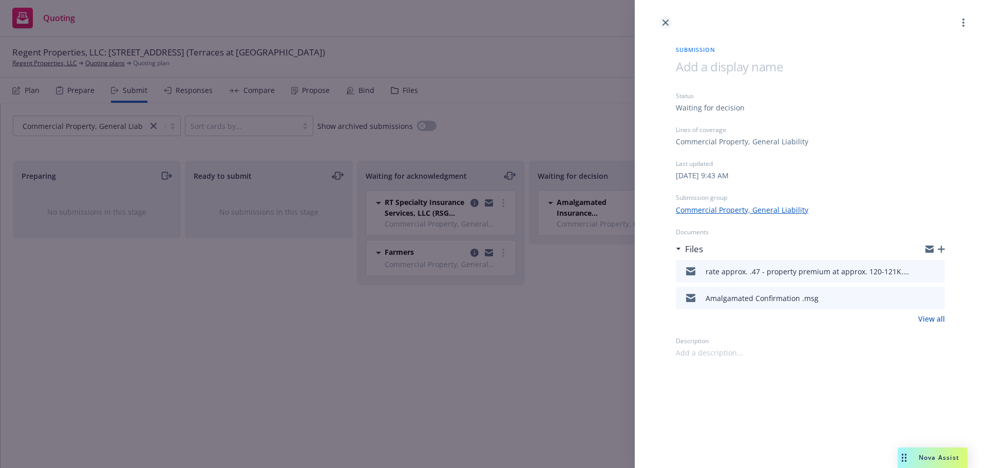
click at [666, 22] on icon "close" at bounding box center [666, 23] width 6 height 6
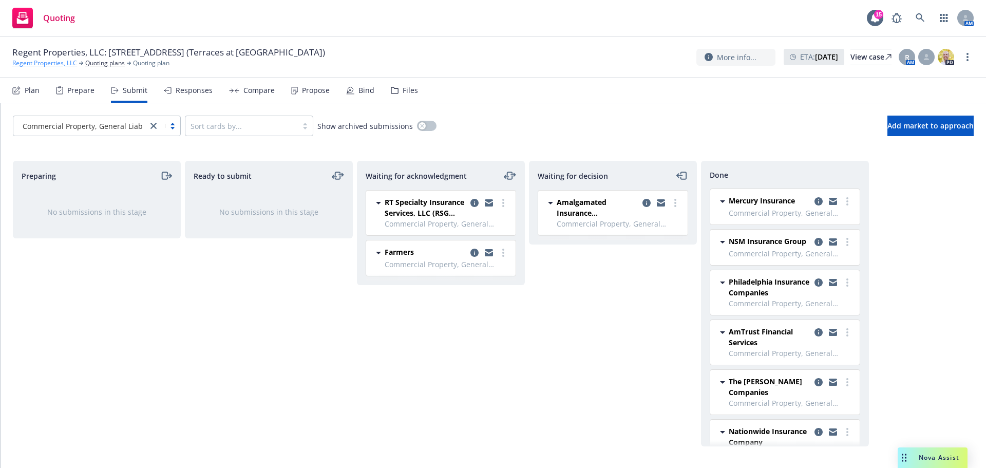
click at [30, 67] on link "Regent Properties, LLC" at bounding box center [44, 63] width 65 height 9
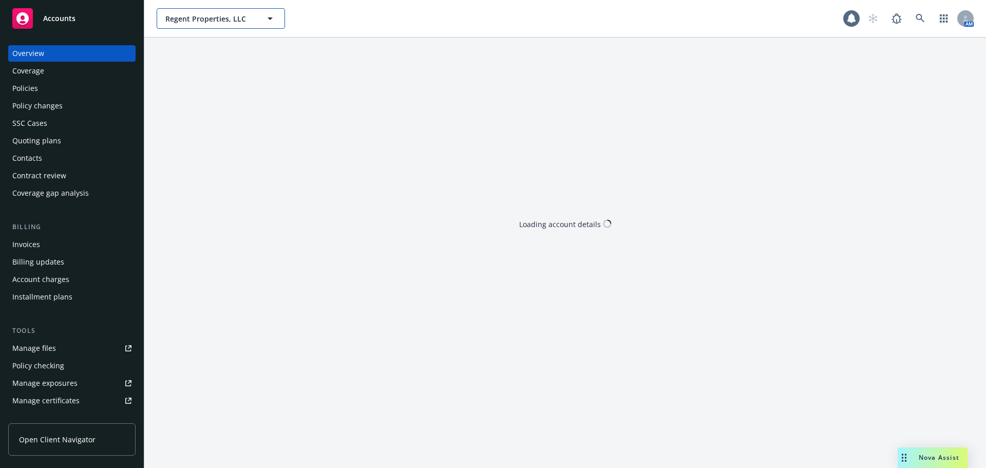
click at [233, 12] on button "Regent Properties, LLC" at bounding box center [221, 18] width 128 height 21
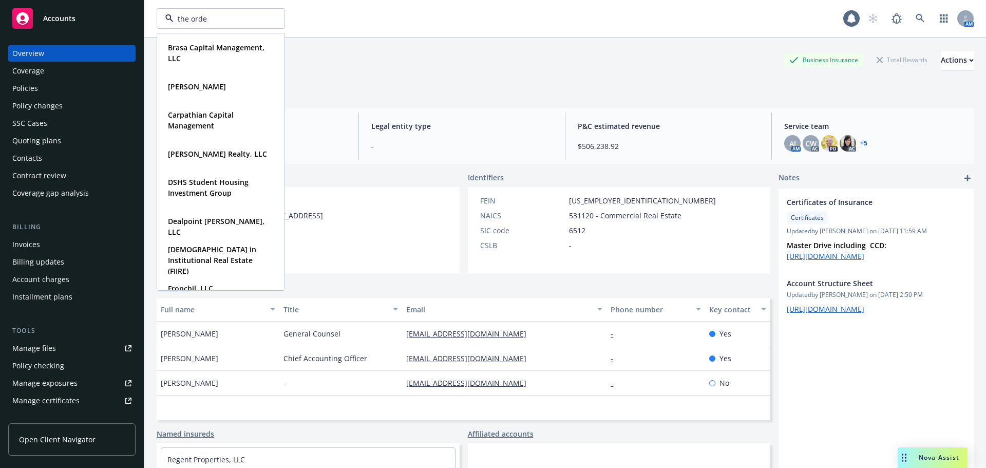
type input "the orden"
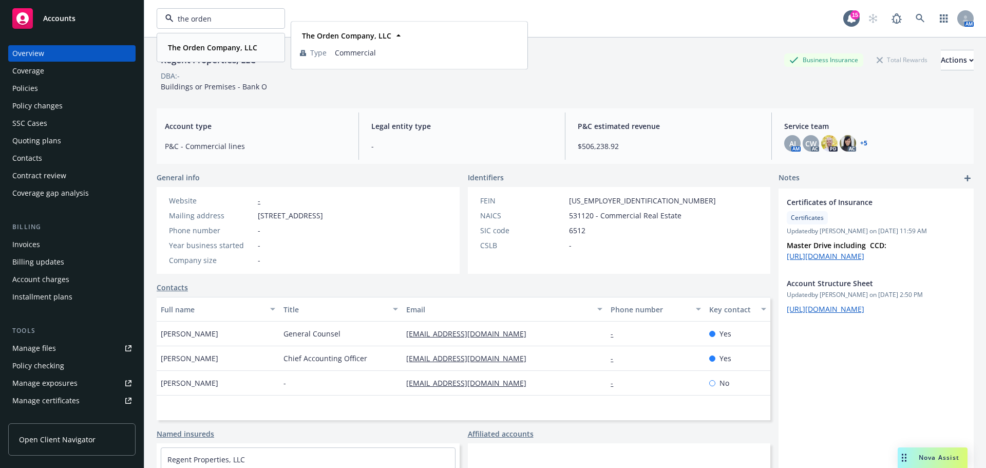
click at [196, 51] on strong "The Orden Company, LLC" at bounding box center [212, 48] width 89 height 10
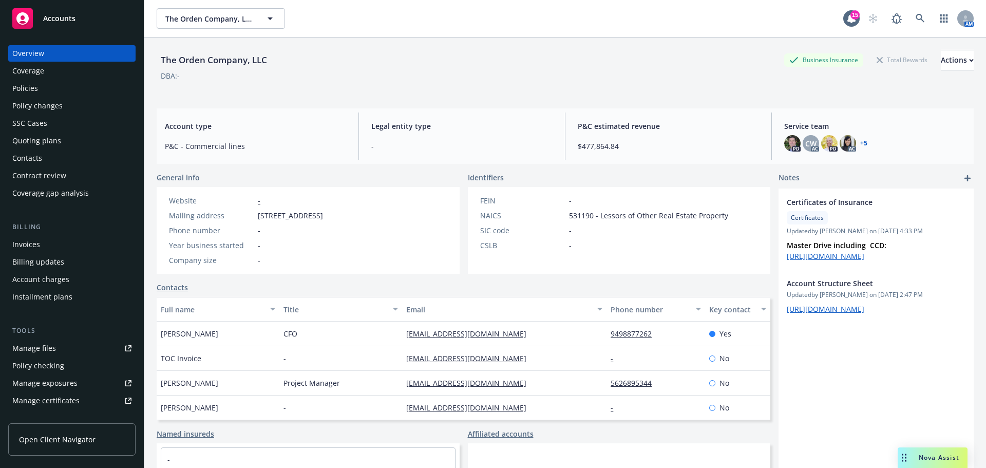
click at [56, 84] on div "Policies" at bounding box center [71, 88] width 119 height 16
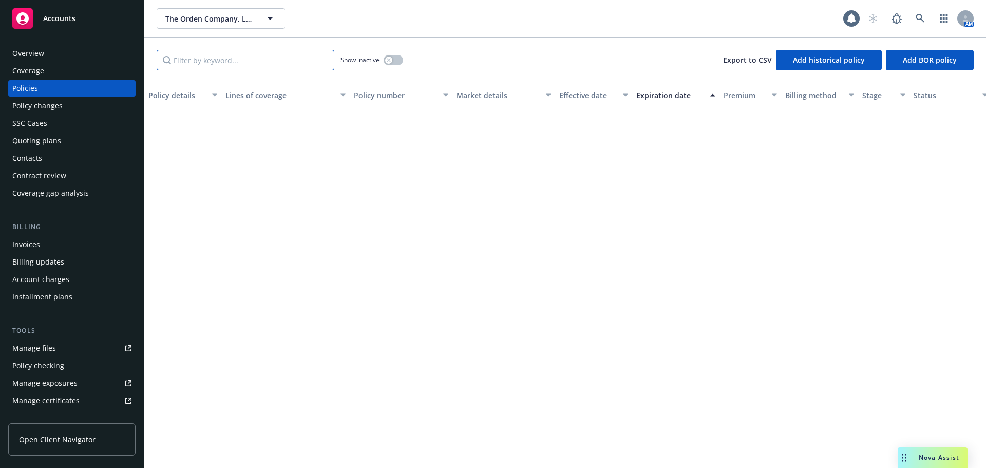
click at [240, 59] on input "Filter by keyword..." at bounding box center [246, 60] width 178 height 21
drag, startPoint x: 240, startPoint y: 59, endPoint x: 144, endPoint y: 54, distance: 96.7
click at [144, 54] on div "Accounts Overview Coverage Policies Policy changes SSC Cases Quoting plans Cont…" at bounding box center [493, 234] width 986 height 468
click at [384, 59] on button "button" at bounding box center [394, 60] width 20 height 10
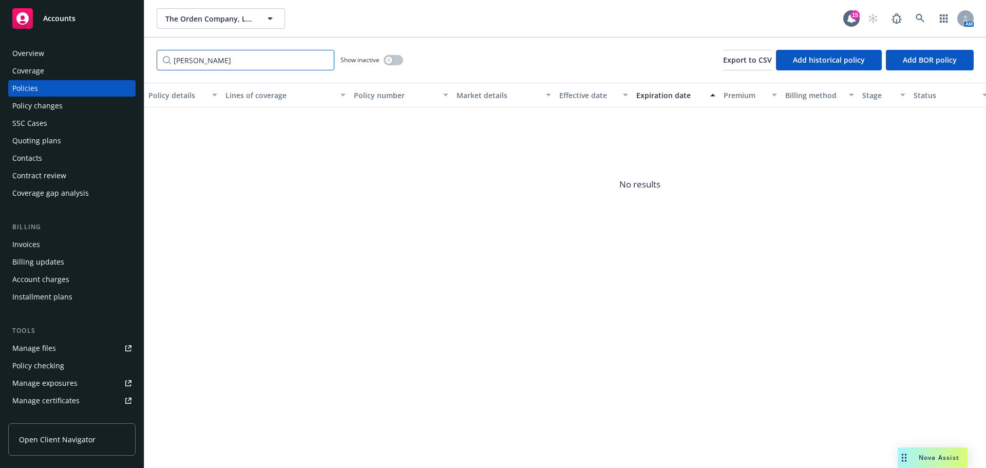
drag, startPoint x: 252, startPoint y: 64, endPoint x: 111, endPoint y: 64, distance: 141.3
click at [111, 64] on div "Accounts Overview Coverage Policies Policy changes SSC Cases Quoting plans Cont…" at bounding box center [493, 234] width 986 height 468
type input "g"
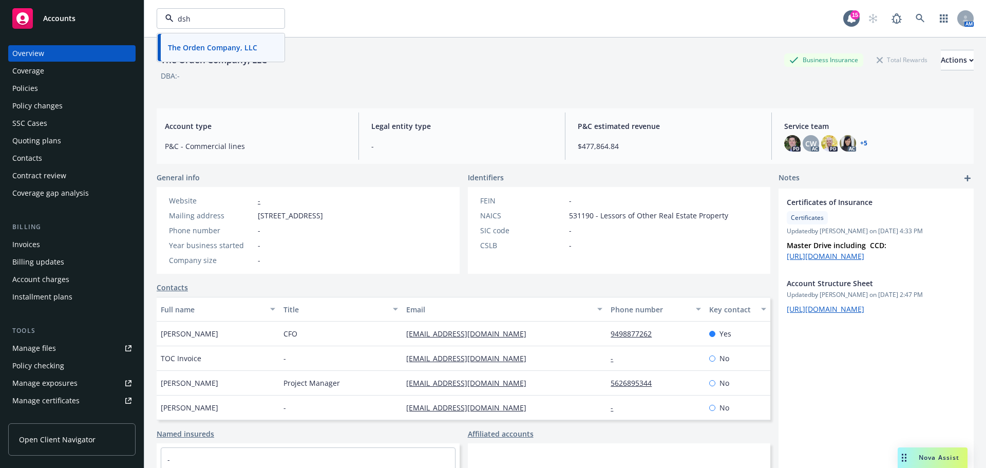
type input "dshs"
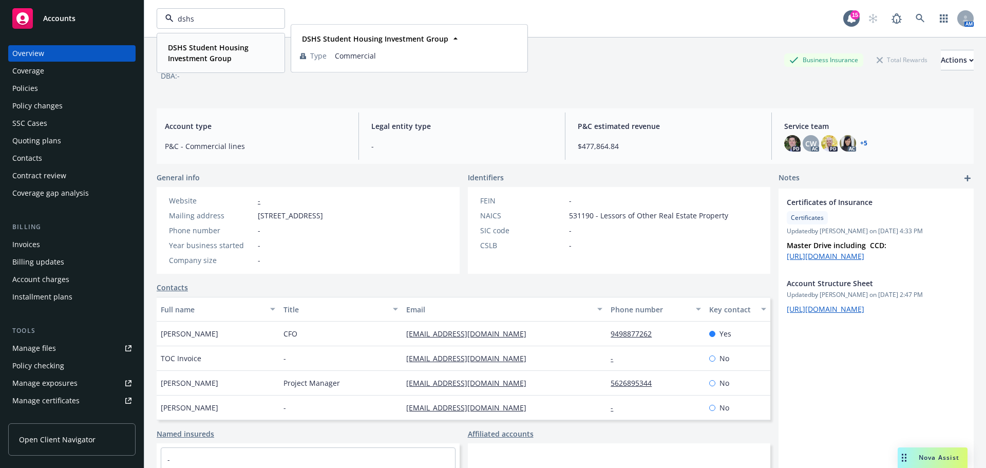
click at [217, 51] on strong "DSHS Student Housing Investment Group" at bounding box center [208, 53] width 81 height 21
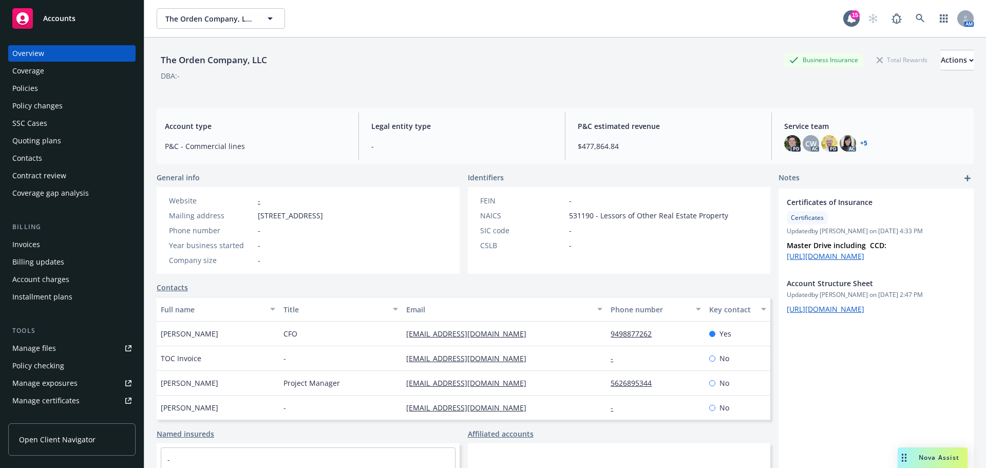
click at [42, 92] on div "Policies" at bounding box center [71, 88] width 119 height 16
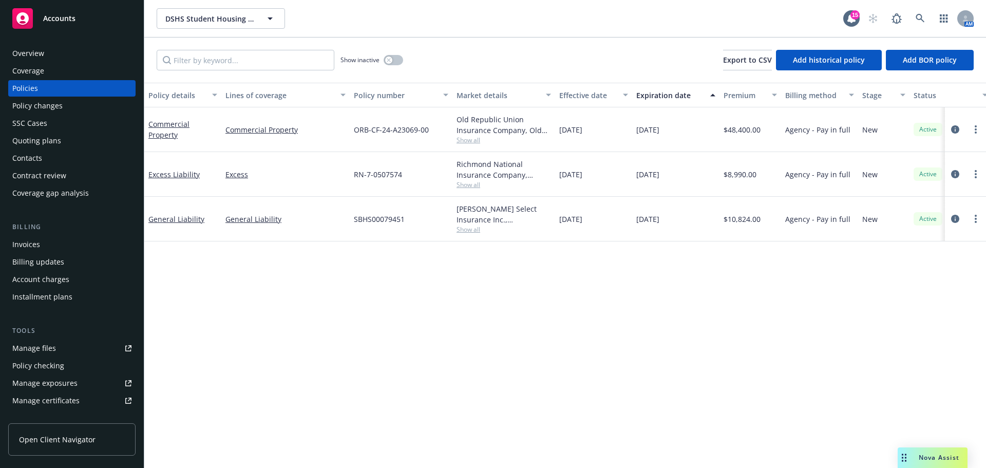
click at [476, 136] on span "Show all" at bounding box center [504, 140] width 95 height 9
click at [387, 322] on div "Policy details Lines of coverage Policy number Market details Effective date Ex…" at bounding box center [565, 275] width 842 height 385
